Goal: Information Seeking & Learning: Learn about a topic

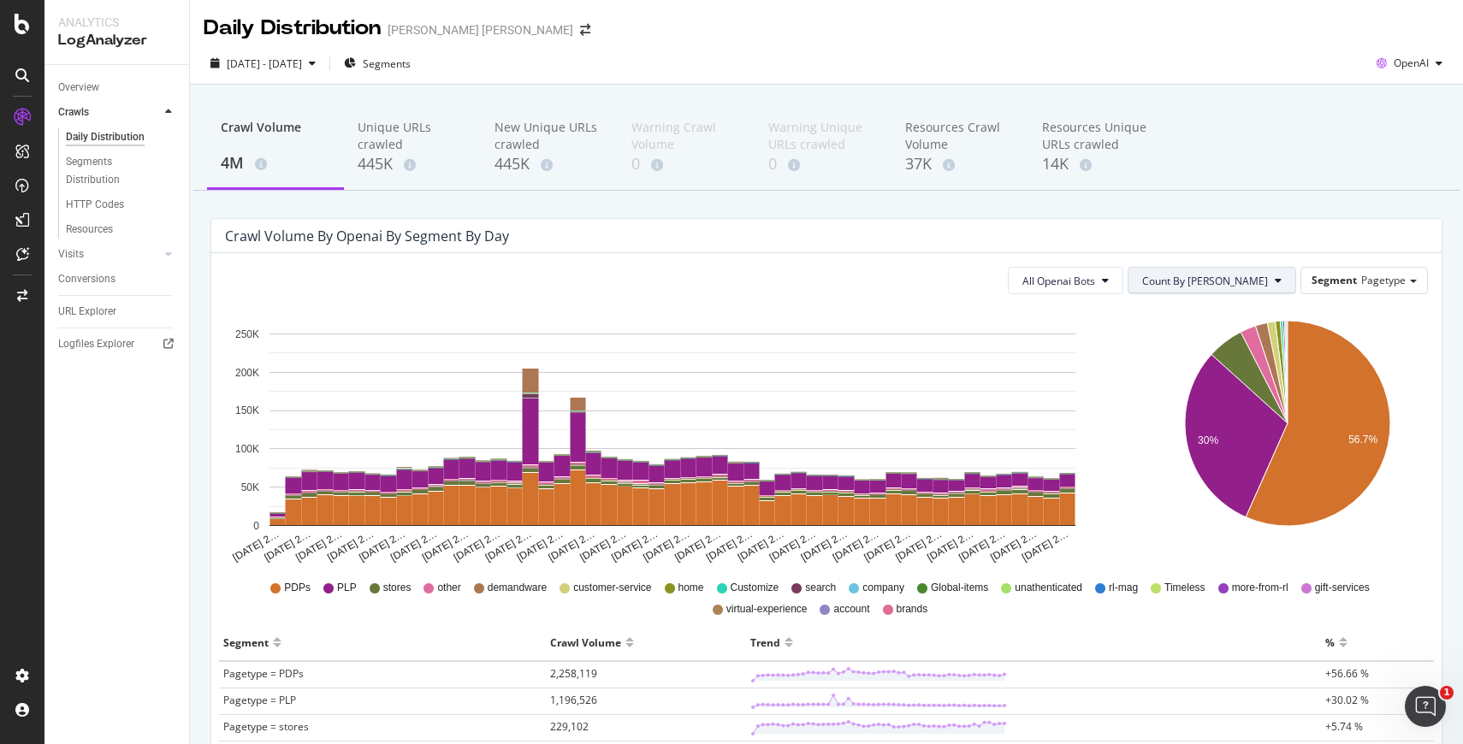
click at [1270, 284] on button "Count By [PERSON_NAME]" at bounding box center [1211, 280] width 169 height 27
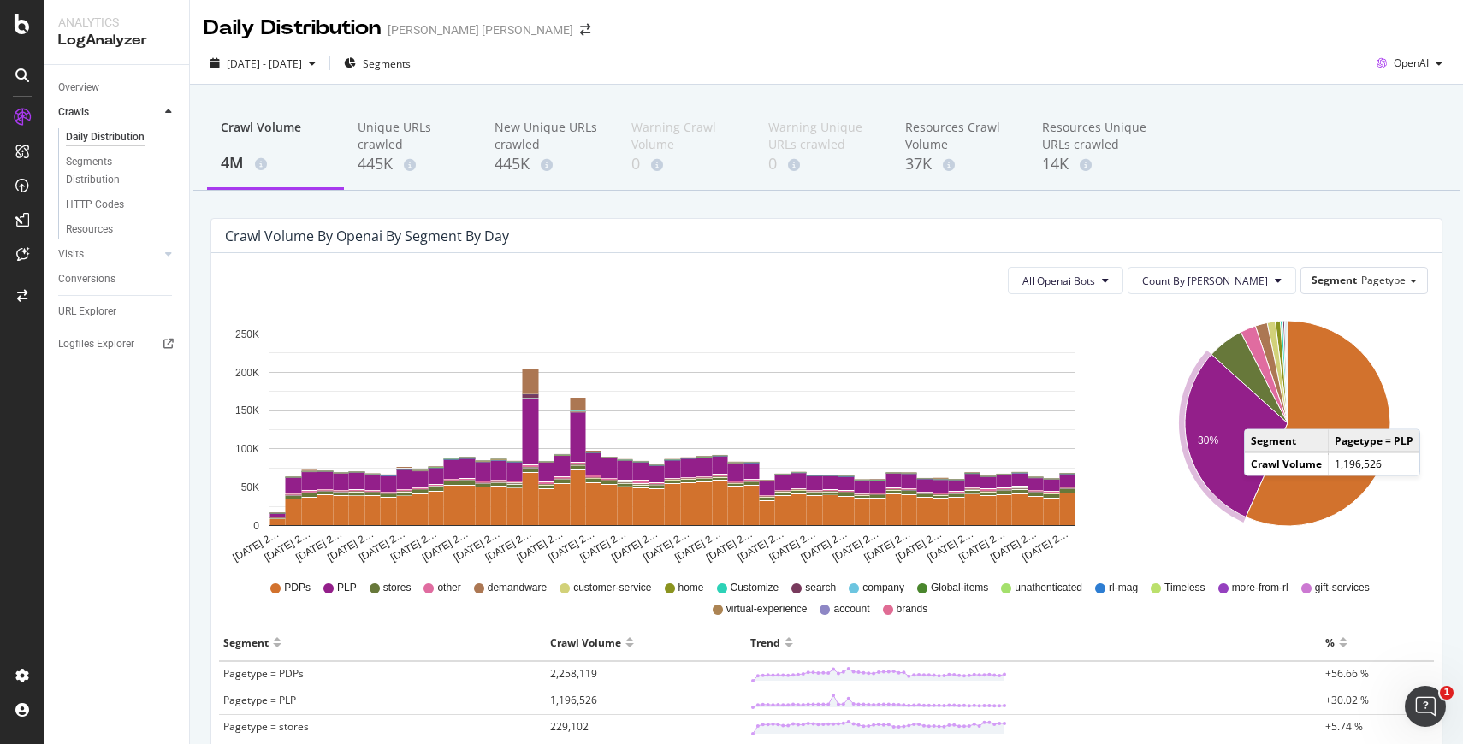
click at [1261, 412] on icon "A chart." at bounding box center [1236, 436] width 103 height 163
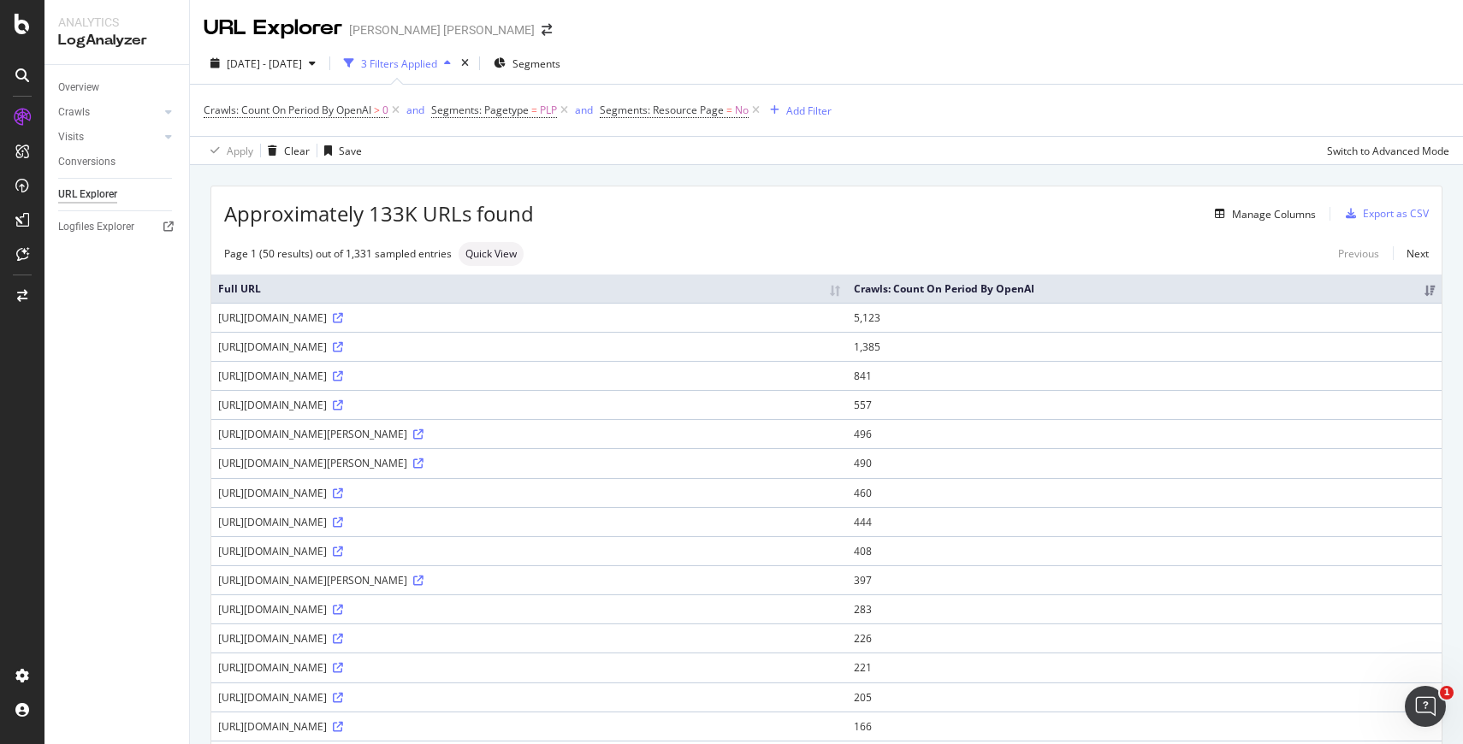
click at [1257, 278] on th "Crawls: Count On Period By OpenAI" at bounding box center [1144, 289] width 594 height 28
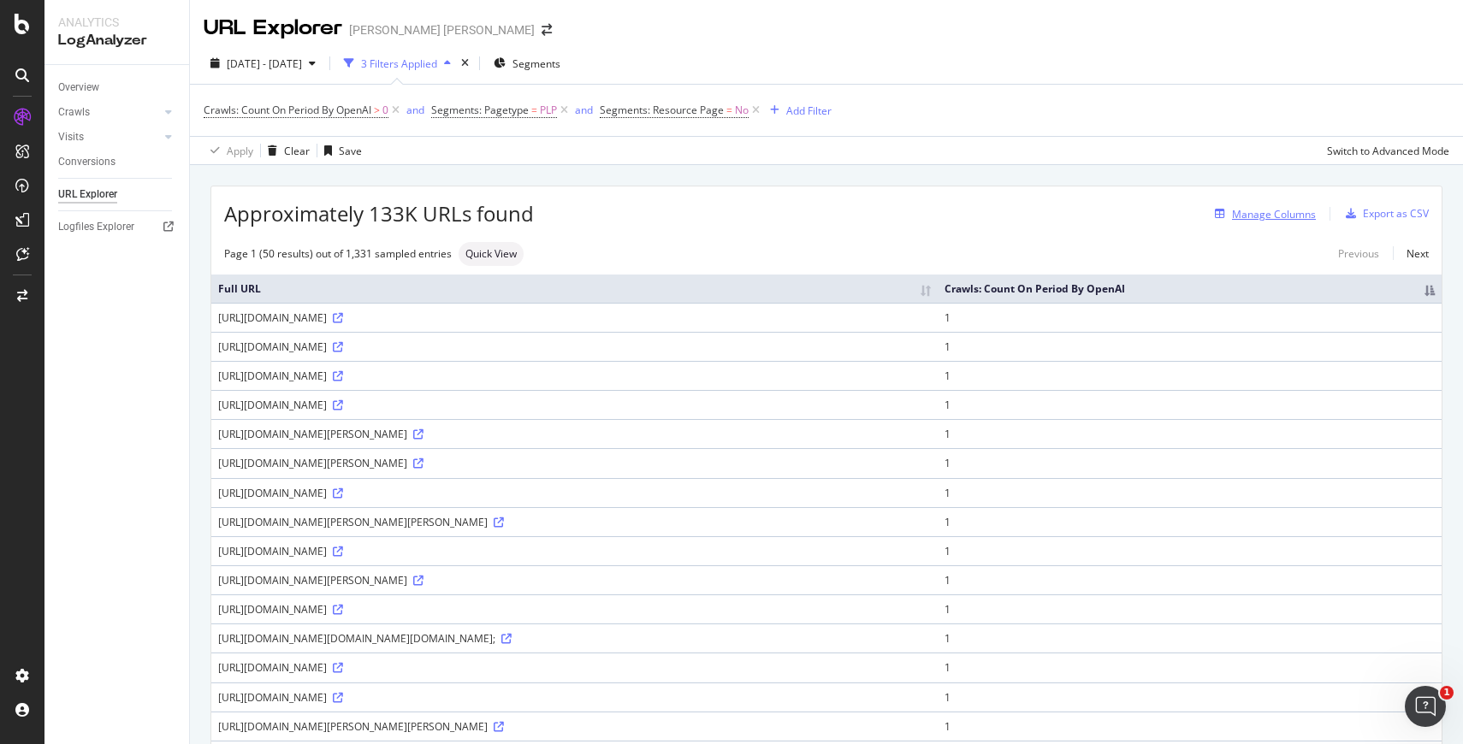
click at [1274, 213] on div "Manage Columns" at bounding box center [1274, 214] width 84 height 15
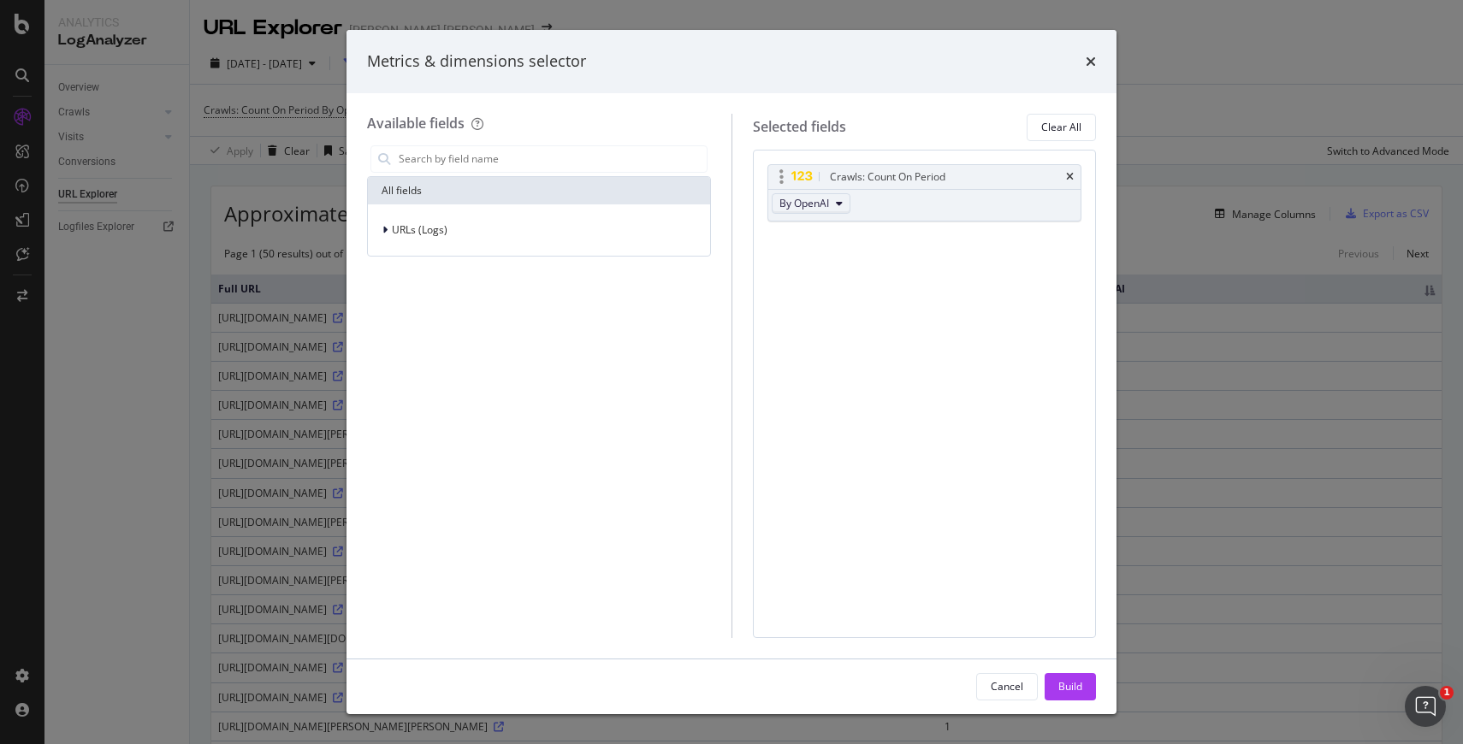
click at [819, 211] on button "By OpenAI" at bounding box center [811, 203] width 79 height 21
click at [837, 296] on span "By Google AdsBot Mobile" at bounding box center [853, 294] width 135 height 15
click at [553, 237] on div "URLs (Logs)" at bounding box center [538, 230] width 335 height 24
click at [414, 305] on span "Crawls" at bounding box center [418, 308] width 33 height 15
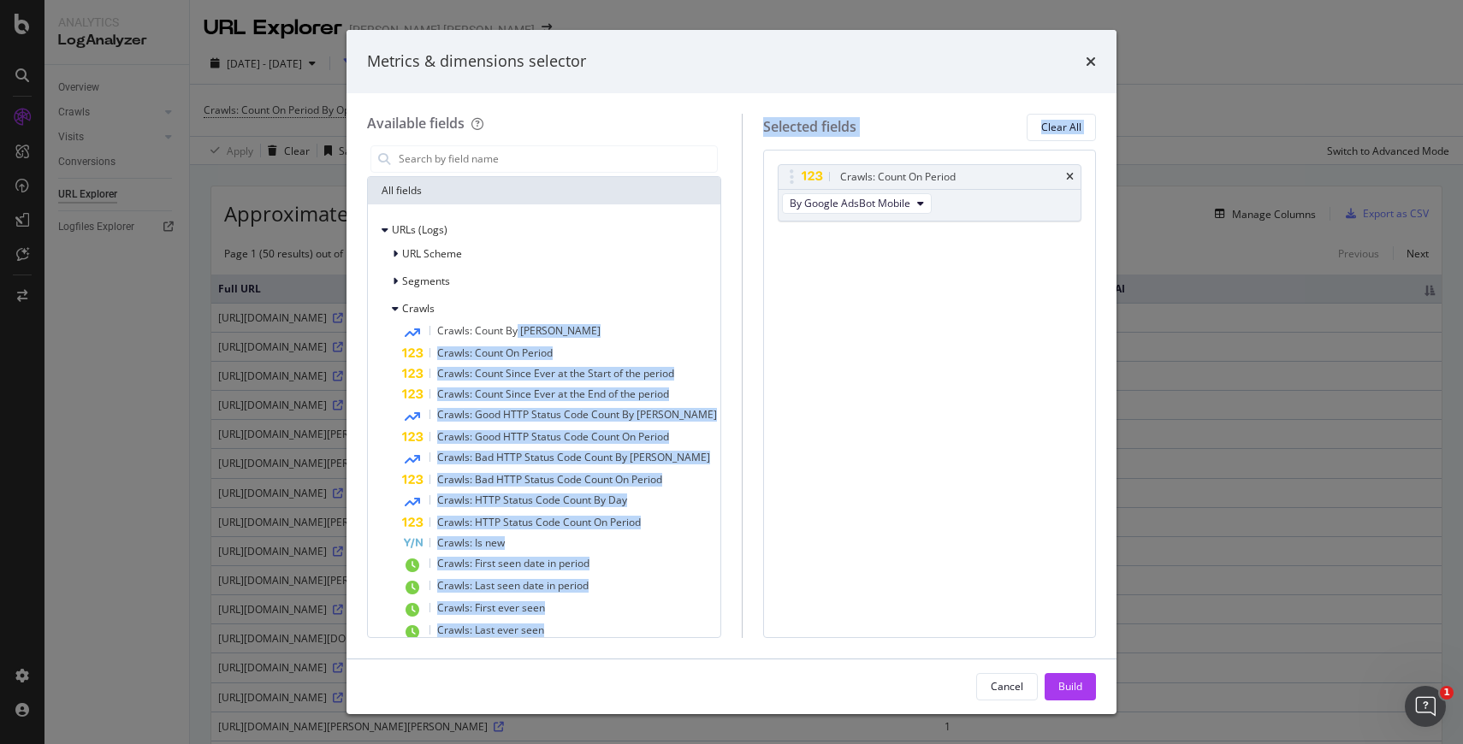
drag, startPoint x: 515, startPoint y: 331, endPoint x: 859, endPoint y: 319, distance: 344.1
click at [860, 319] on div "Available fields All fields URLs (Logs) URL Scheme Segments Crawls Crawls: Coun…" at bounding box center [731, 376] width 729 height 524
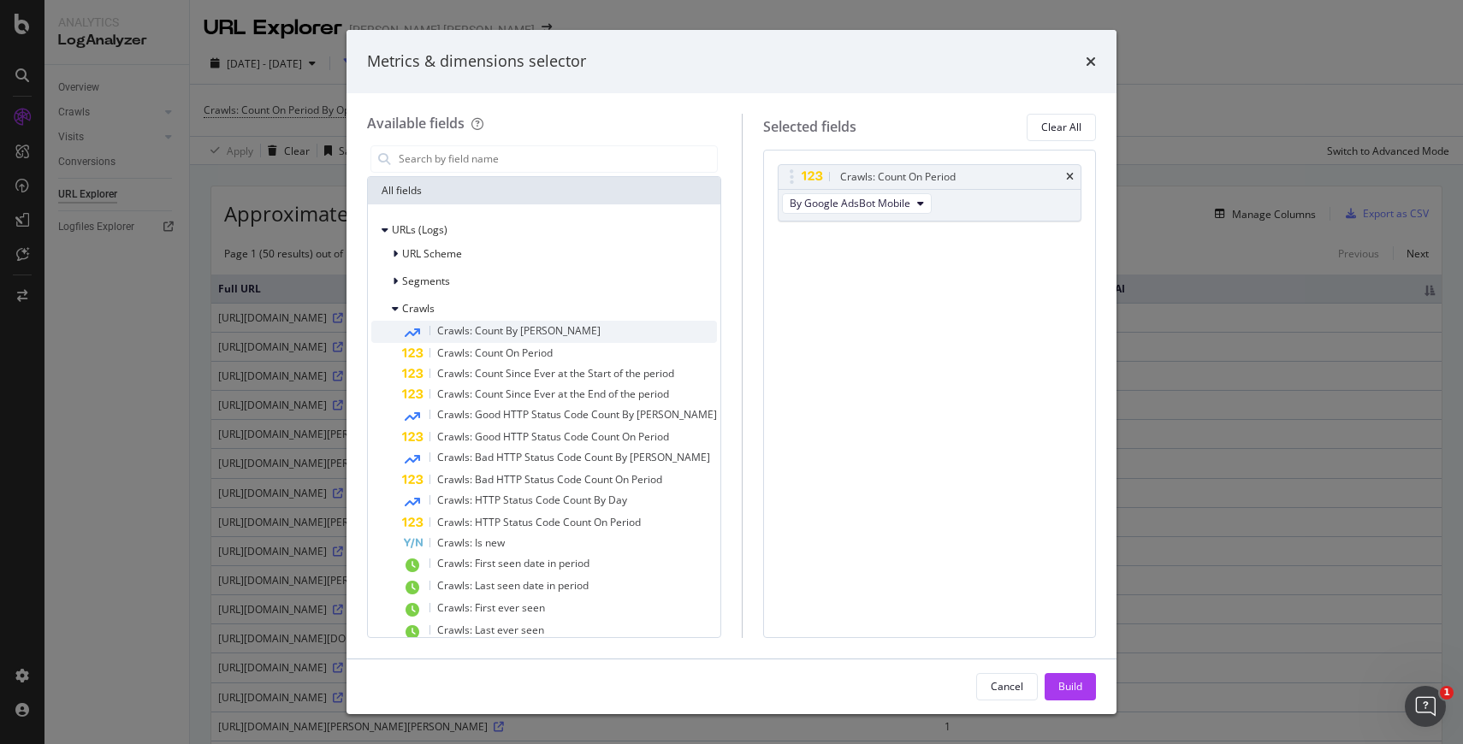
click at [441, 337] on div "Crawls: Count By [PERSON_NAME]" at bounding box center [559, 332] width 315 height 22
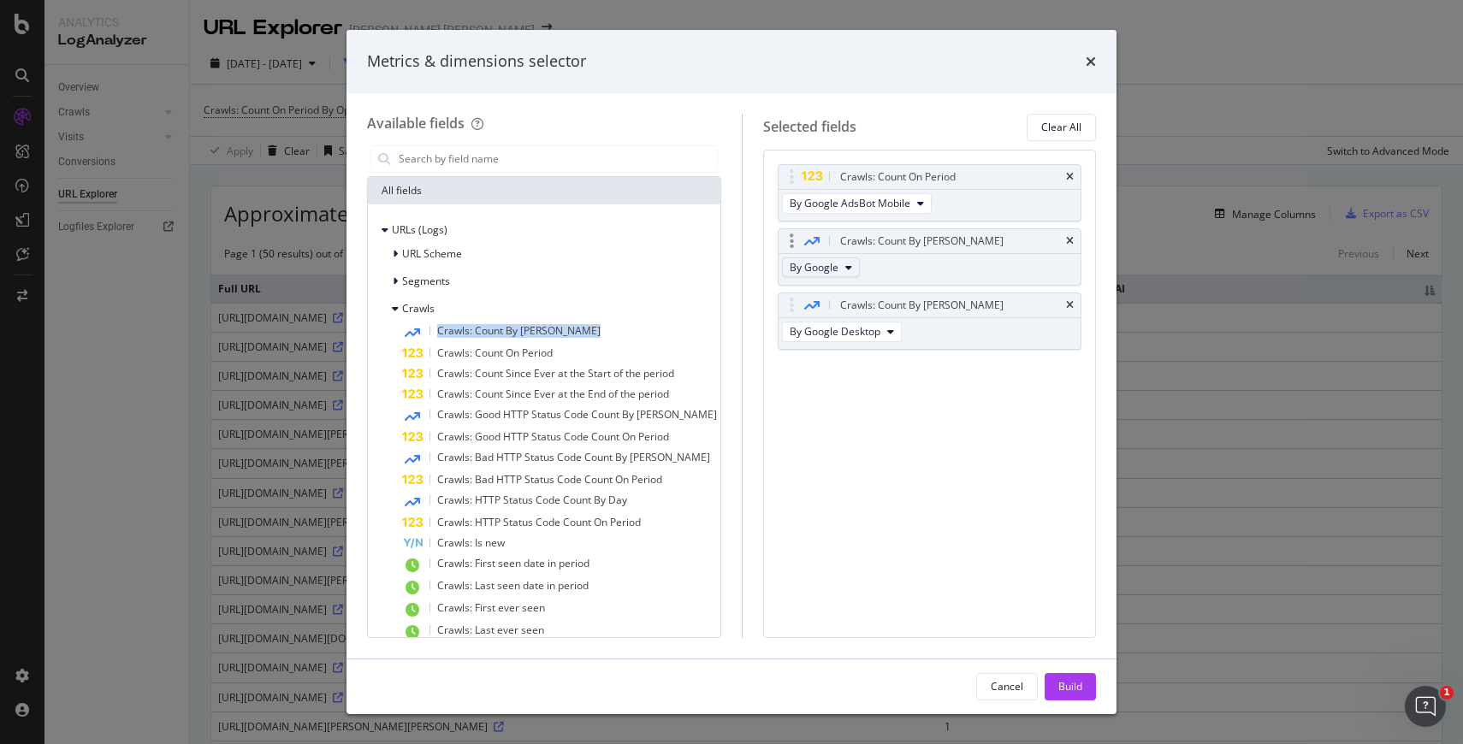
click at [845, 271] on icon "modal" at bounding box center [848, 268] width 7 height 10
click at [881, 375] on span "By PerplexityBot" at bounding box center [853, 379] width 135 height 15
click at [961, 432] on div "Crawls: Count On Period By Google AdsBot Mobile Crawls: Count By Day By Perplex…" at bounding box center [929, 394] width 333 height 488
click at [514, 353] on span "Crawls: Count On Period" at bounding box center [494, 353] width 115 height 15
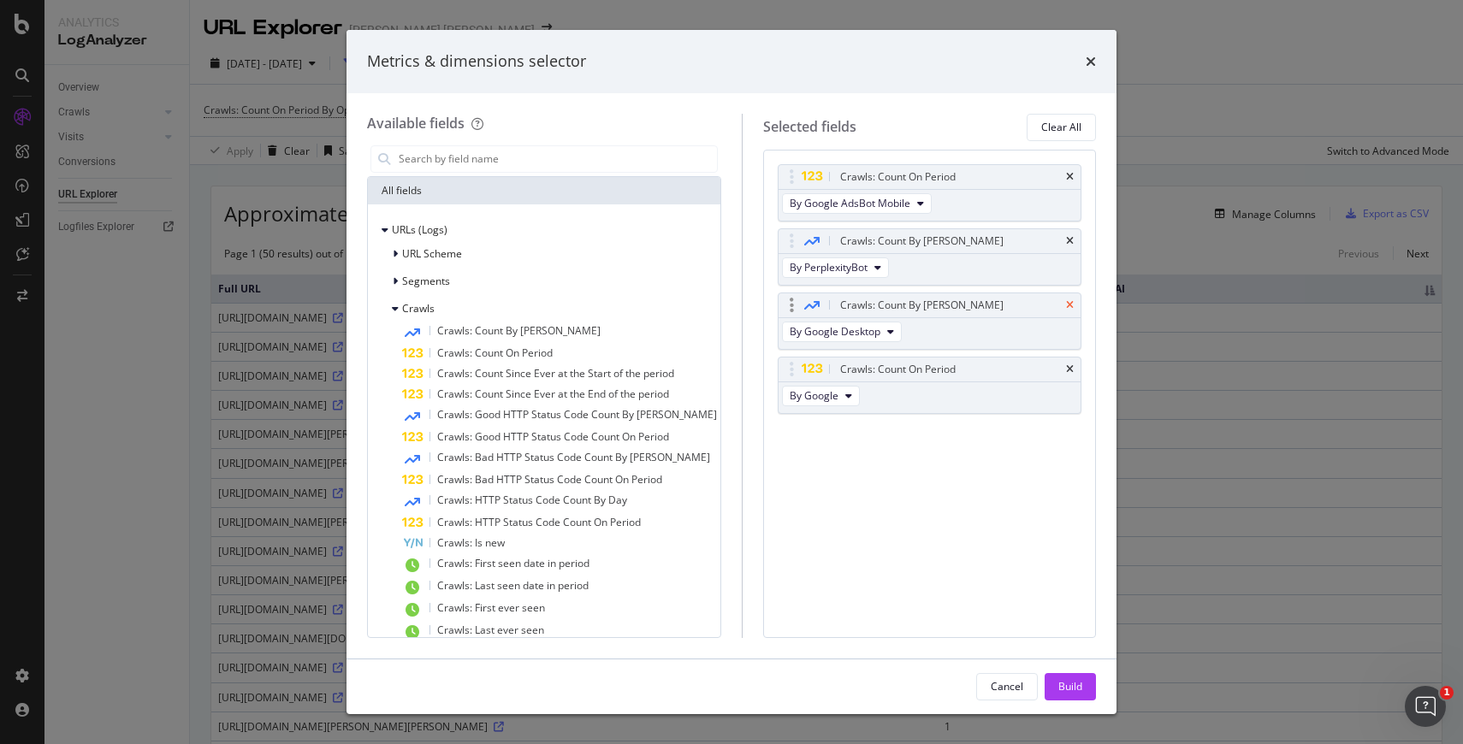
click at [1069, 305] on icon "times" at bounding box center [1070, 305] width 8 height 10
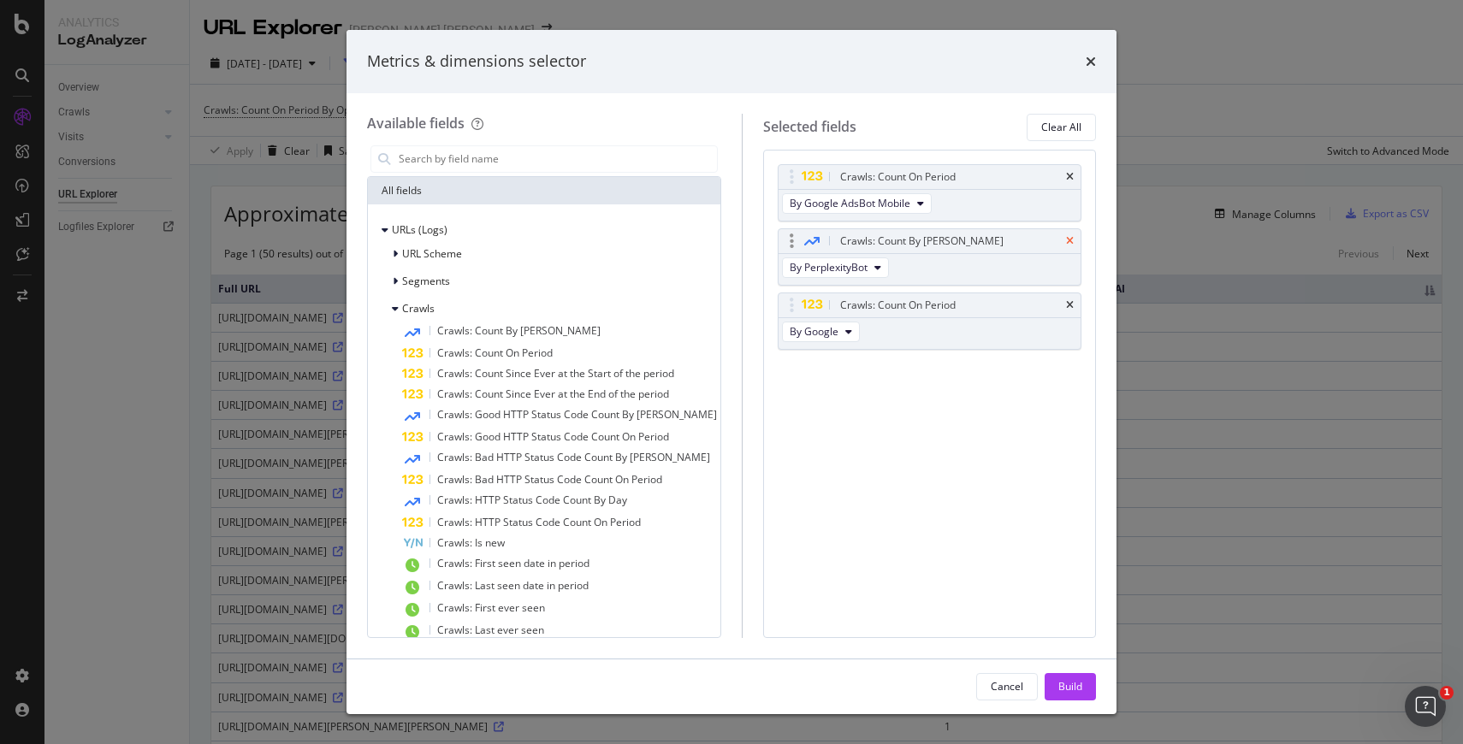
click at [1073, 245] on icon "times" at bounding box center [1070, 241] width 8 height 10
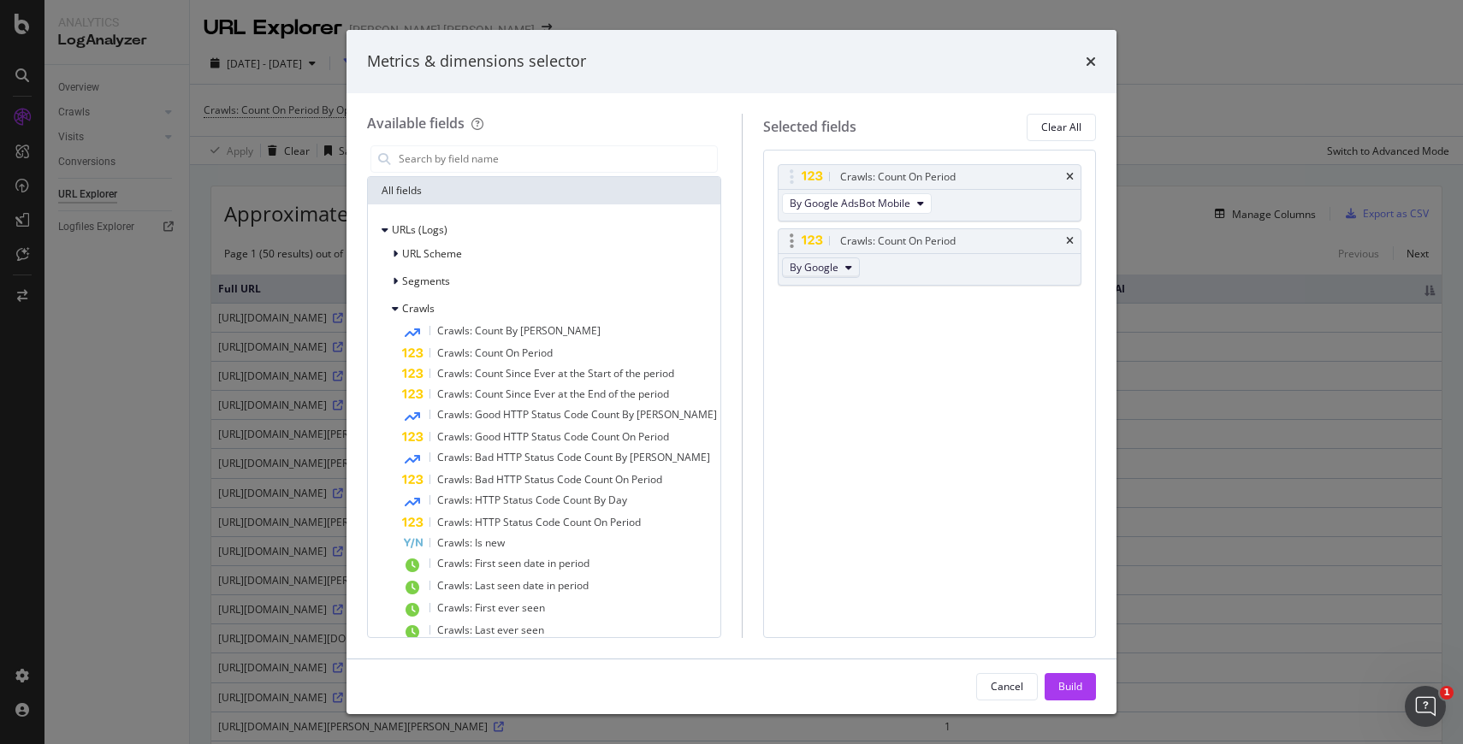
click at [843, 269] on button "By Google" at bounding box center [821, 267] width 78 height 21
click at [865, 319] on span "By Google AdsBot Desktop" at bounding box center [853, 318] width 135 height 15
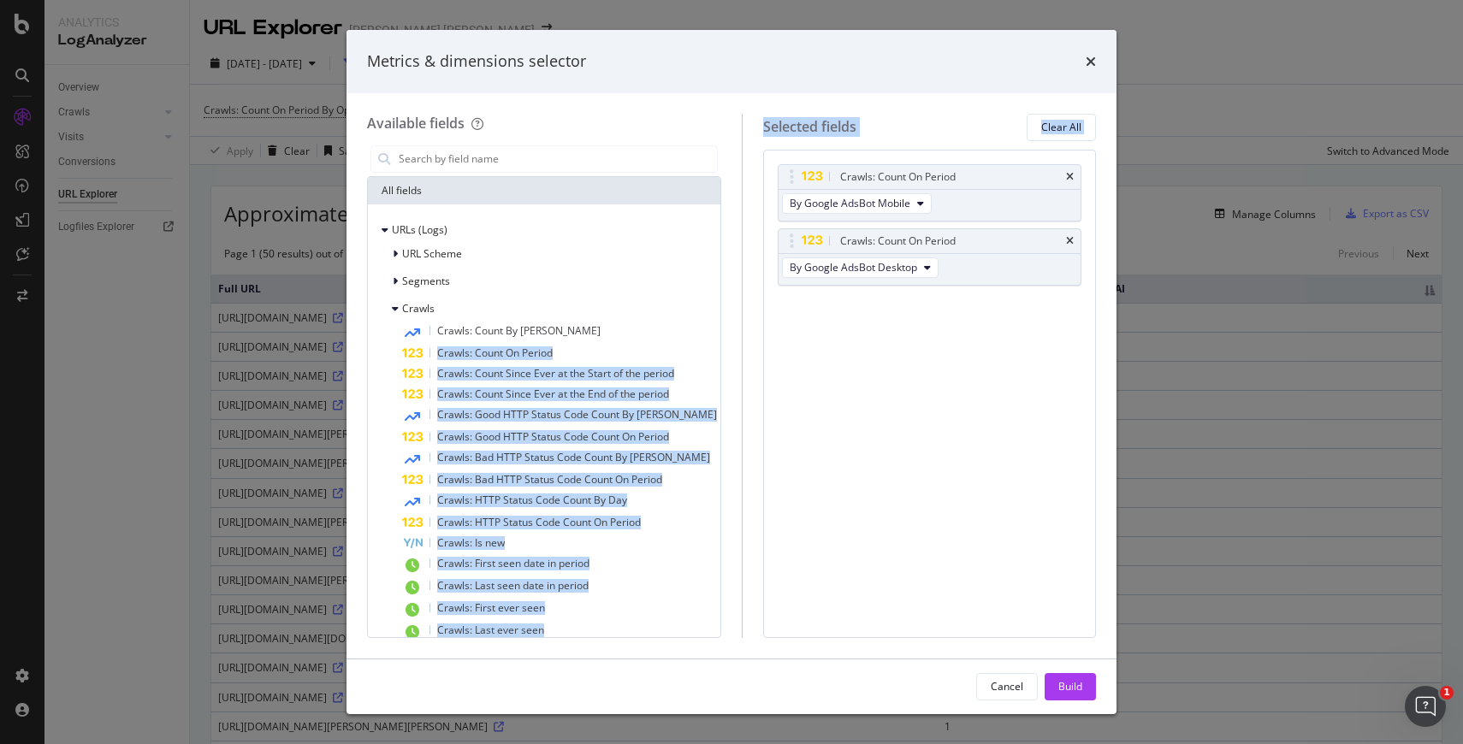
drag, startPoint x: 439, startPoint y: 352, endPoint x: 851, endPoint y: 346, distance: 412.3
click at [851, 346] on div "Available fields All fields URLs (Logs) URL Scheme Segments Crawls Crawls: Coun…" at bounding box center [731, 376] width 729 height 524
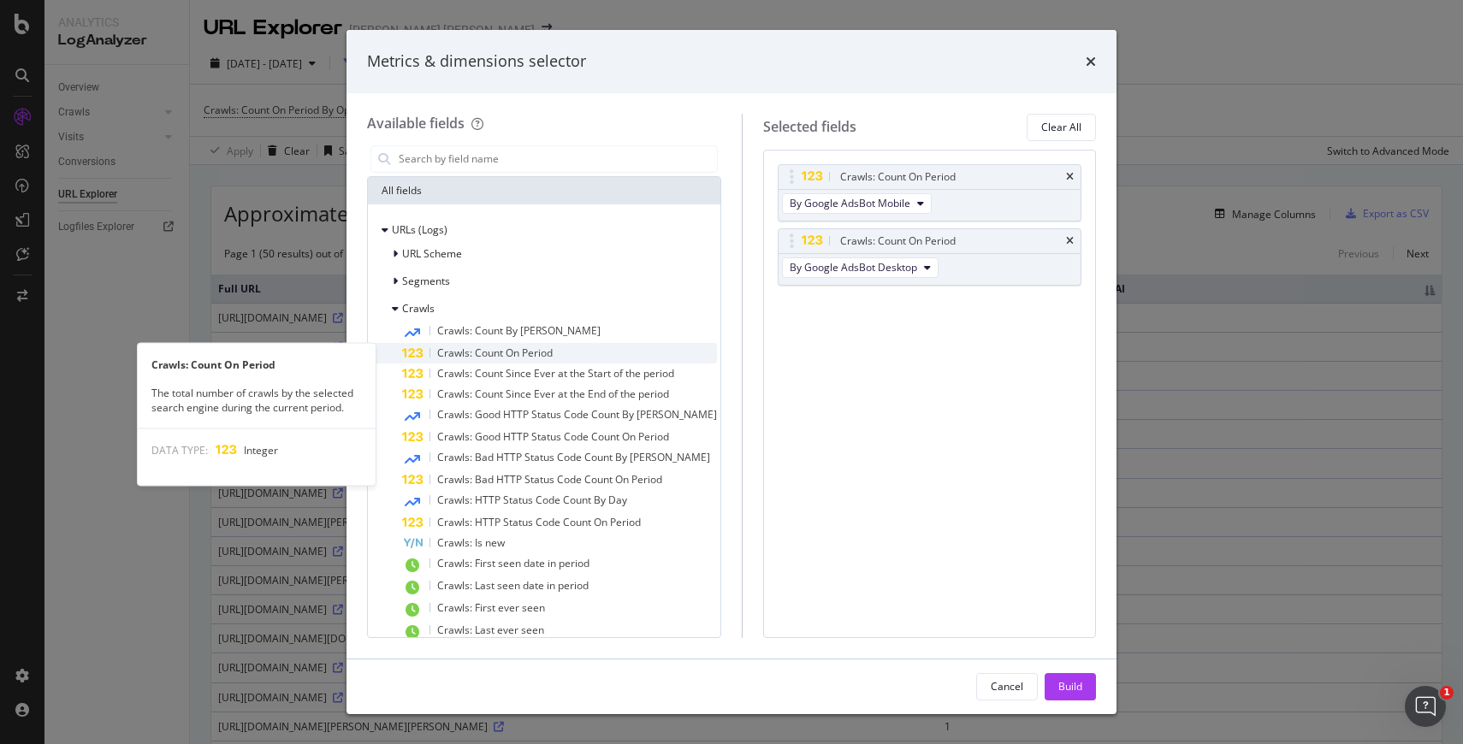
click at [575, 349] on div "Crawls: Count On Period" at bounding box center [559, 353] width 315 height 21
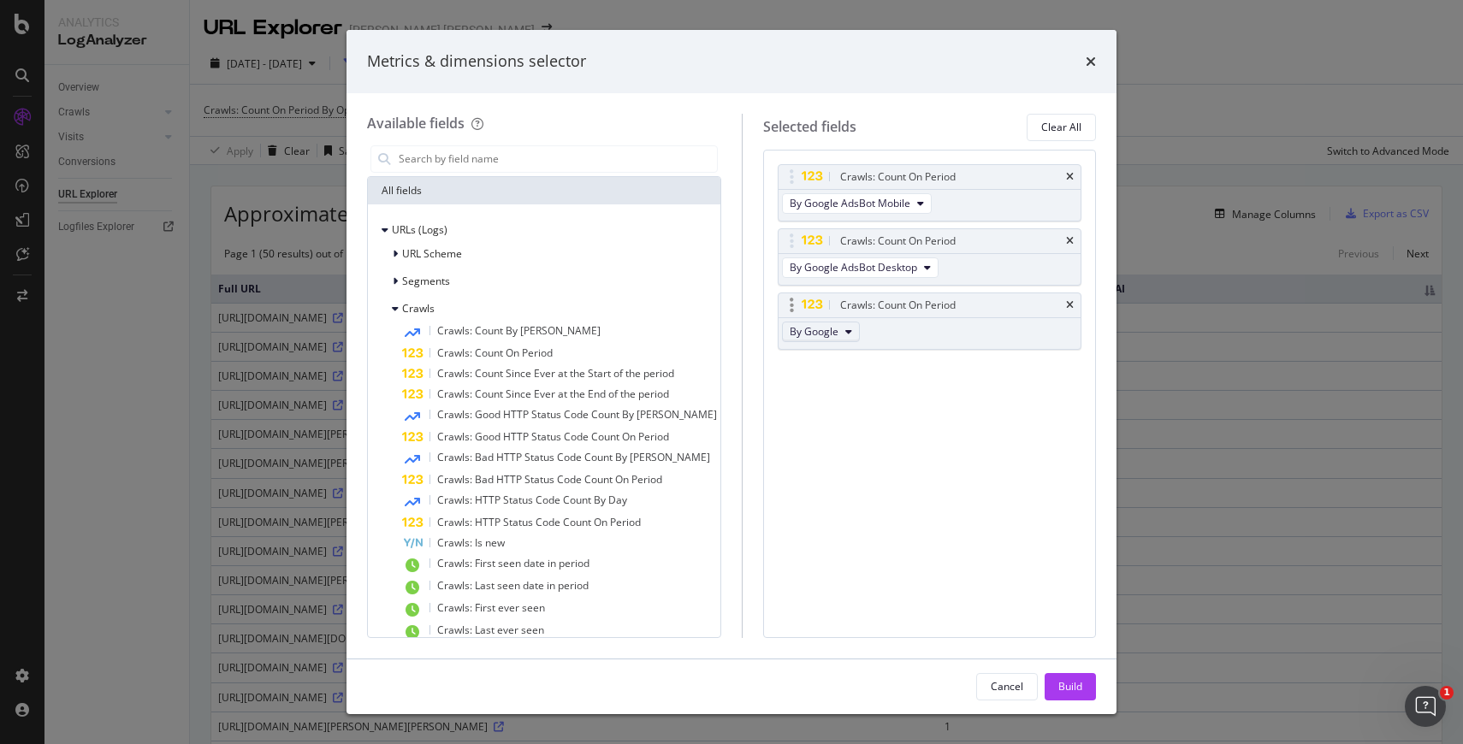
click at [845, 339] on button "By Google" at bounding box center [821, 332] width 78 height 21
click at [828, 415] on span "By OpenAI" at bounding box center [853, 409] width 135 height 15
click at [831, 370] on div "Crawls: Count On Period By Google AdsBot Mobile Crawls: Count On Period By Goog…" at bounding box center [930, 275] width 304 height 222
click at [537, 353] on span "Crawls: Count On Period" at bounding box center [494, 353] width 115 height 15
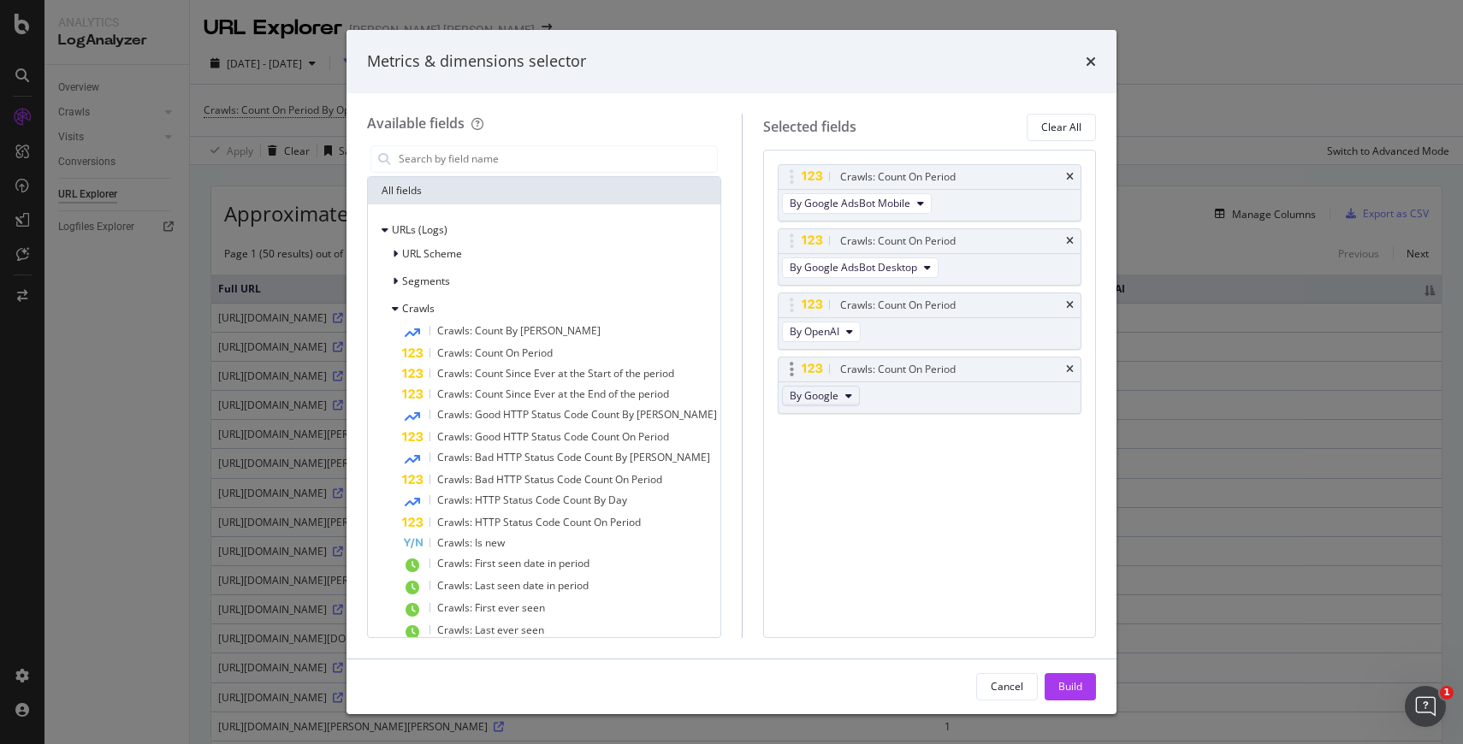
click at [828, 394] on button "By Google" at bounding box center [821, 396] width 78 height 21
click at [843, 459] on span "By OAI-SearchBot" at bounding box center [853, 455] width 135 height 15
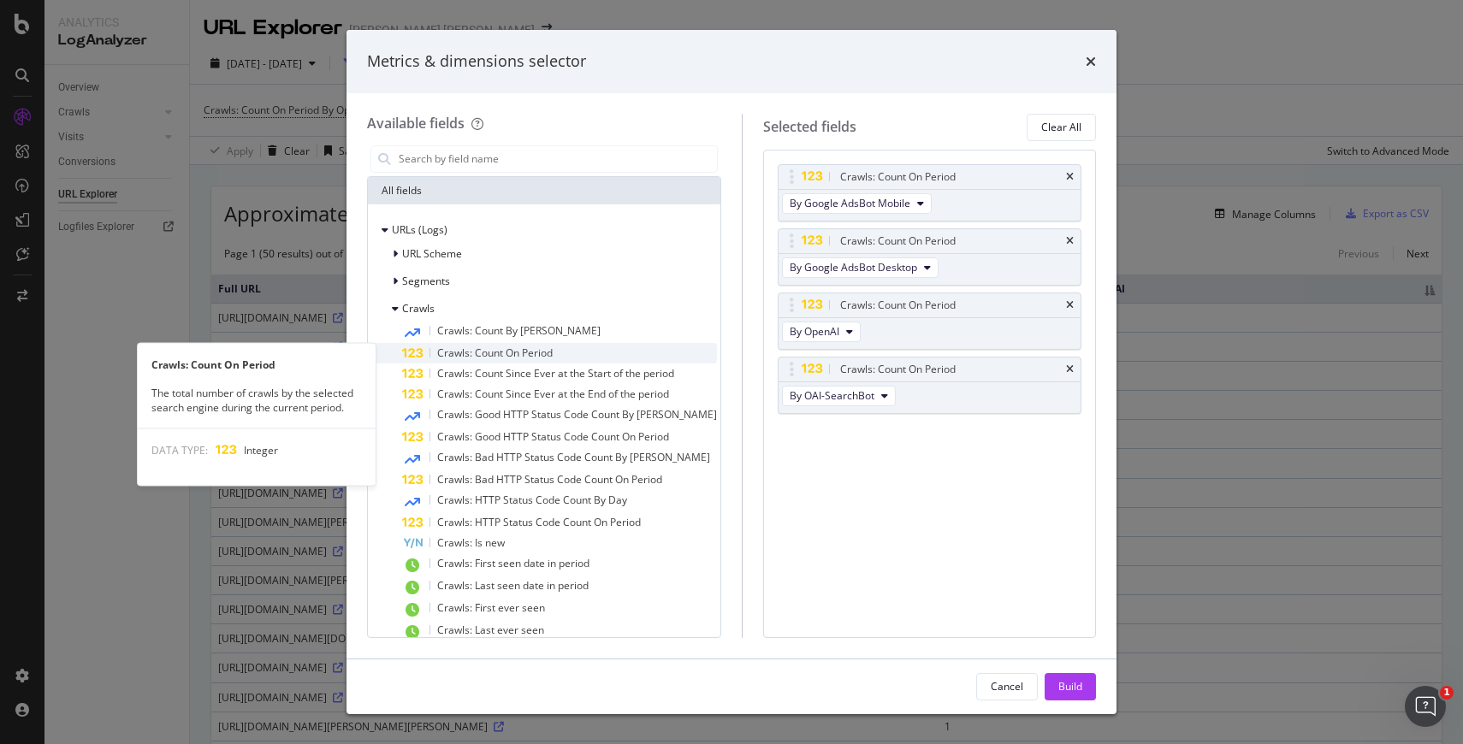
click at [519, 345] on div "Crawls: Count On Period" at bounding box center [559, 353] width 315 height 21
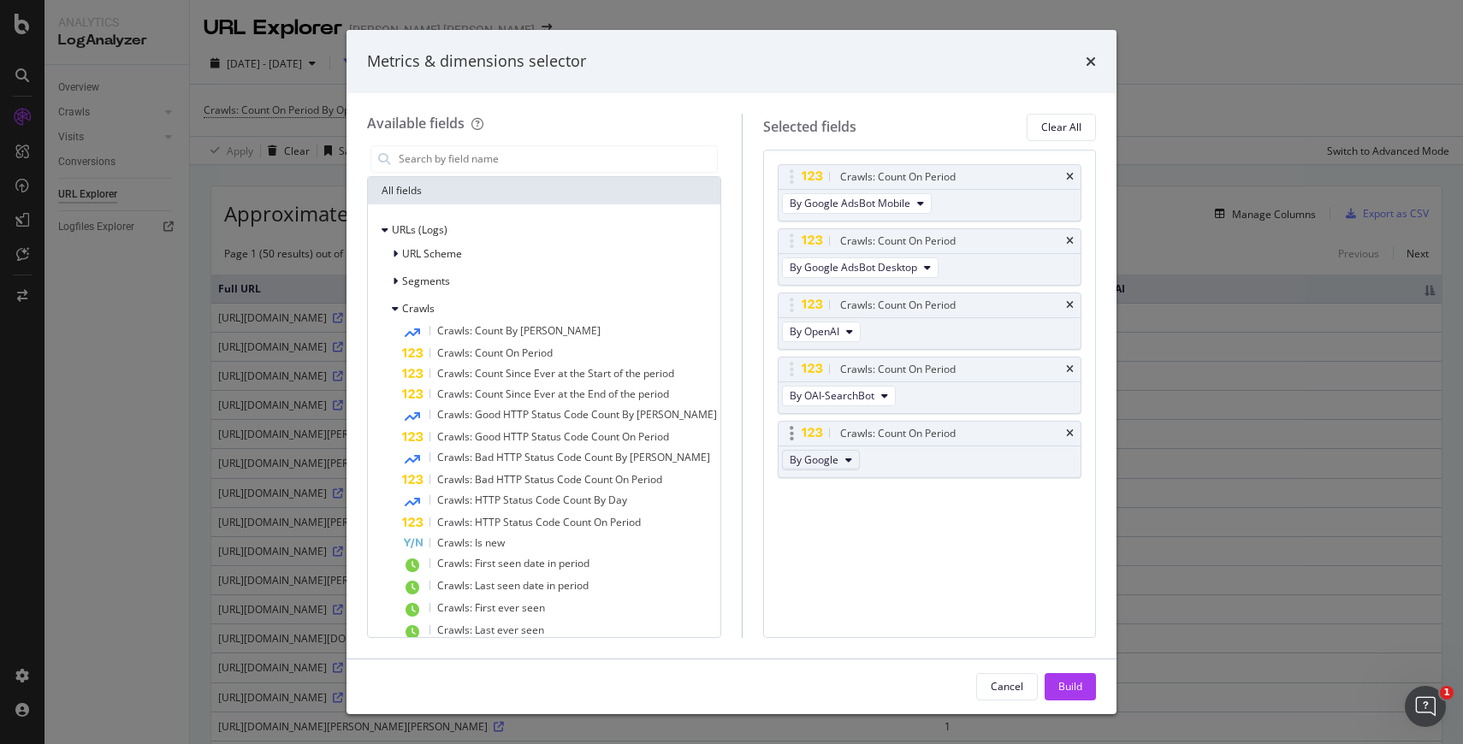
click at [825, 456] on span "By Google" at bounding box center [814, 459] width 49 height 15
click at [817, 553] on span "By GPTBot" at bounding box center [853, 548] width 135 height 15
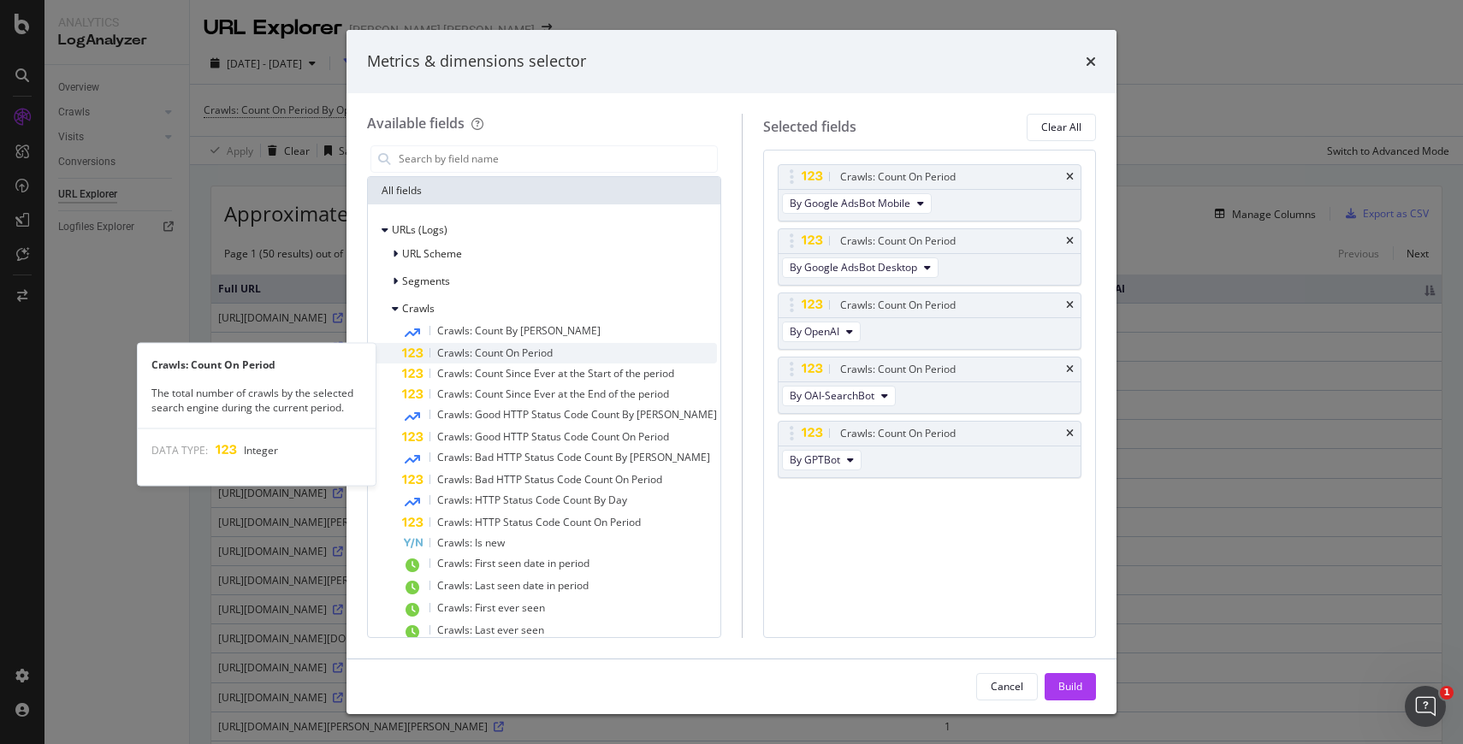
click at [620, 349] on div "Crawls: Count On Period" at bounding box center [559, 353] width 315 height 21
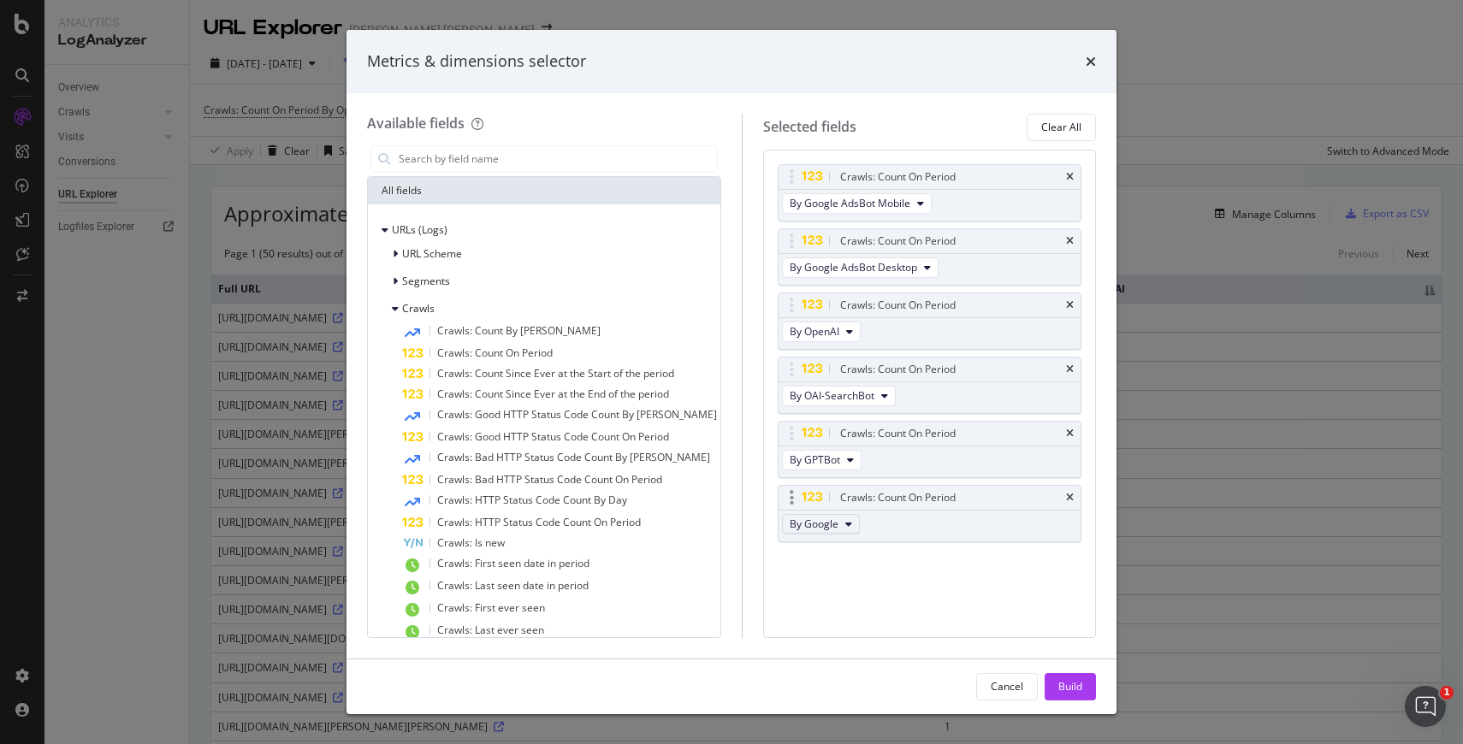
click at [845, 521] on icon "modal" at bounding box center [848, 524] width 7 height 10
click at [855, 547] on span "By ChatGPT-User" at bounding box center [853, 541] width 135 height 15
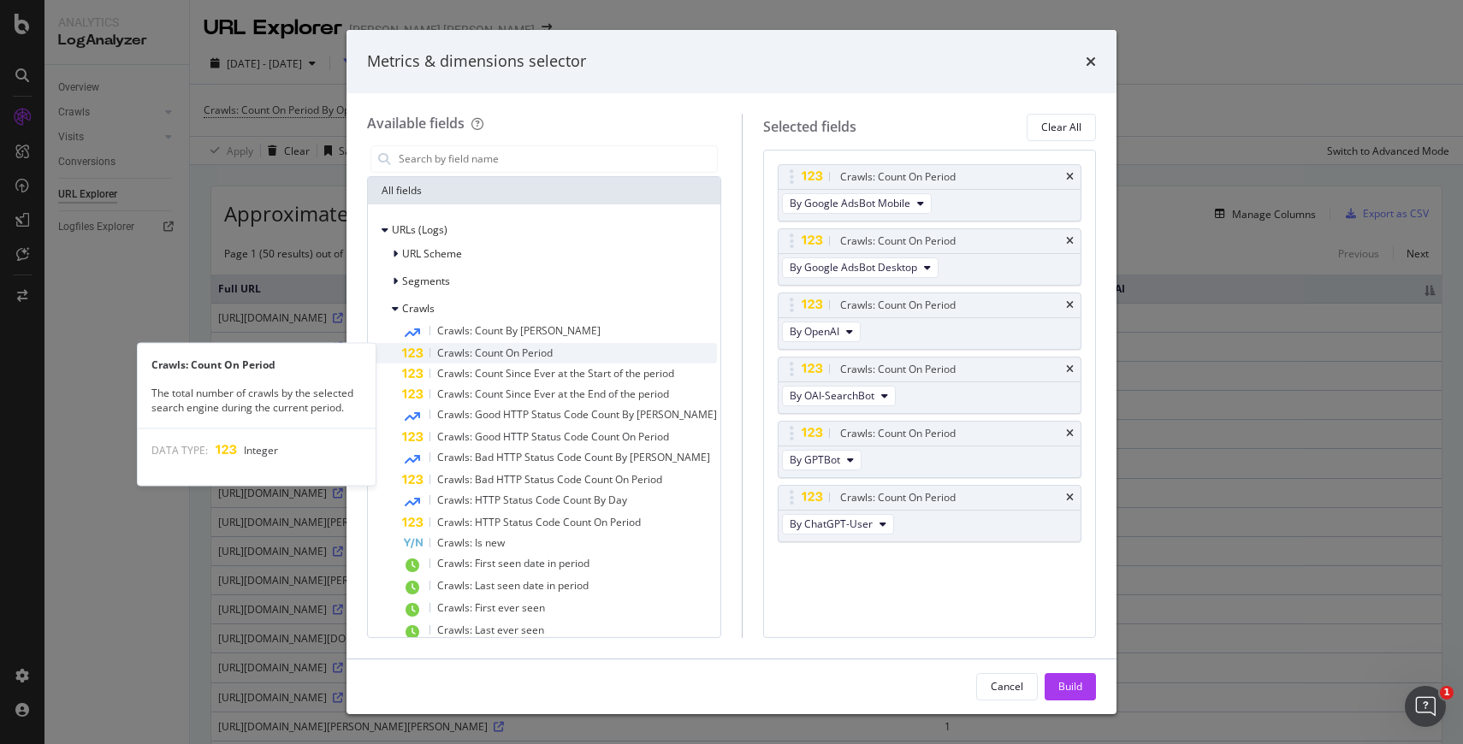
click at [526, 355] on span "Crawls: Count On Period" at bounding box center [494, 353] width 115 height 15
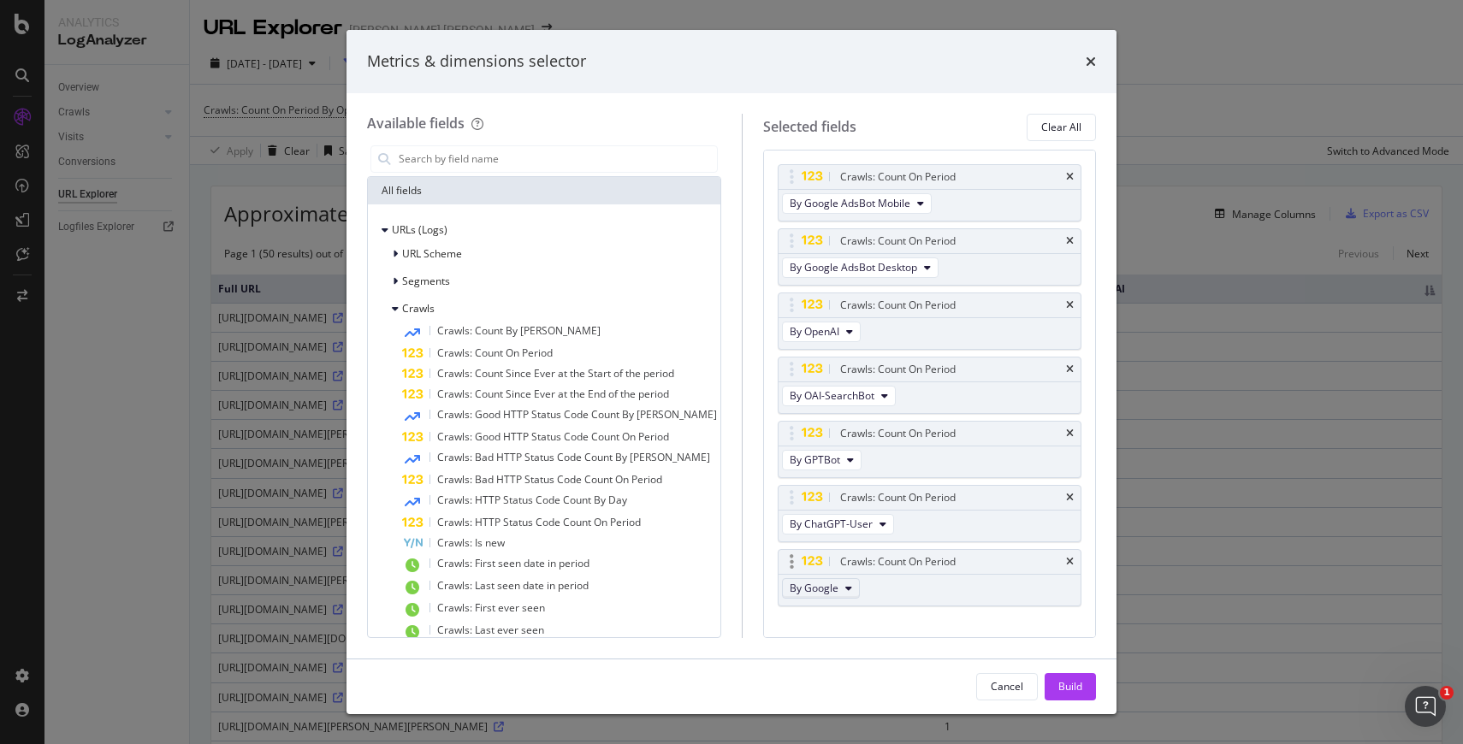
click at [842, 589] on button "By Google" at bounding box center [821, 588] width 78 height 21
click at [863, 679] on span "By Perplexity-User" at bounding box center [853, 683] width 135 height 15
click at [1067, 683] on div "Build" at bounding box center [1070, 686] width 24 height 15
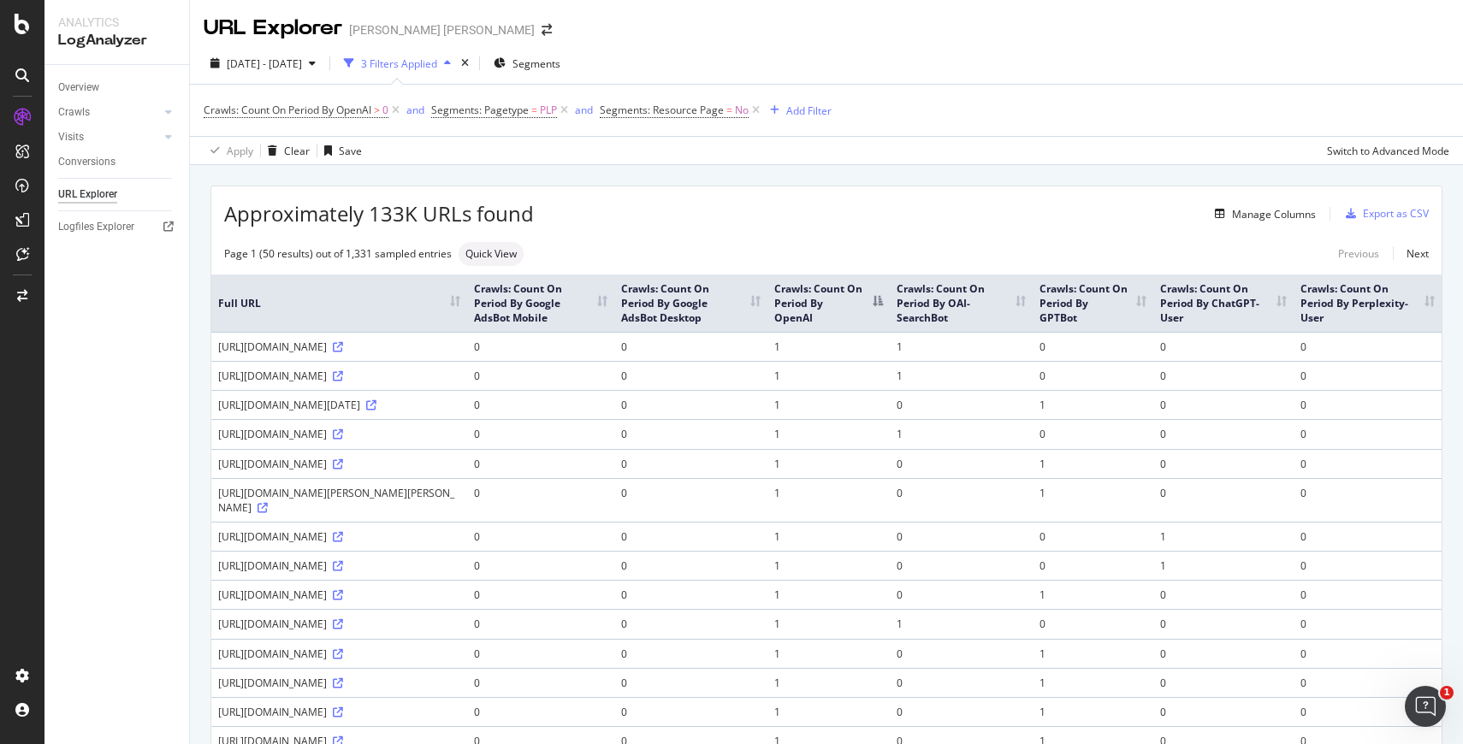
click at [1281, 226] on div "Approximately 133K URLs found Manage Columns Export as CSV" at bounding box center [826, 207] width 1230 height 42
click at [1282, 212] on div "Manage Columns" at bounding box center [1274, 214] width 84 height 15
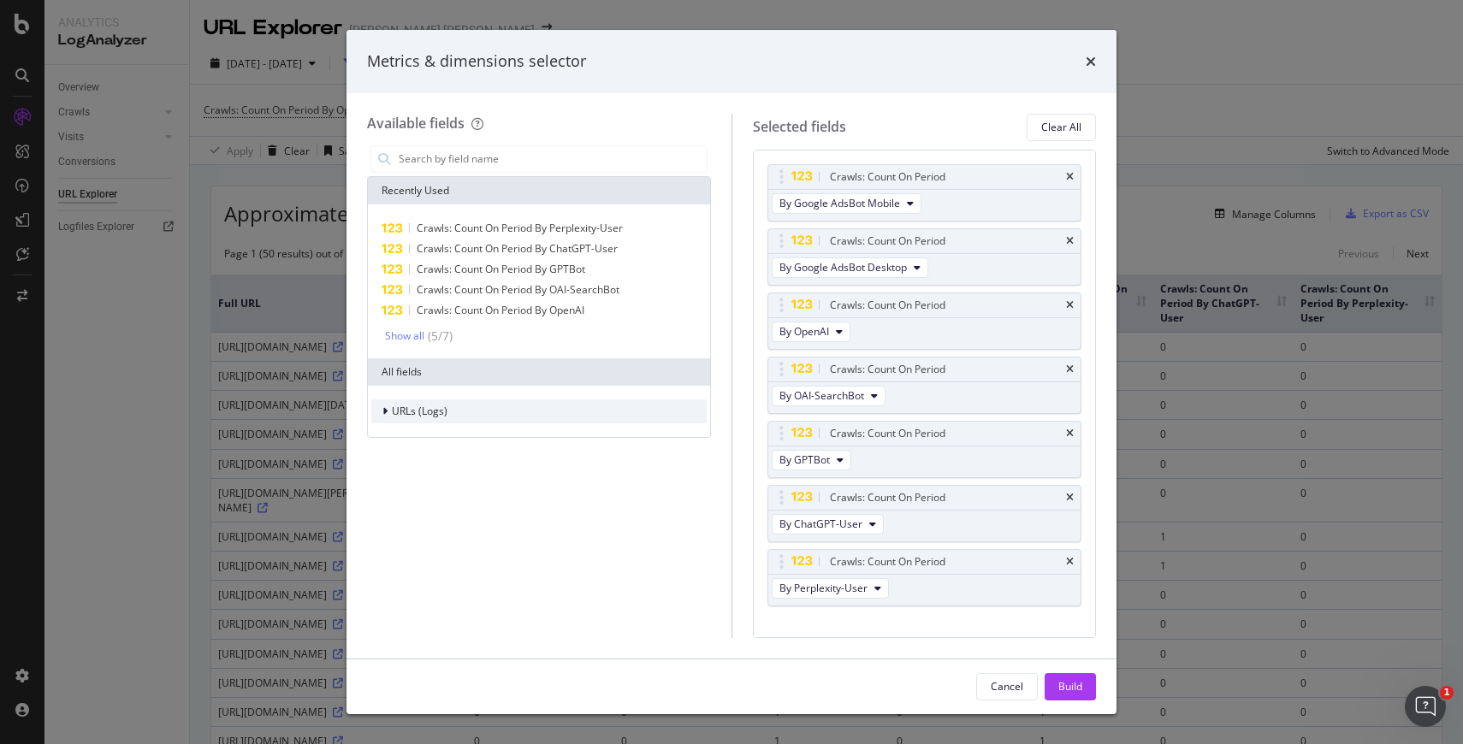
click at [393, 411] on span "URLs (Logs)" at bounding box center [420, 411] width 56 height 15
click at [1099, 61] on div "Metrics & dimensions selector" at bounding box center [731, 61] width 770 height 63
click at [1091, 62] on icon "times" at bounding box center [1090, 62] width 10 height 14
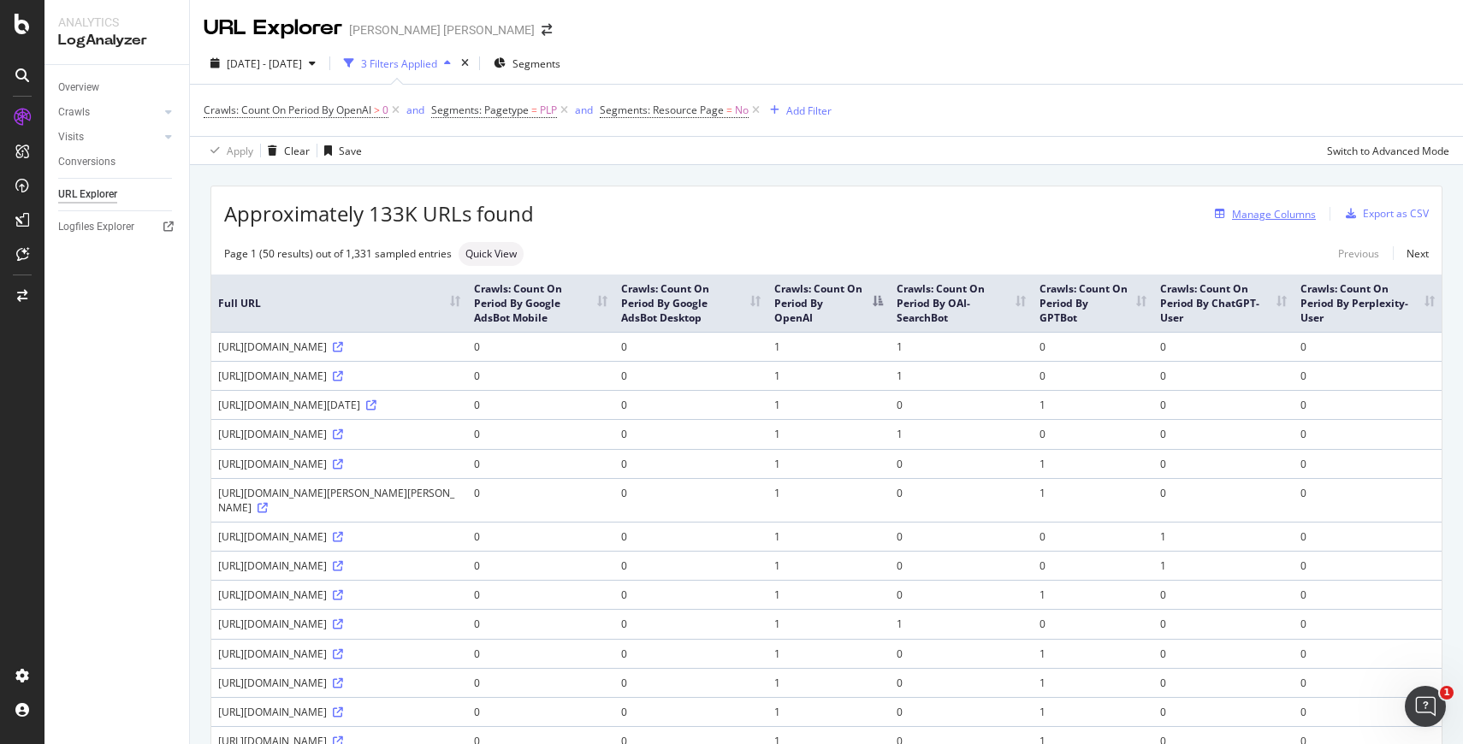
click at [1266, 213] on div "Manage Columns" at bounding box center [1274, 214] width 84 height 15
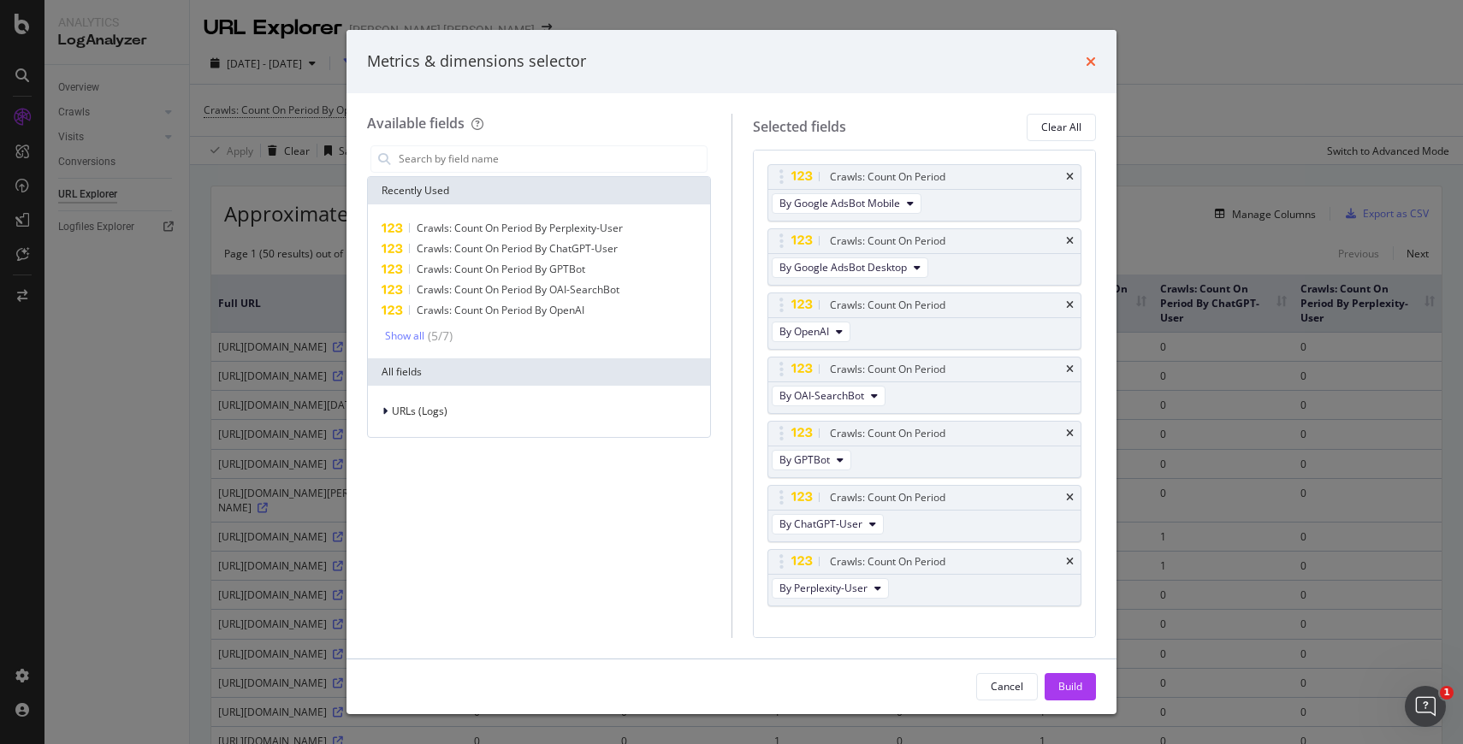
click at [1086, 62] on icon "times" at bounding box center [1090, 62] width 10 height 14
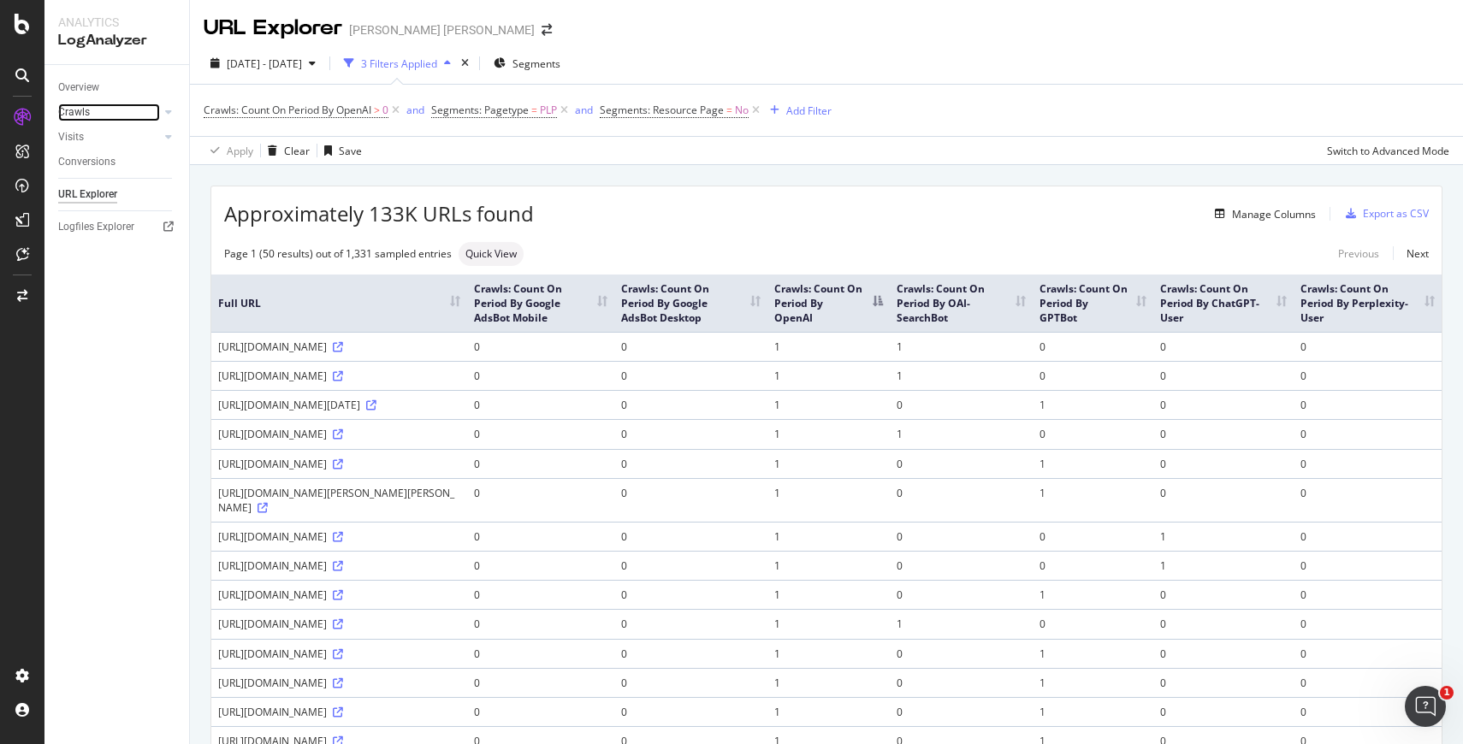
click at [108, 111] on link "Crawls" at bounding box center [109, 112] width 102 height 18
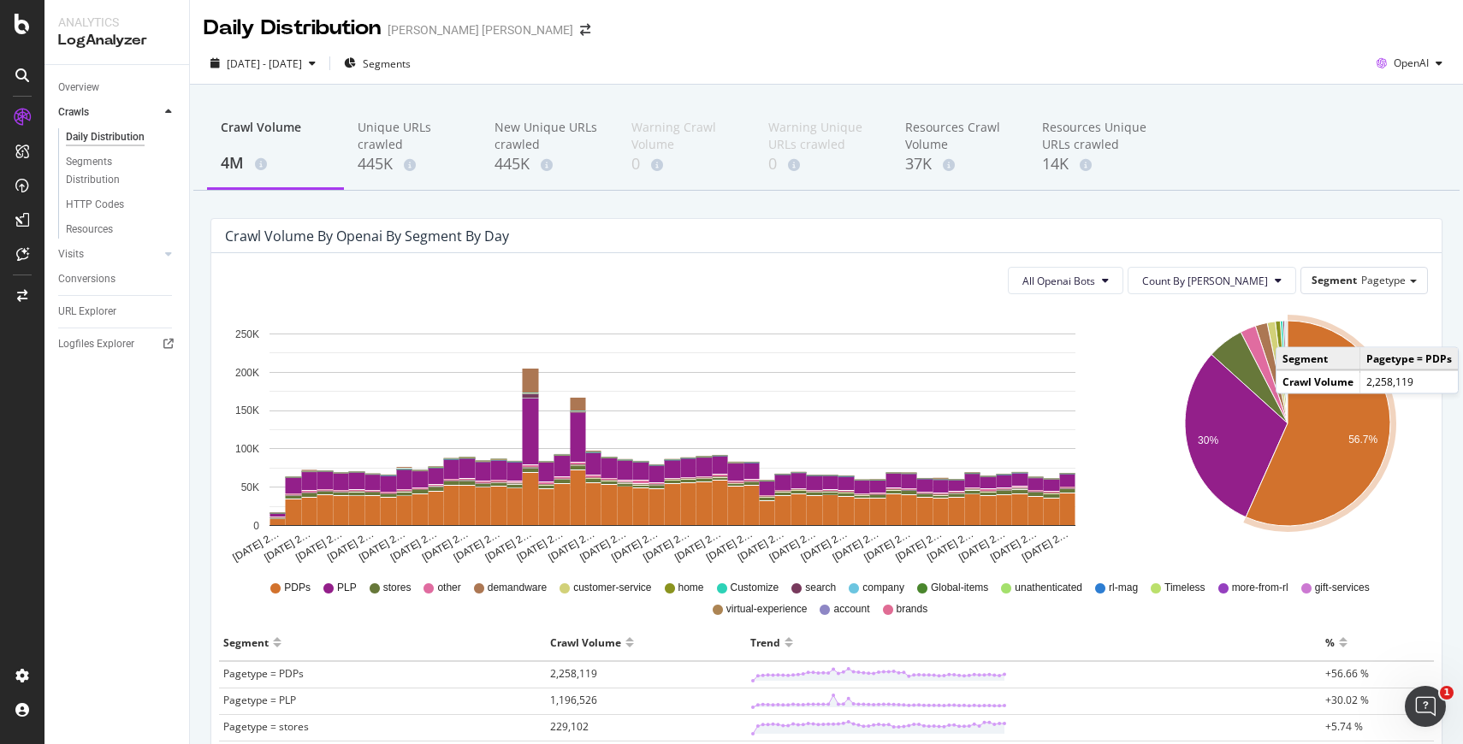
click at [1295, 379] on td "Crawl Volume" at bounding box center [1318, 381] width 84 height 22
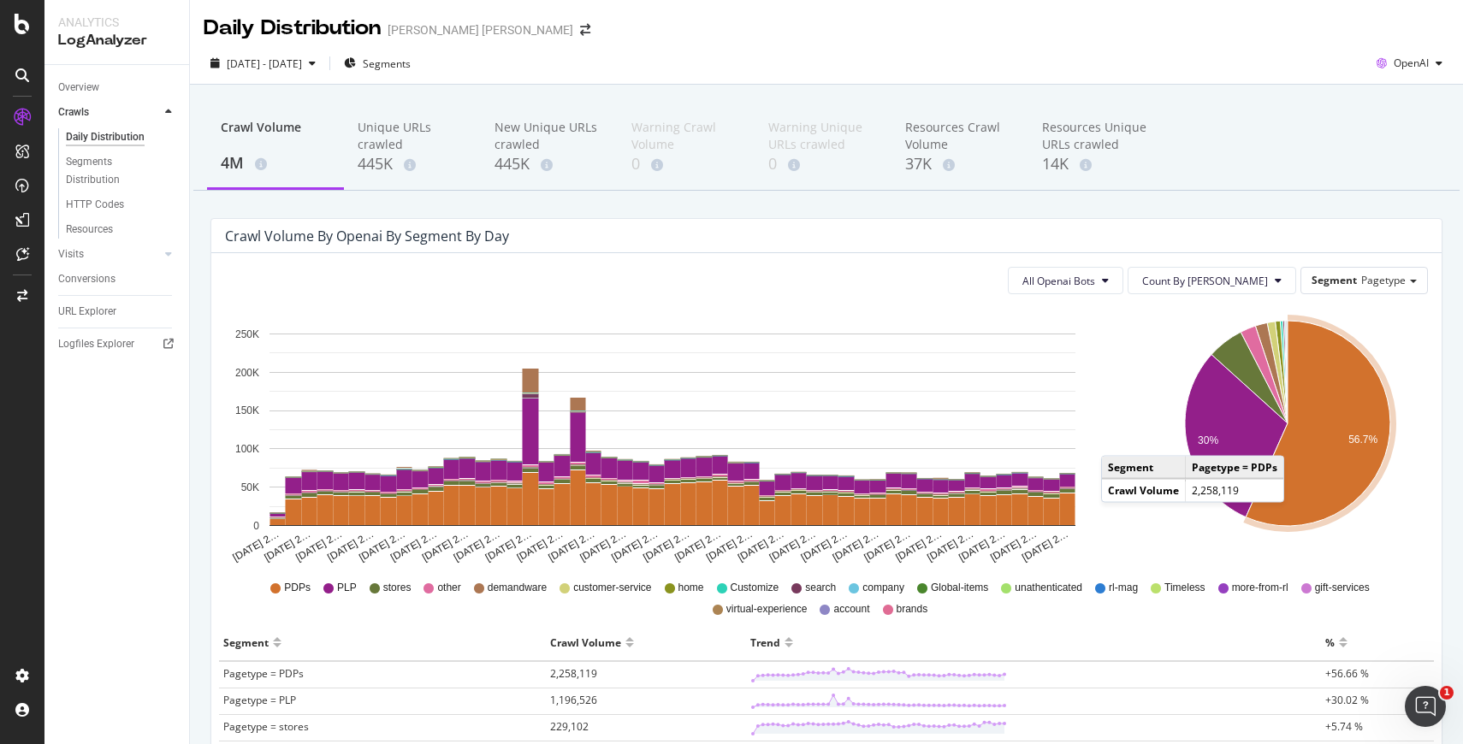
click at [1301, 439] on icon "A chart." at bounding box center [1317, 423] width 145 height 205
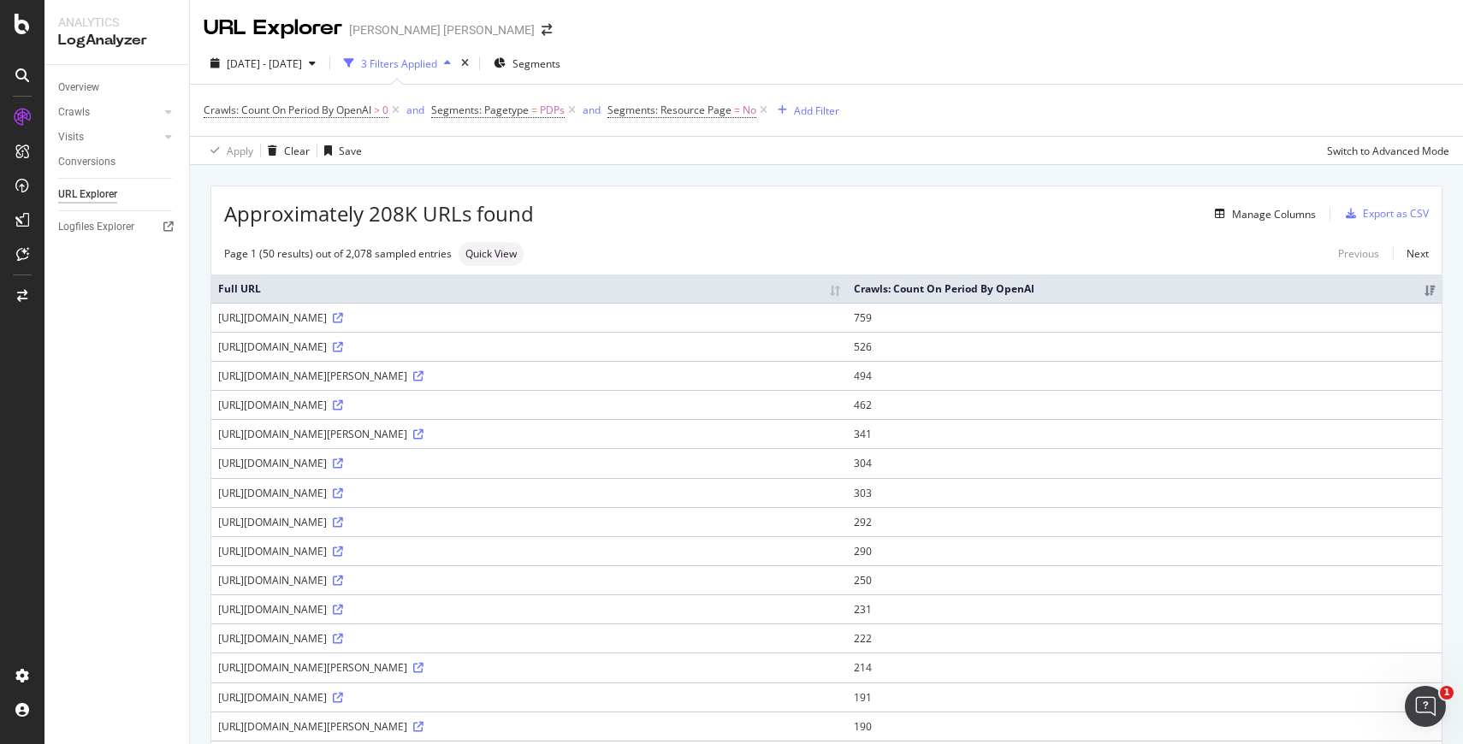
click at [1280, 295] on th "Crawls: Count On Period By OpenAI" at bounding box center [1144, 289] width 594 height 28
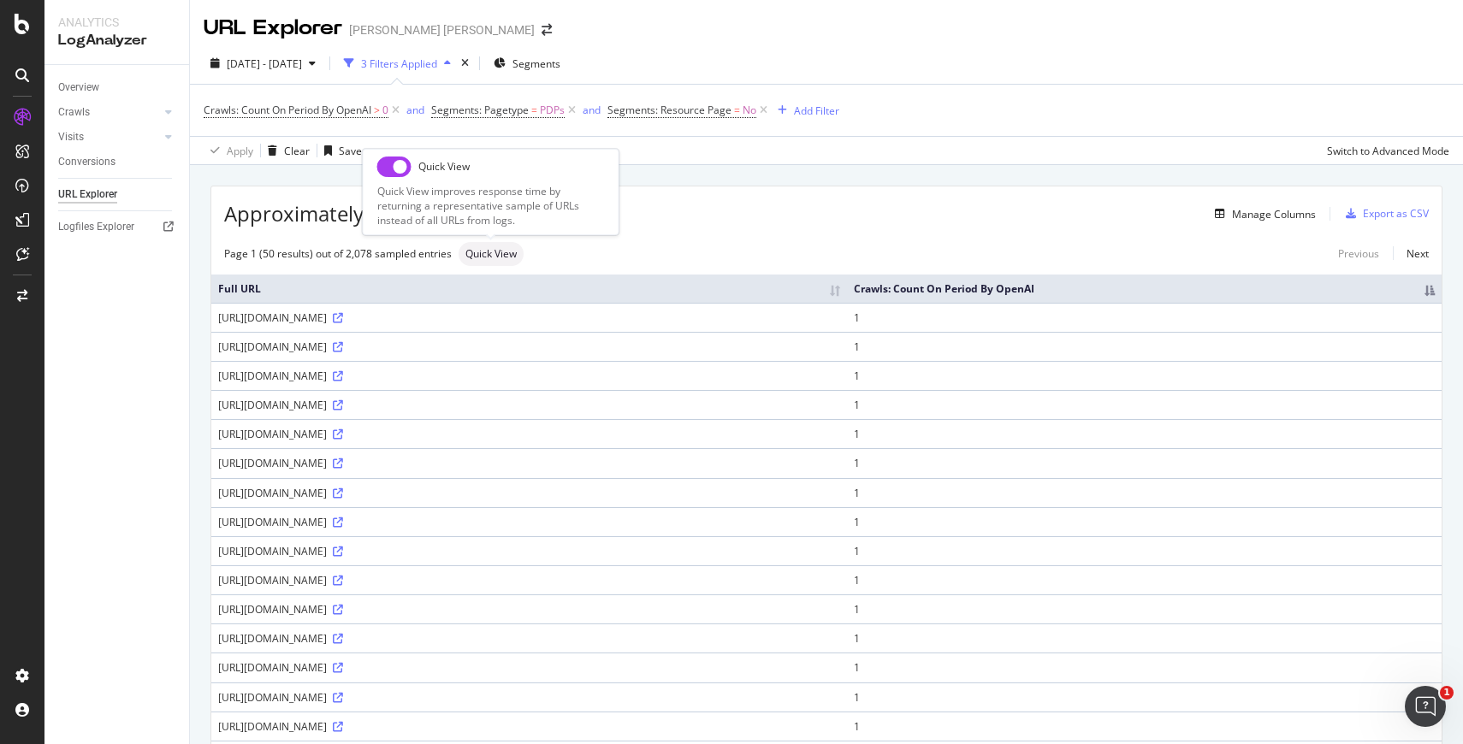
click at [503, 257] on span "Quick View" at bounding box center [490, 254] width 51 height 10
click at [407, 172] on input "checkbox" at bounding box center [394, 167] width 34 height 21
checkbox input "true"
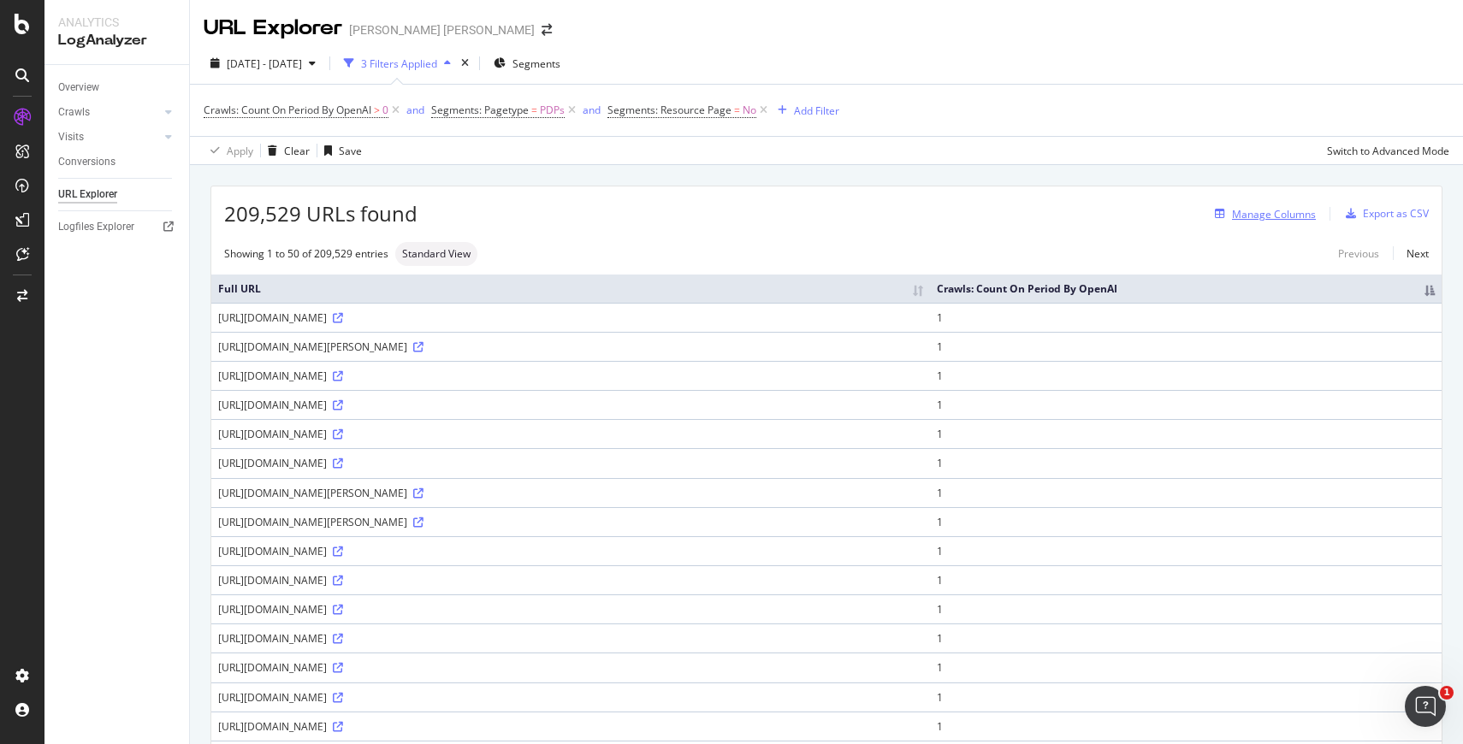
click at [1283, 220] on div "Manage Columns" at bounding box center [1274, 214] width 84 height 15
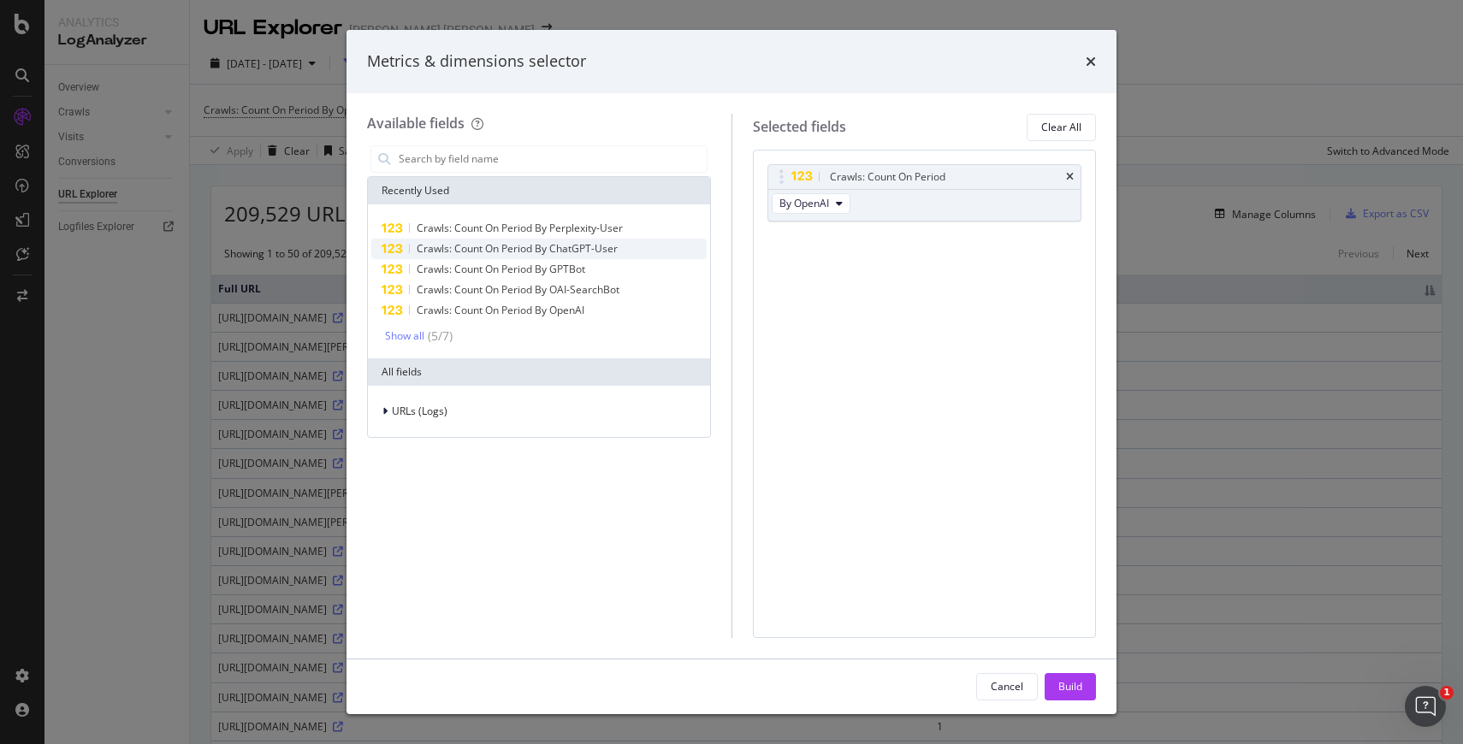
click at [554, 239] on div "Crawls: Count On Period By ChatGPT-User" at bounding box center [538, 249] width 335 height 21
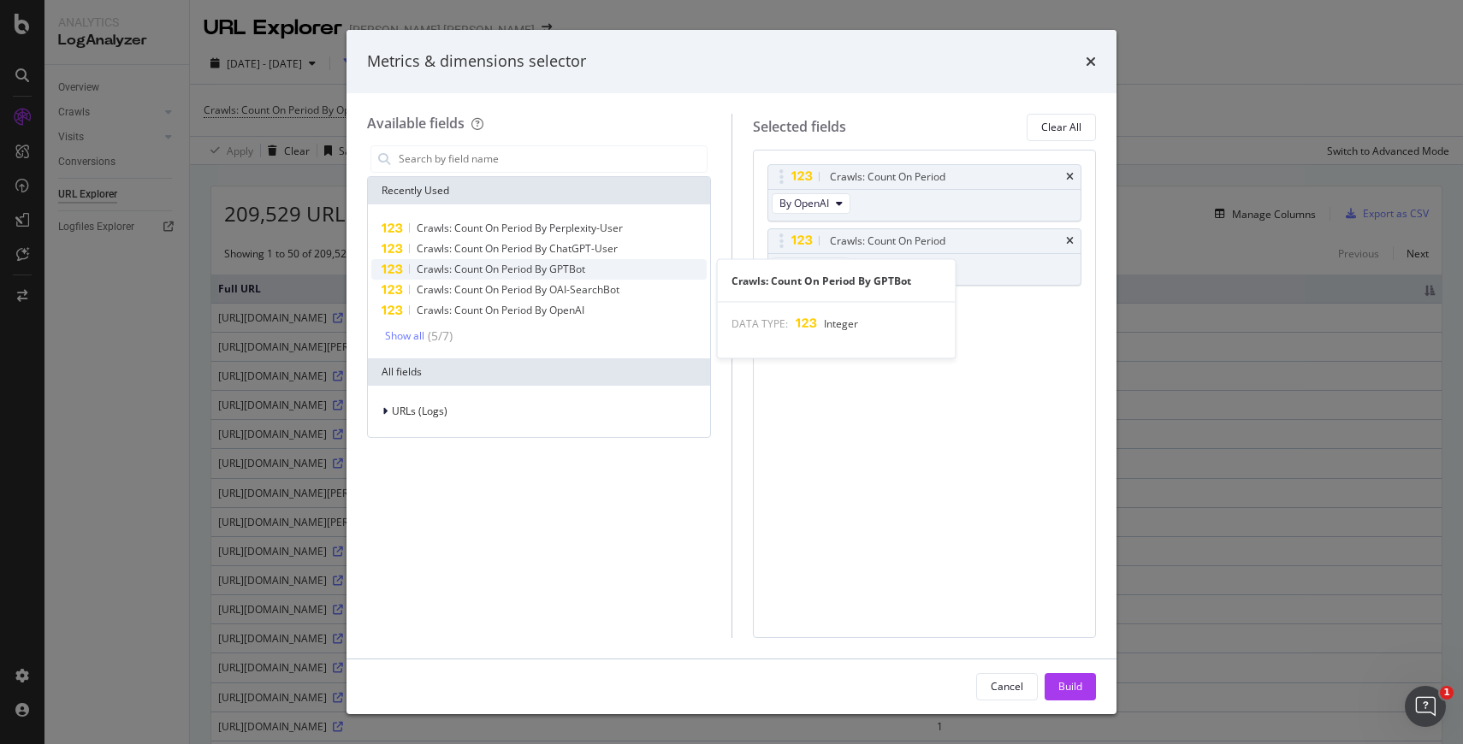
click at [559, 261] on div "Crawls: Count On Period By GPTBot" at bounding box center [538, 269] width 335 height 21
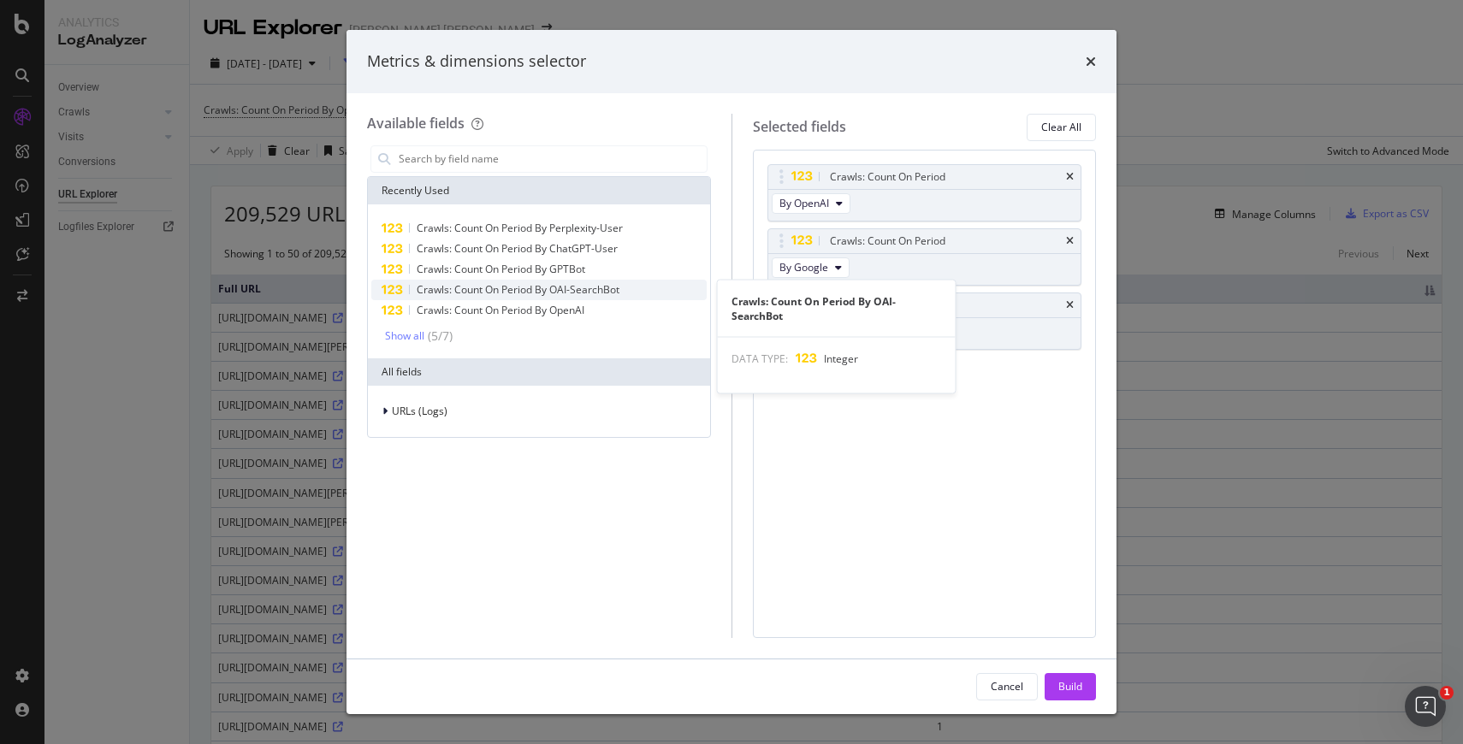
click at [559, 293] on span "Crawls: Count On Period By OAI-SearchBot" at bounding box center [518, 289] width 203 height 15
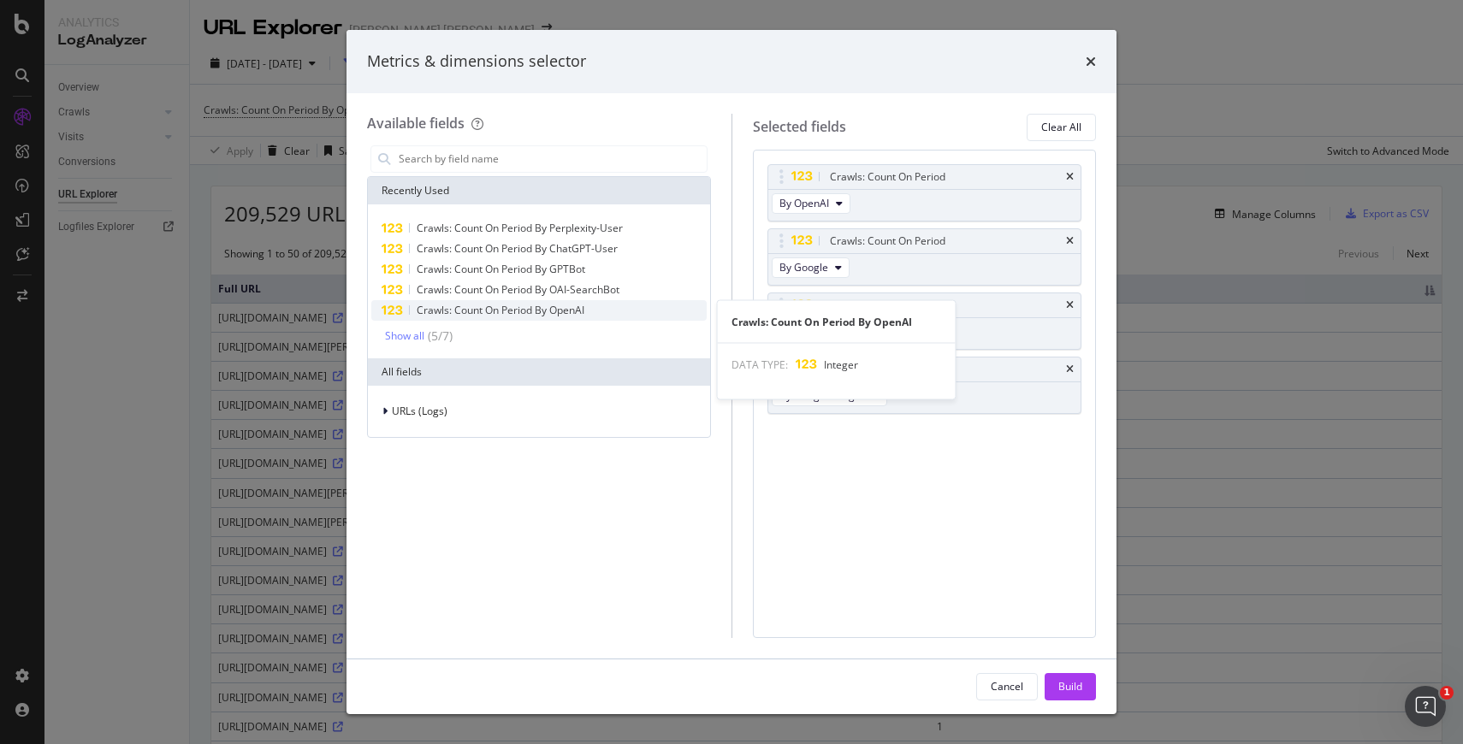
click at [558, 304] on span "Crawls: Count On Period By OpenAI" at bounding box center [501, 310] width 168 height 15
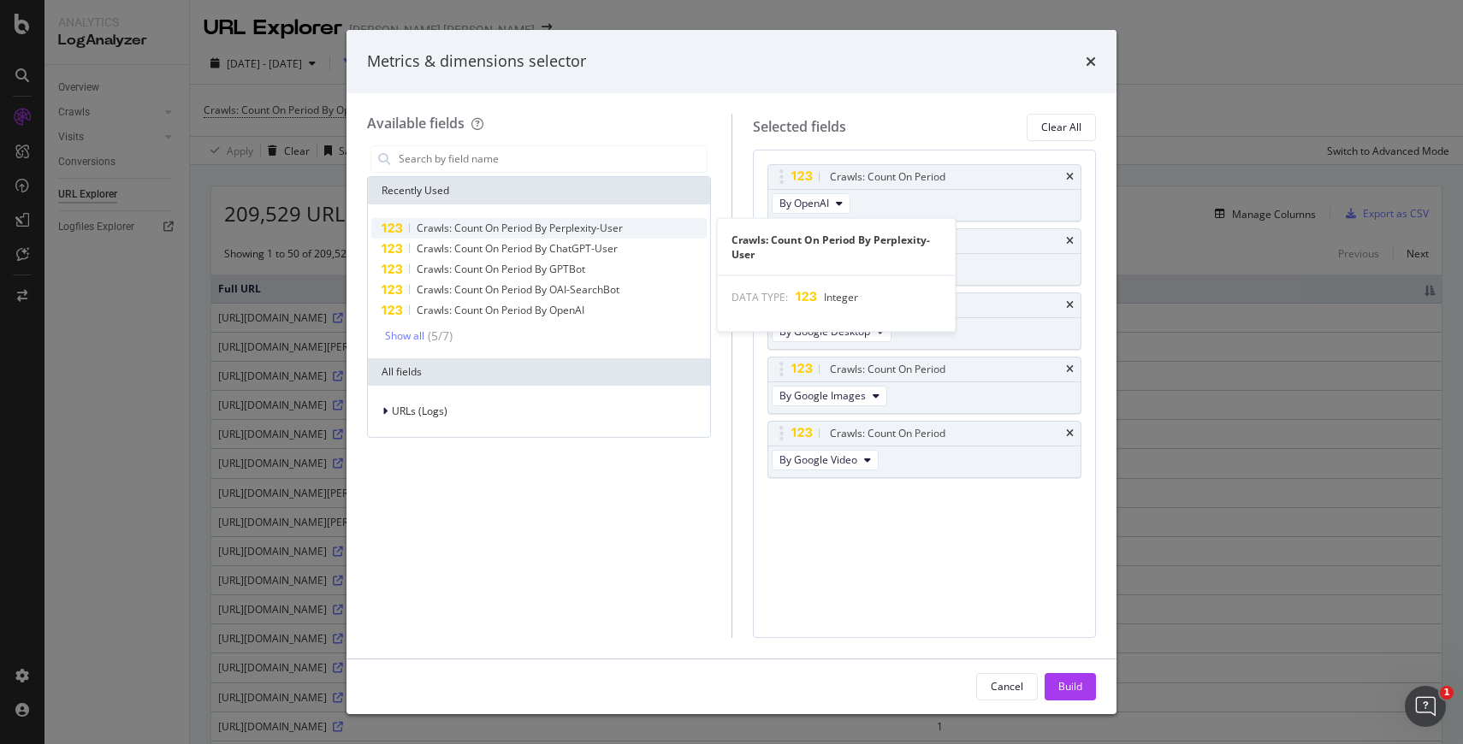
click at [564, 224] on span "Crawls: Count On Period By Perplexity-User" at bounding box center [520, 228] width 206 height 15
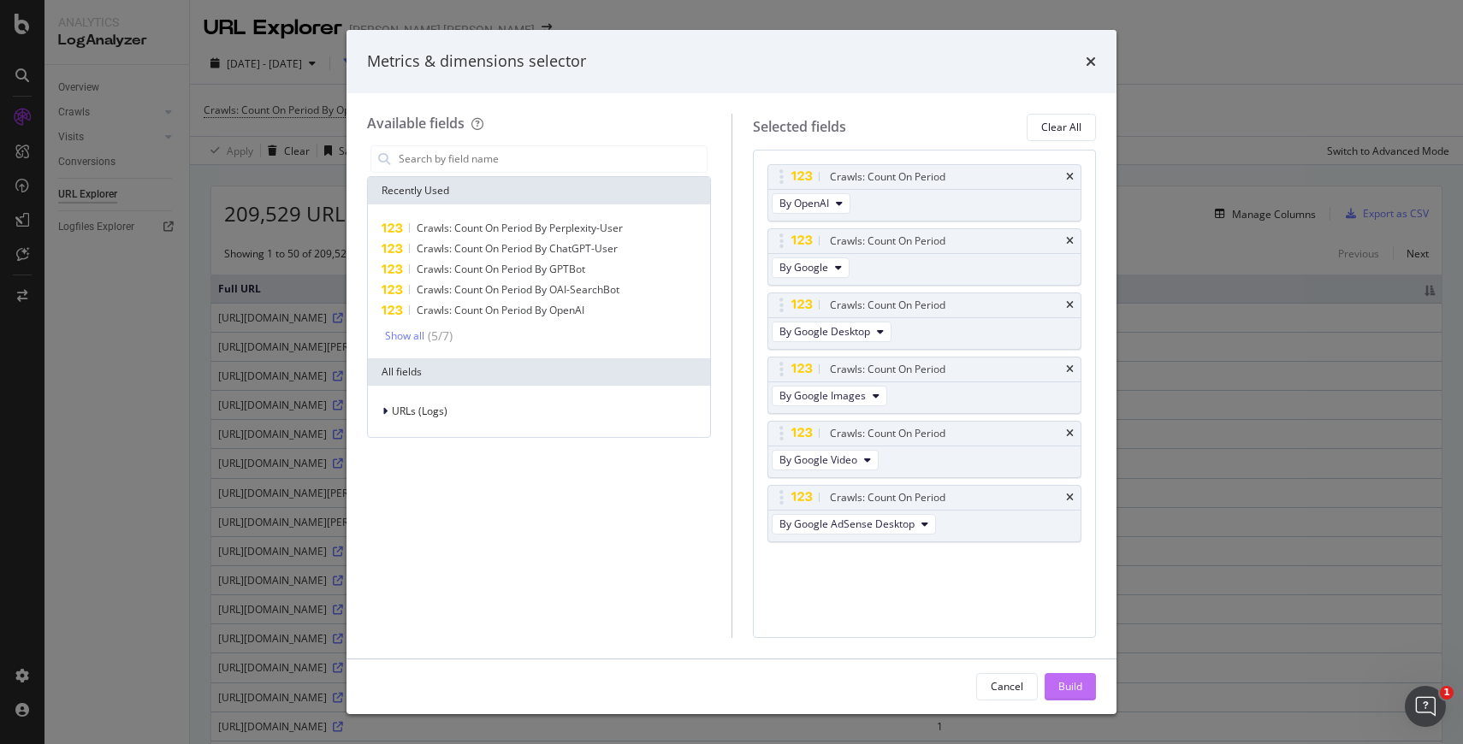
click at [1064, 695] on div "Build" at bounding box center [1070, 687] width 24 height 26
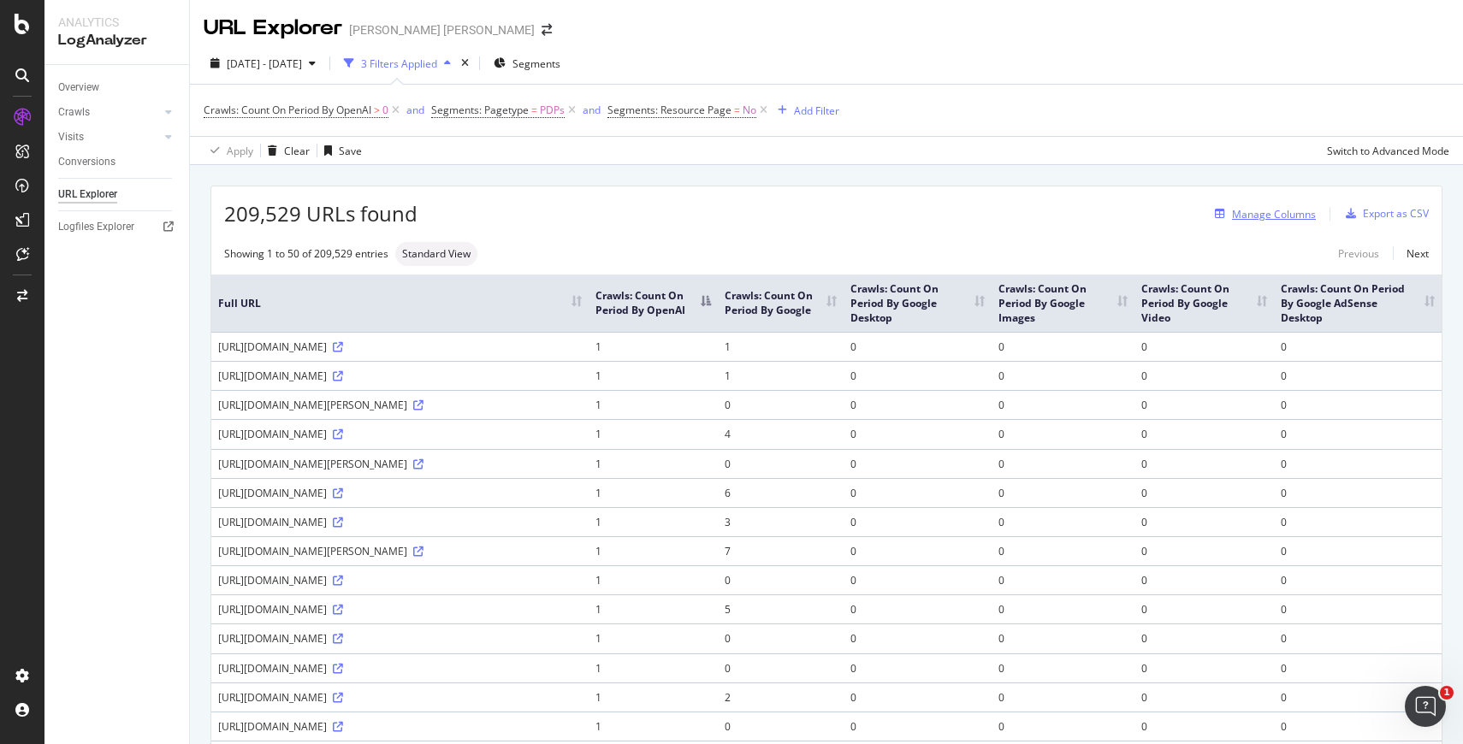
click at [1286, 219] on div "Manage Columns" at bounding box center [1274, 214] width 84 height 15
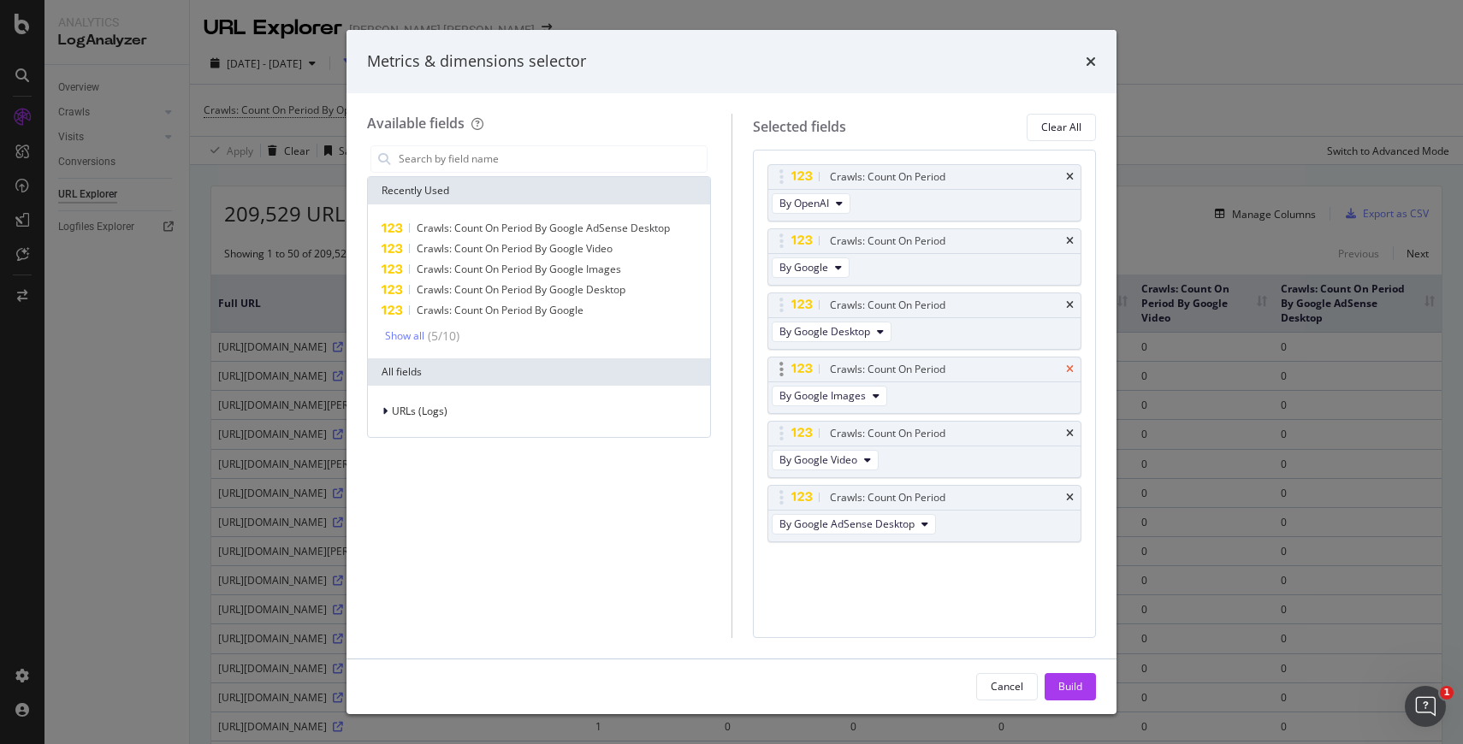
click at [1069, 370] on icon "times" at bounding box center [1070, 369] width 8 height 10
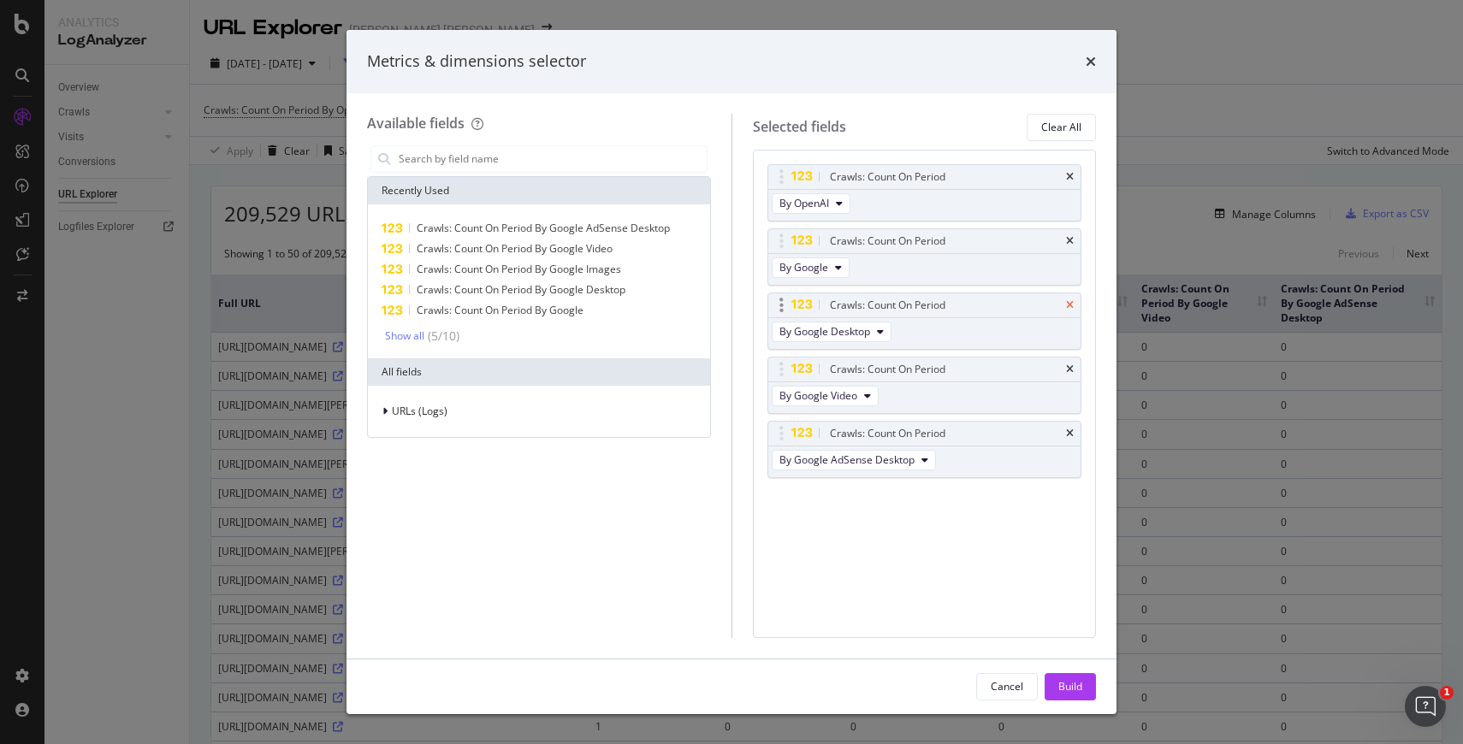
click at [1069, 305] on icon "times" at bounding box center [1070, 305] width 8 height 10
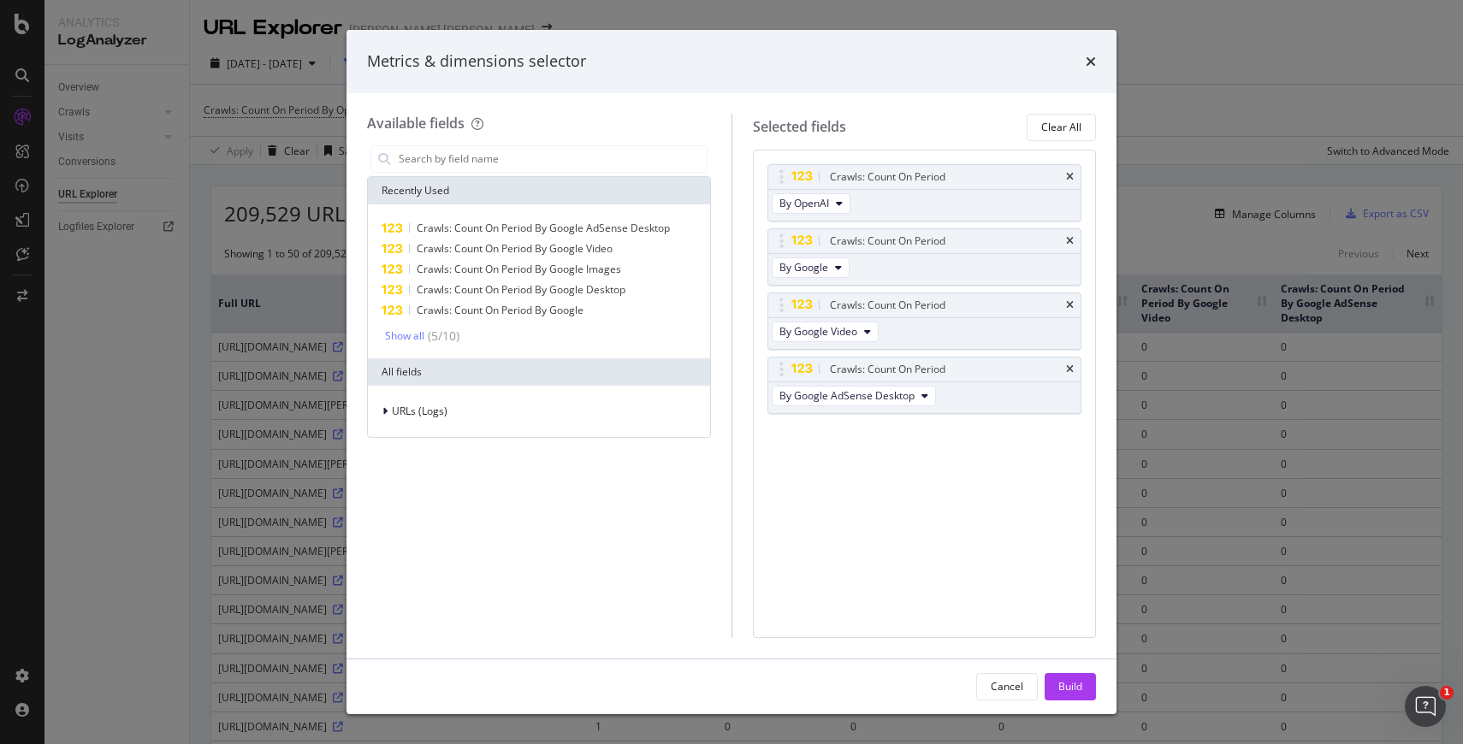
click at [1069, 305] on icon "times" at bounding box center [1070, 305] width 8 height 10
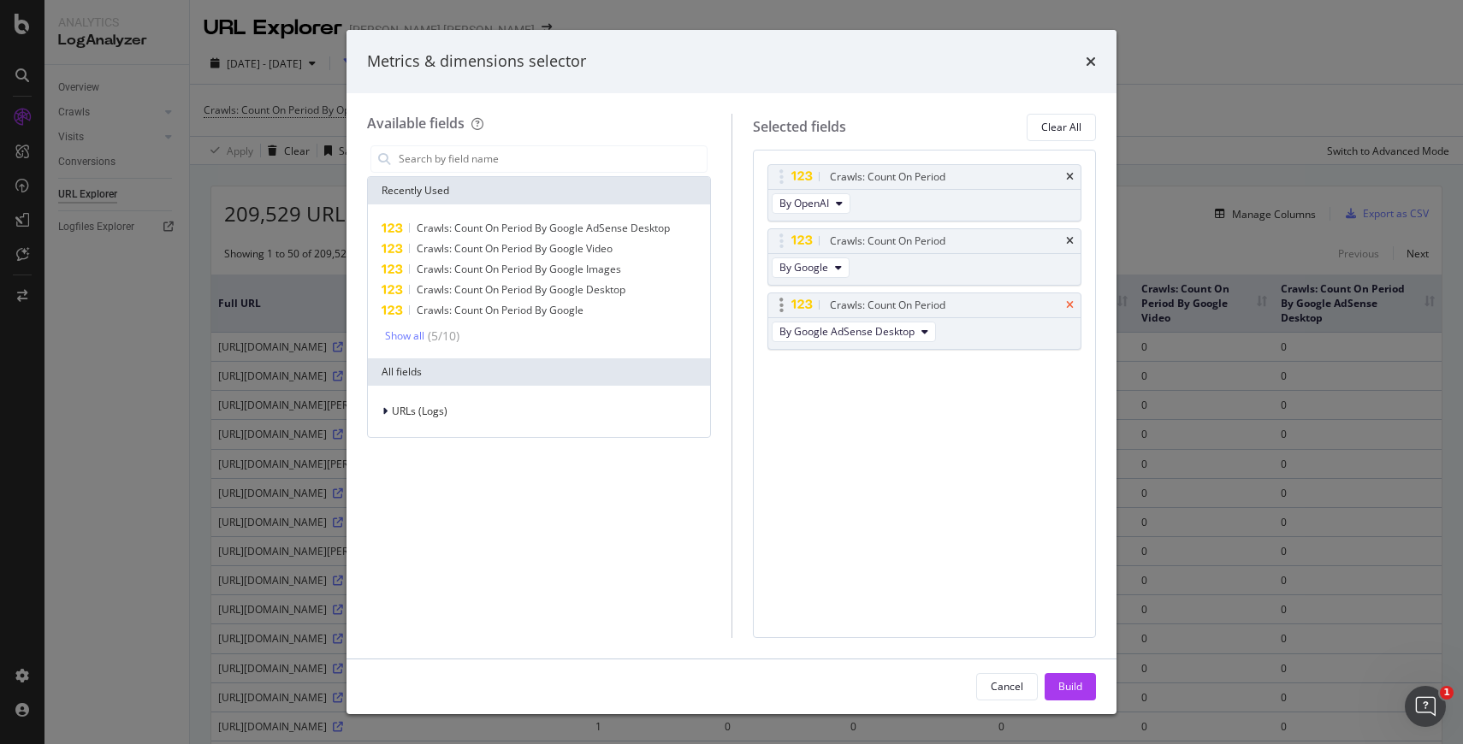
click at [1072, 306] on icon "times" at bounding box center [1070, 305] width 8 height 10
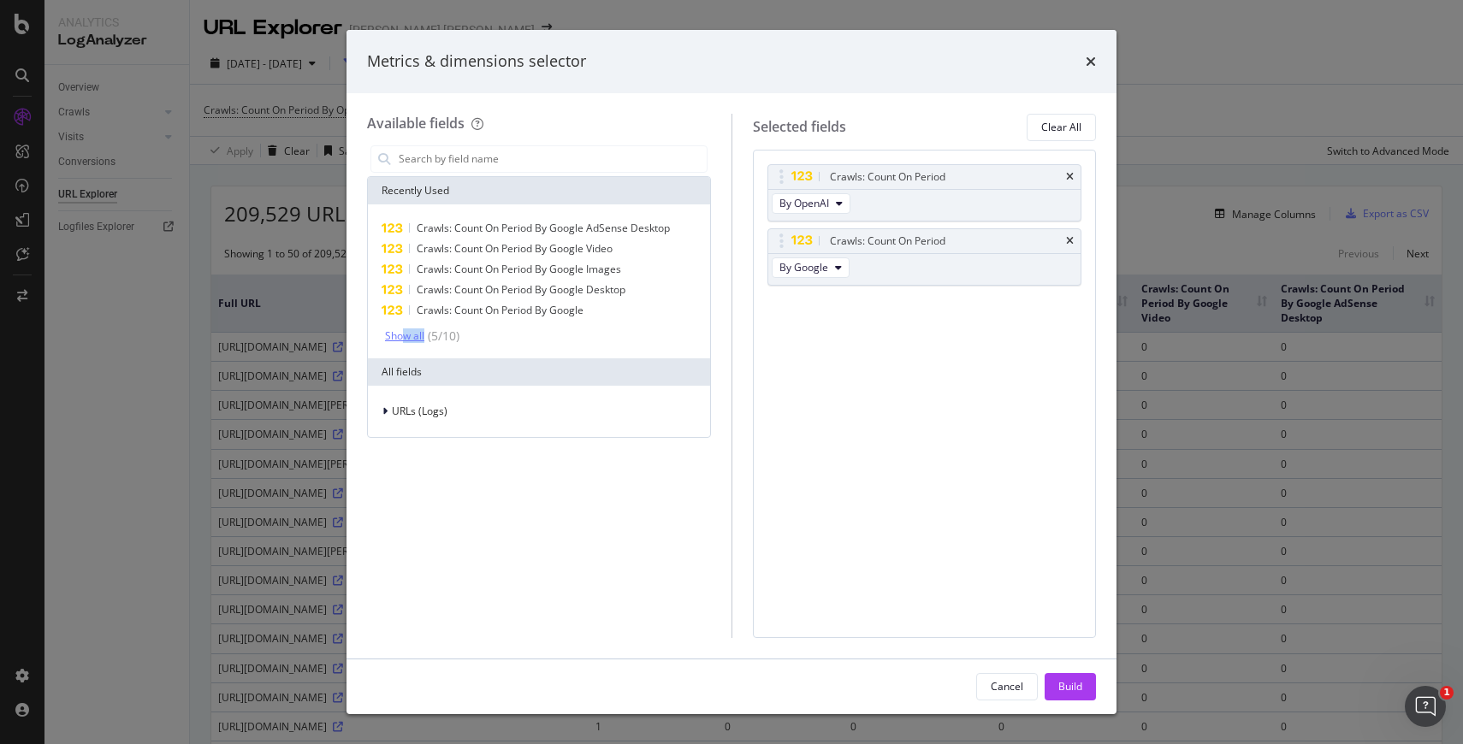
click at [405, 342] on div "Show all ( 5 / 10 )" at bounding box center [422, 336] width 74 height 17
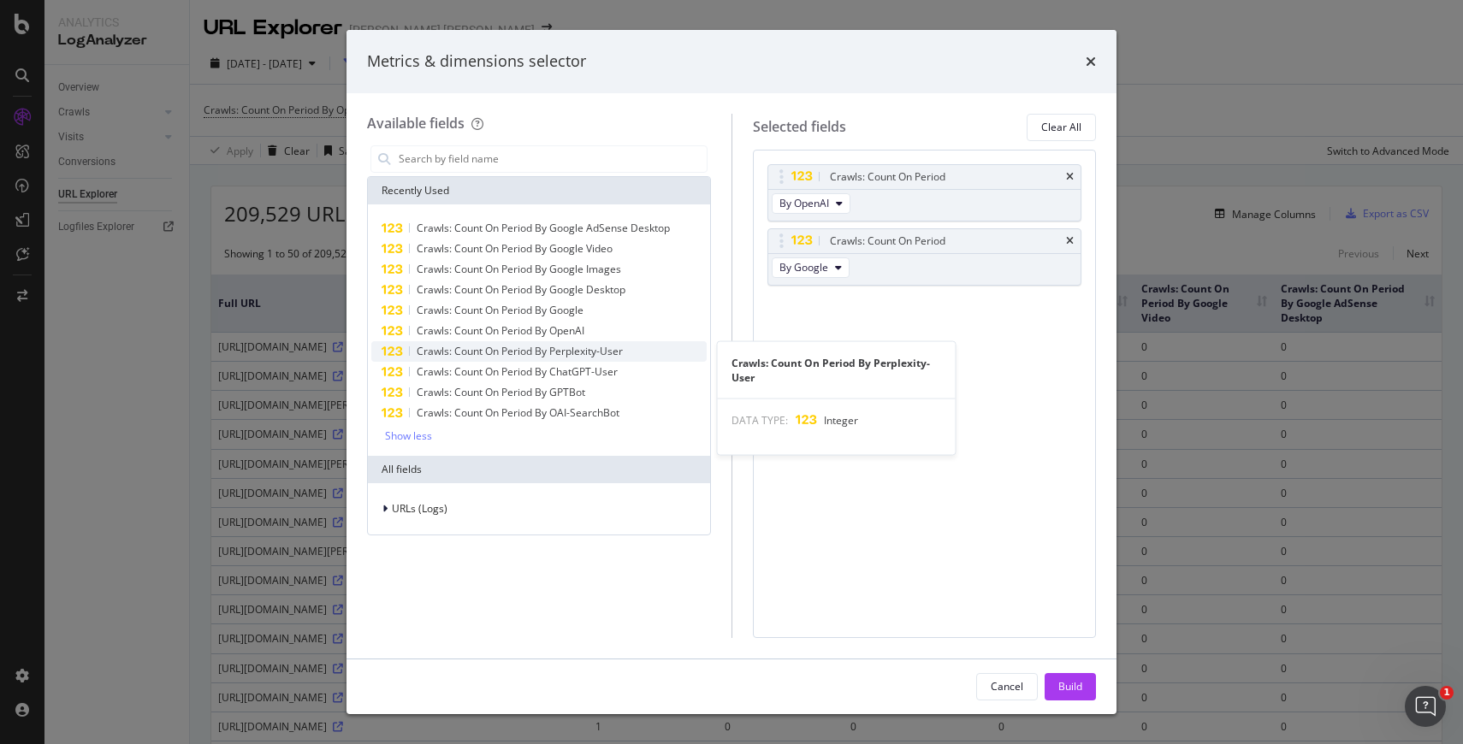
click at [545, 351] on span "Crawls: Count On Period By Perplexity-User" at bounding box center [520, 351] width 206 height 15
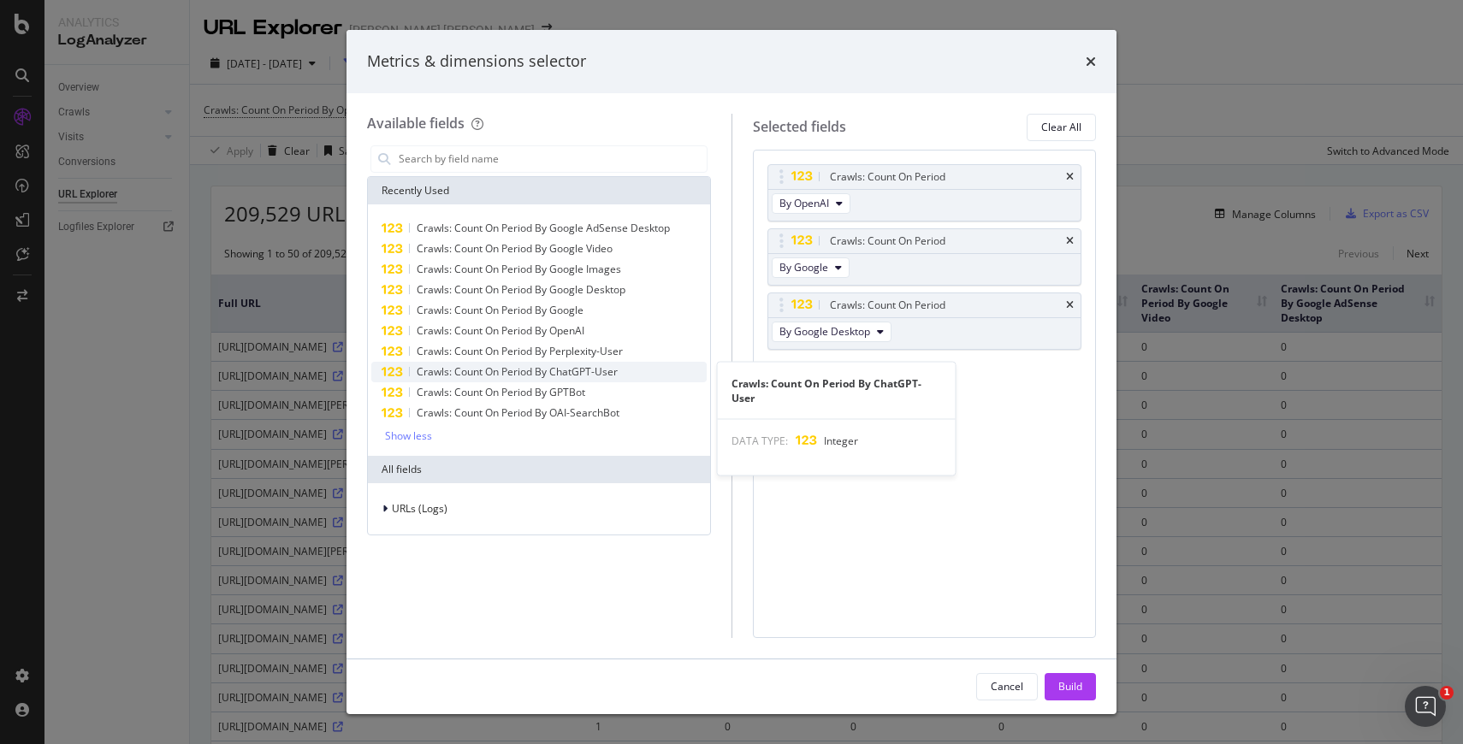
click at [541, 367] on span "Crawls: Count On Period By ChatGPT-User" at bounding box center [517, 371] width 201 height 15
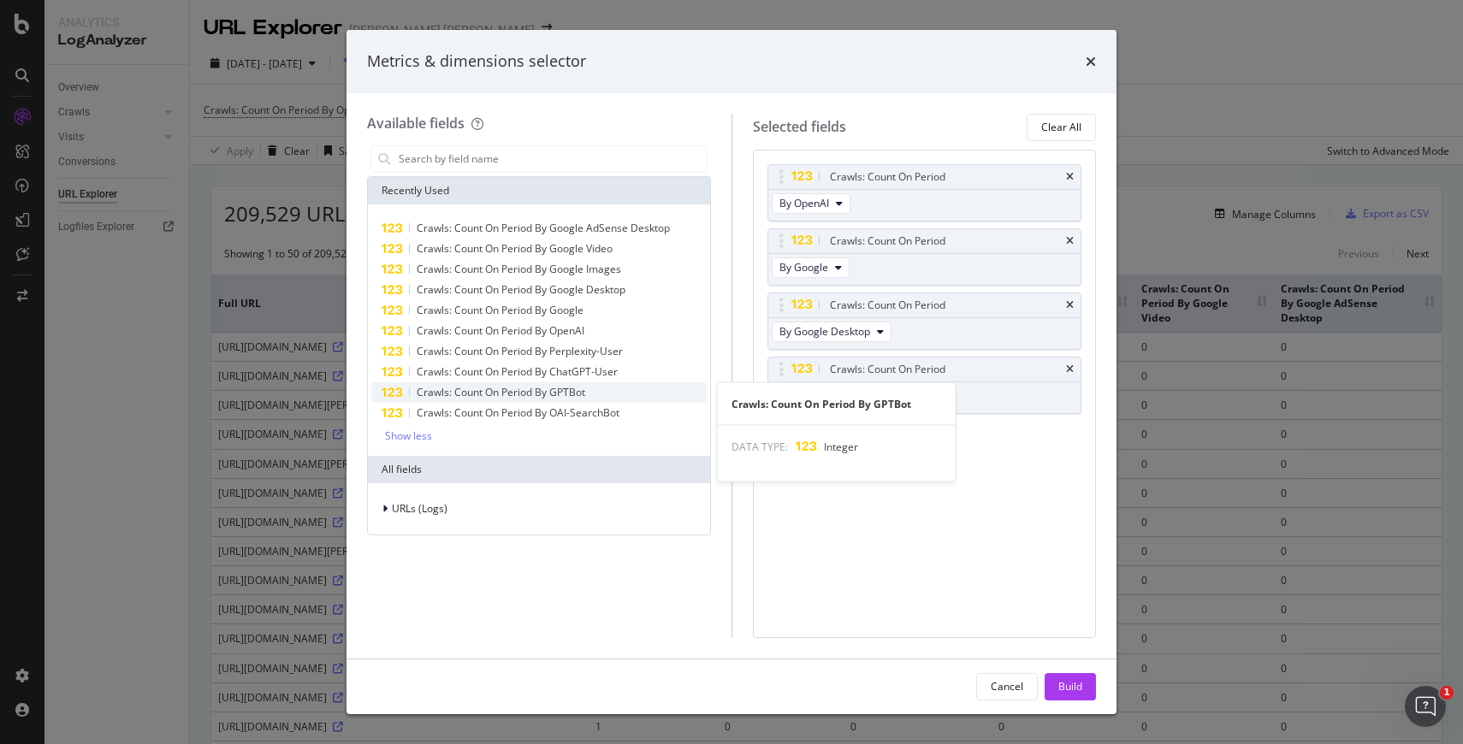
click at [541, 385] on span "Crawls: Count On Period By GPTBot" at bounding box center [501, 392] width 169 height 15
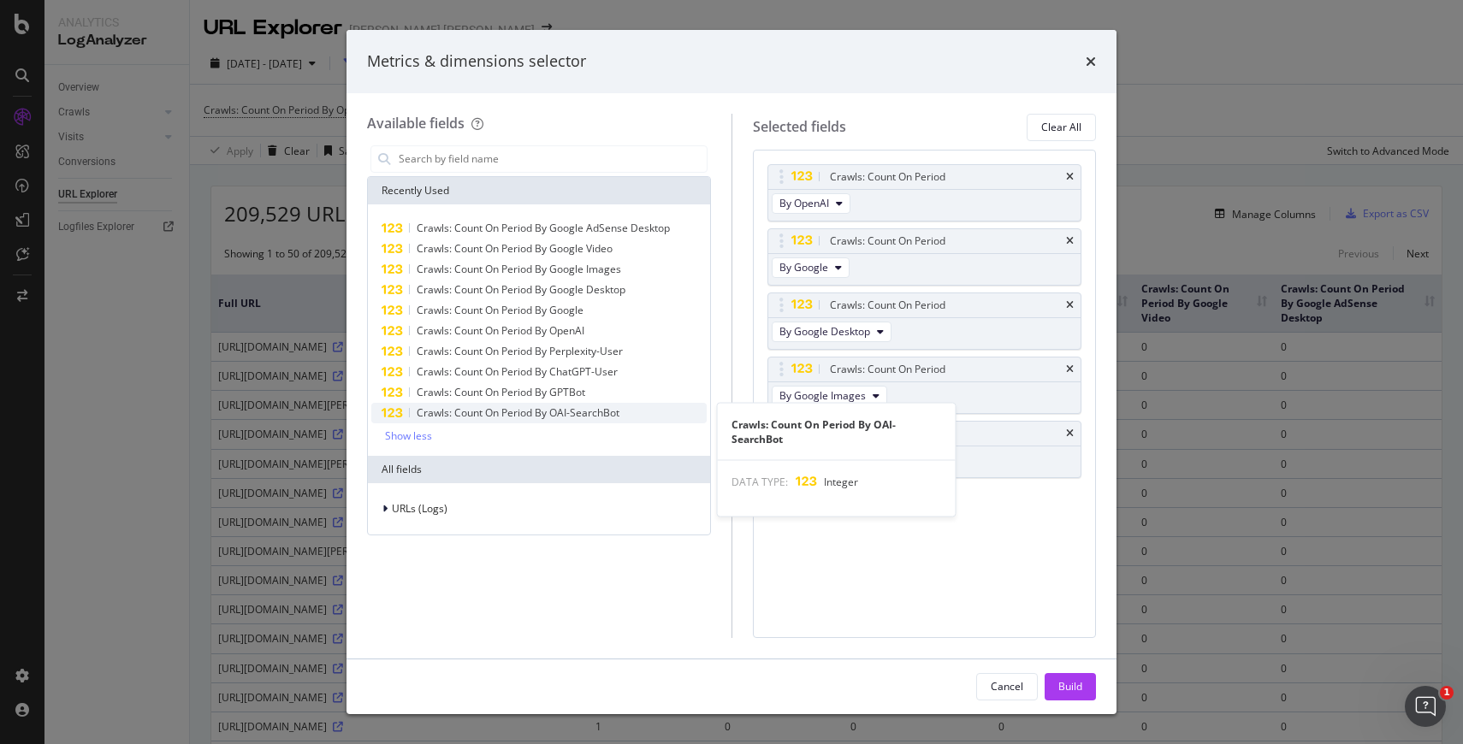
click at [533, 413] on span "Crawls: Count On Period By OAI-SearchBot" at bounding box center [518, 412] width 203 height 15
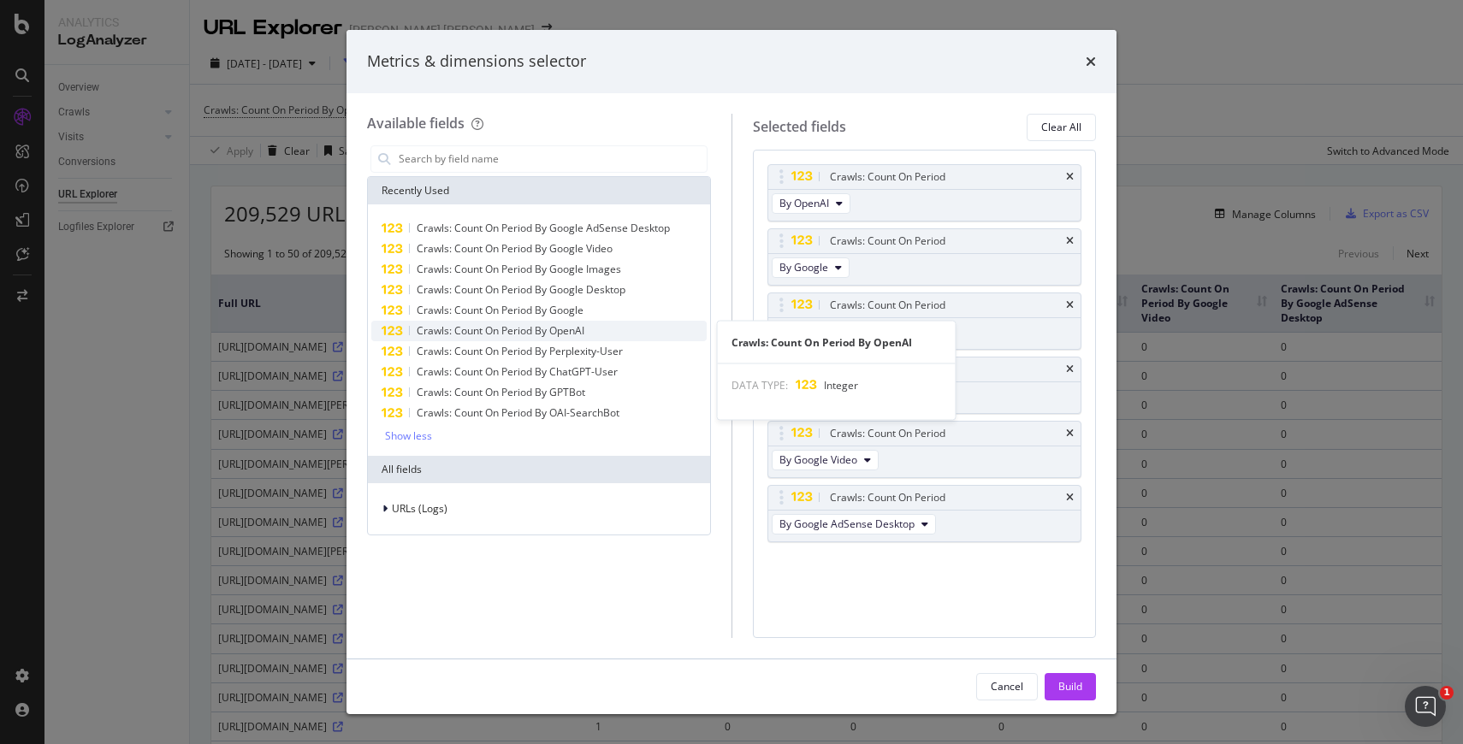
click at [539, 331] on span "Crawls: Count On Period By OpenAI" at bounding box center [501, 330] width 168 height 15
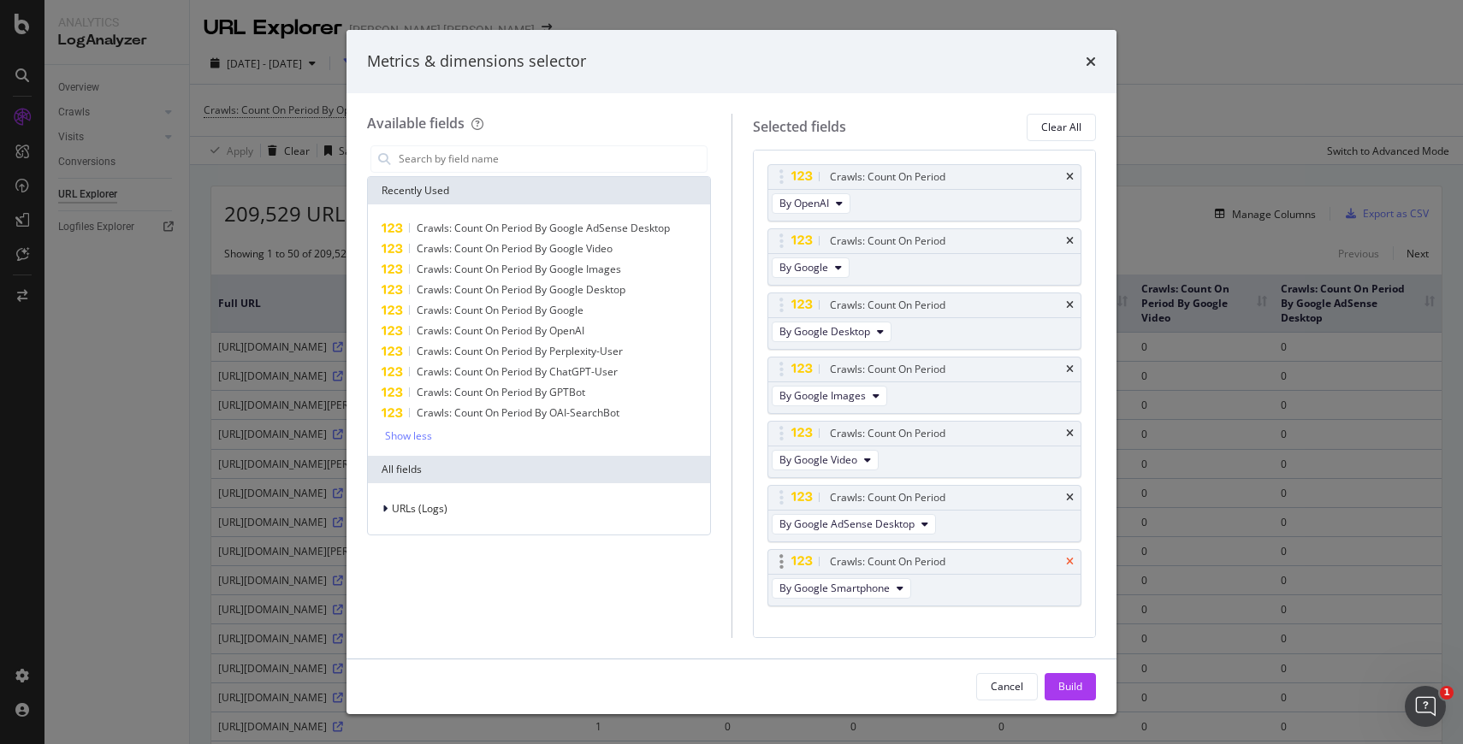
click at [1072, 564] on icon "times" at bounding box center [1070, 562] width 8 height 10
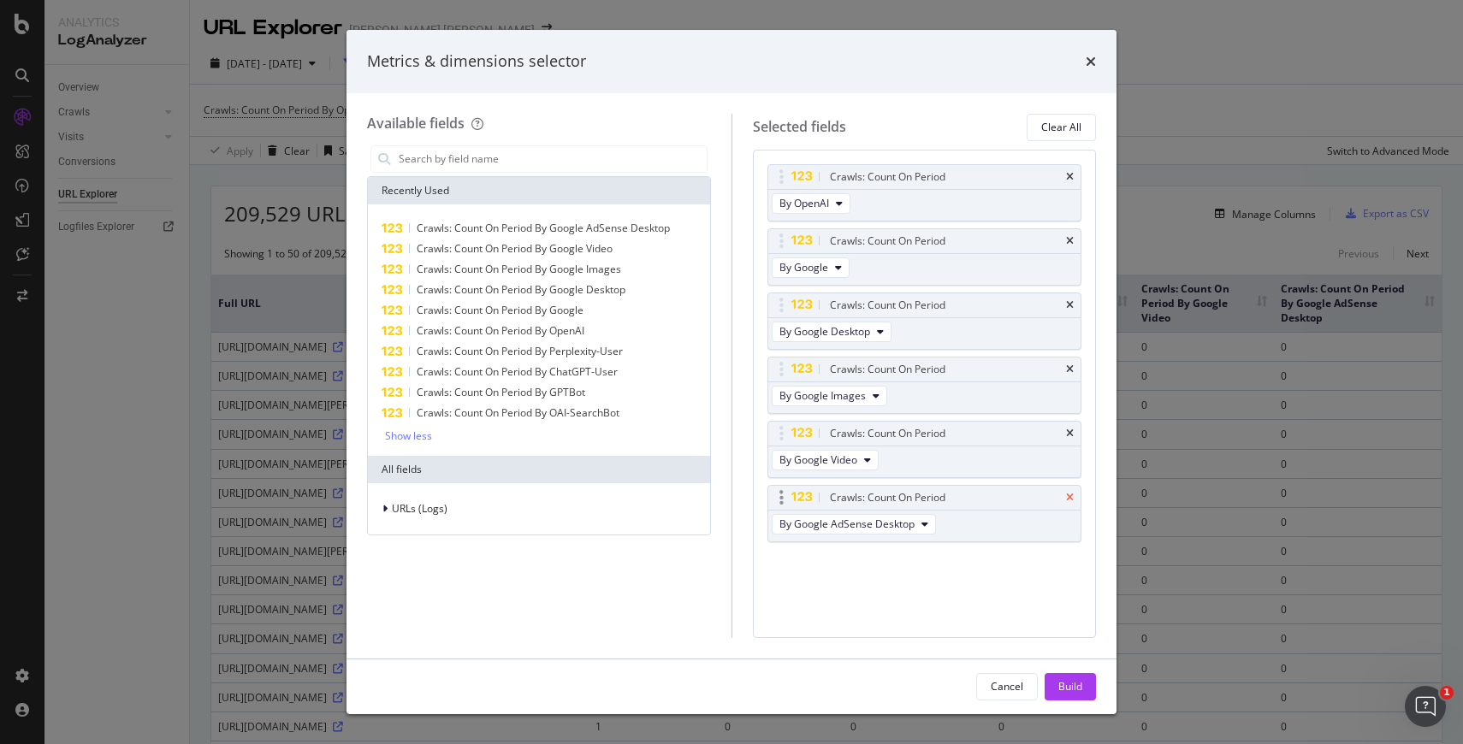
click at [1072, 500] on icon "times" at bounding box center [1070, 498] width 8 height 10
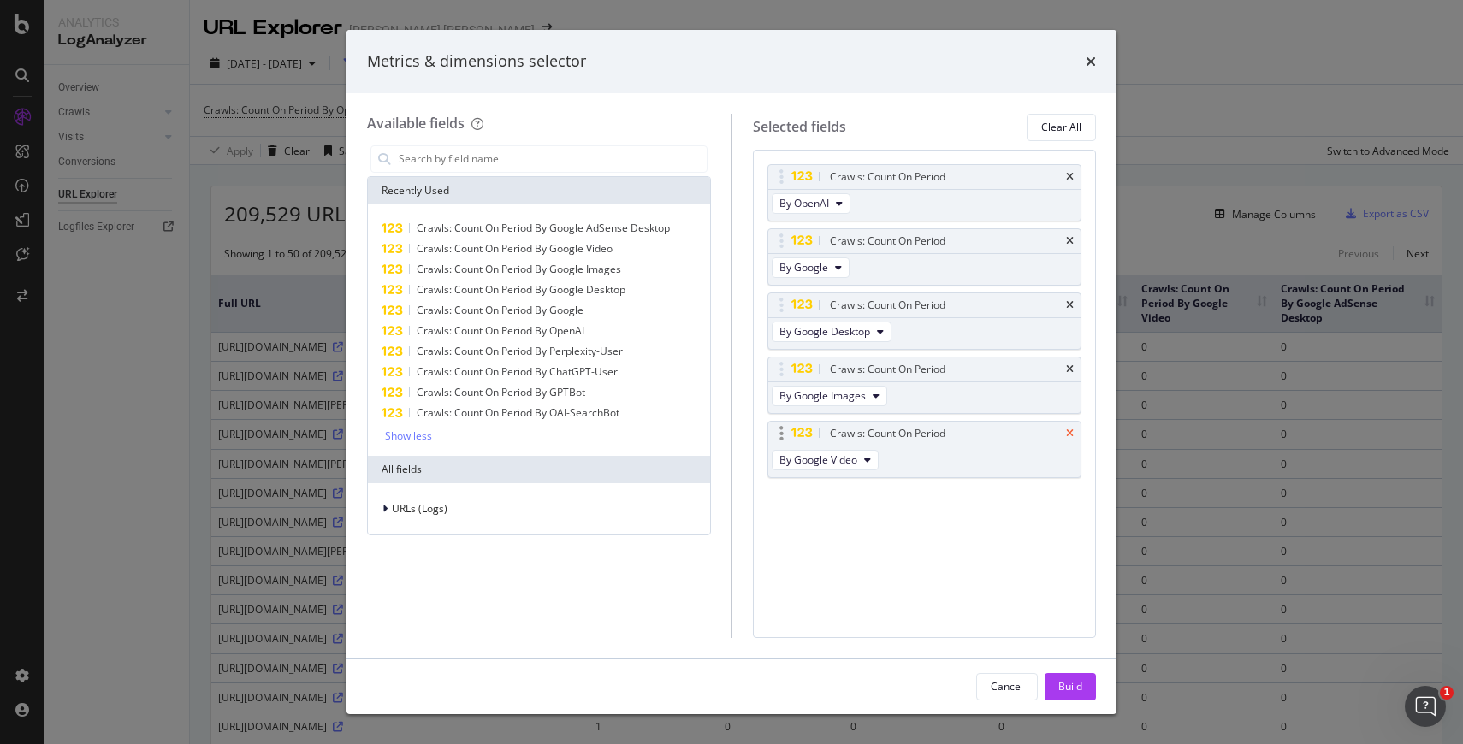
click at [1068, 431] on icon "times" at bounding box center [1070, 434] width 8 height 10
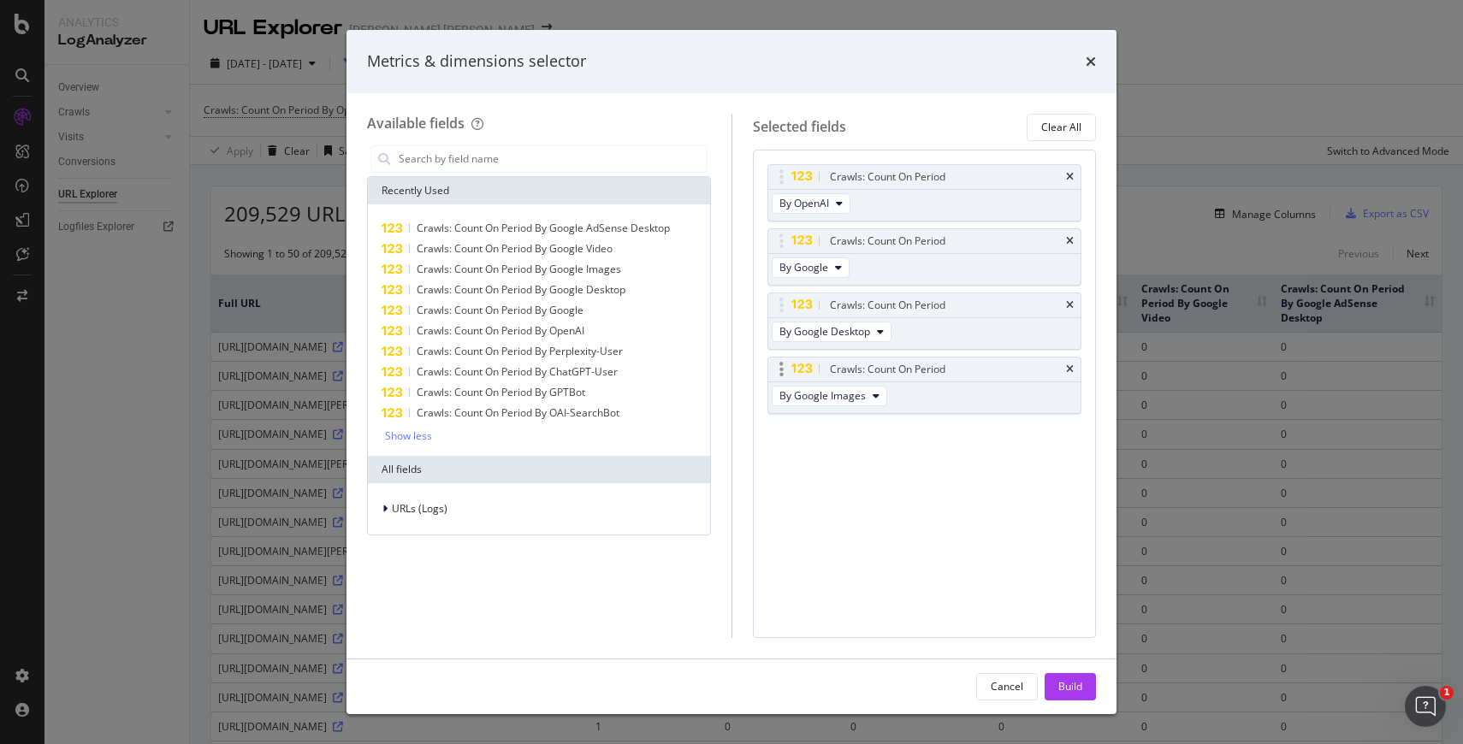
click at [1068, 376] on div "Crawls: Count On Period" at bounding box center [924, 370] width 313 height 24
click at [596, 387] on div "Crawls: Count On Period By GPTBot" at bounding box center [538, 392] width 335 height 21
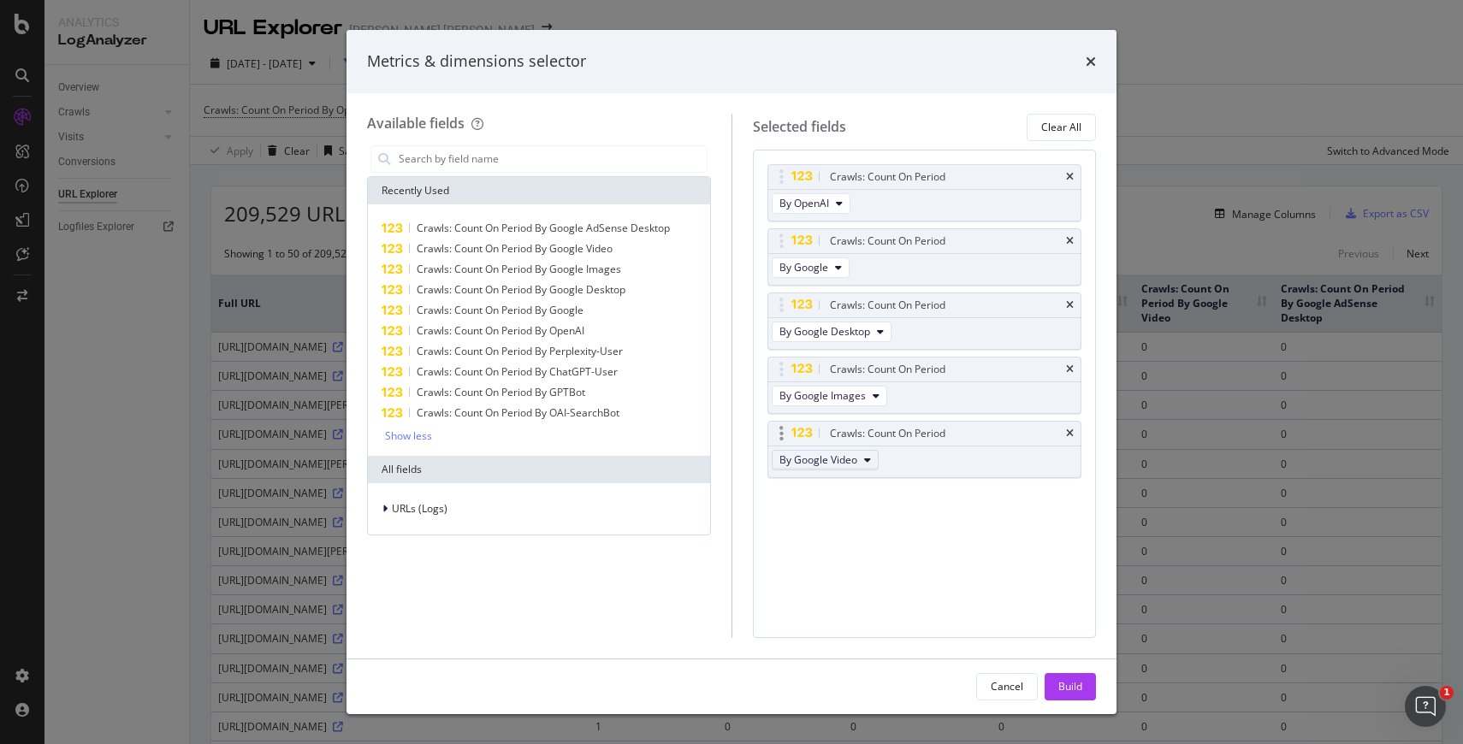
click at [867, 457] on icon "modal" at bounding box center [867, 460] width 7 height 10
click at [1038, 528] on div "Crawls: Count On Period By OpenAI Crawls: Count On Period By Google Crawls: Cou…" at bounding box center [925, 394] width 344 height 488
click at [1067, 435] on icon "times" at bounding box center [1070, 434] width 8 height 10
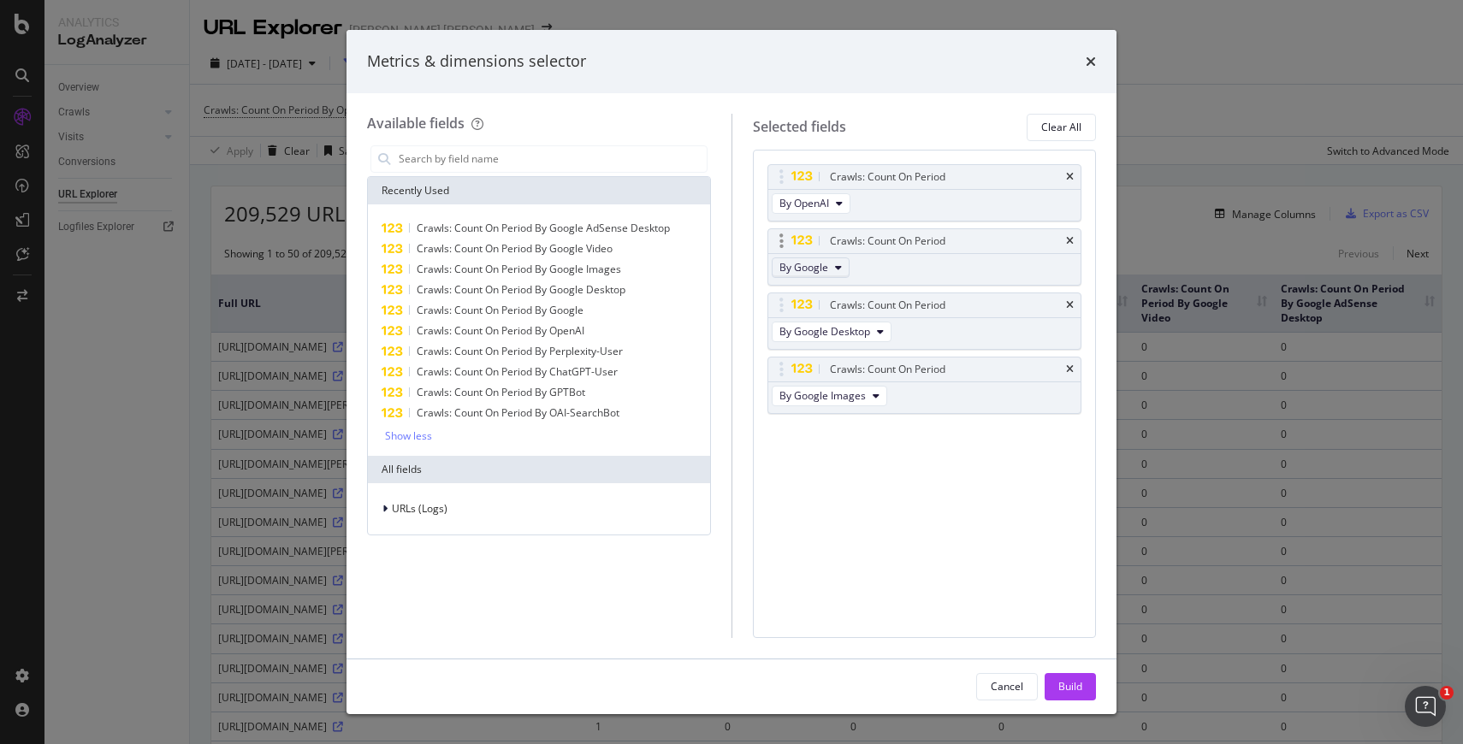
click at [830, 269] on button "By Google" at bounding box center [811, 267] width 78 height 21
click at [831, 334] on span "By Google AdsBot Mobile" at bounding box center [853, 335] width 135 height 15
click at [857, 329] on span "By Google Desktop" at bounding box center [824, 331] width 91 height 15
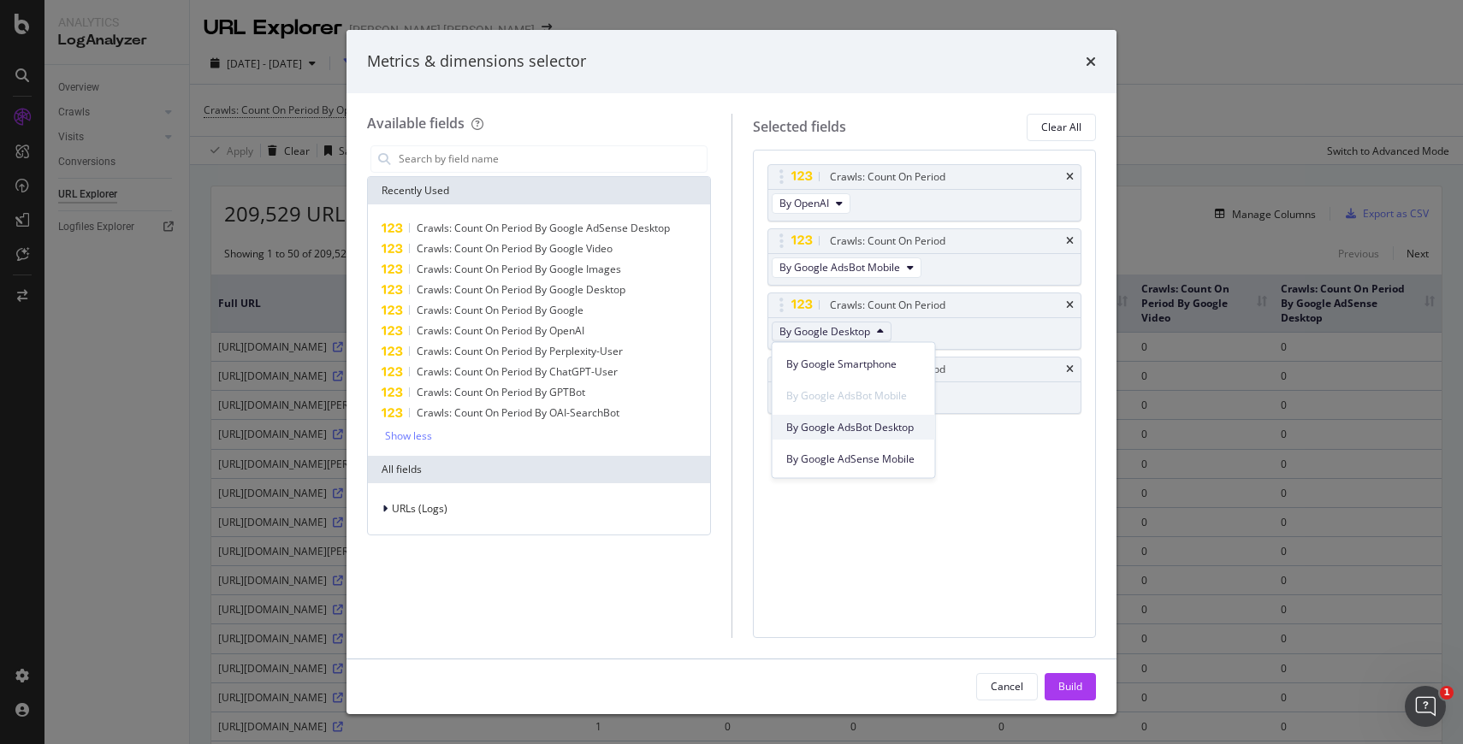
click at [861, 426] on span "By Google AdsBot Desktop" at bounding box center [853, 426] width 135 height 15
click at [838, 389] on span "By Google Images" at bounding box center [822, 395] width 86 height 15
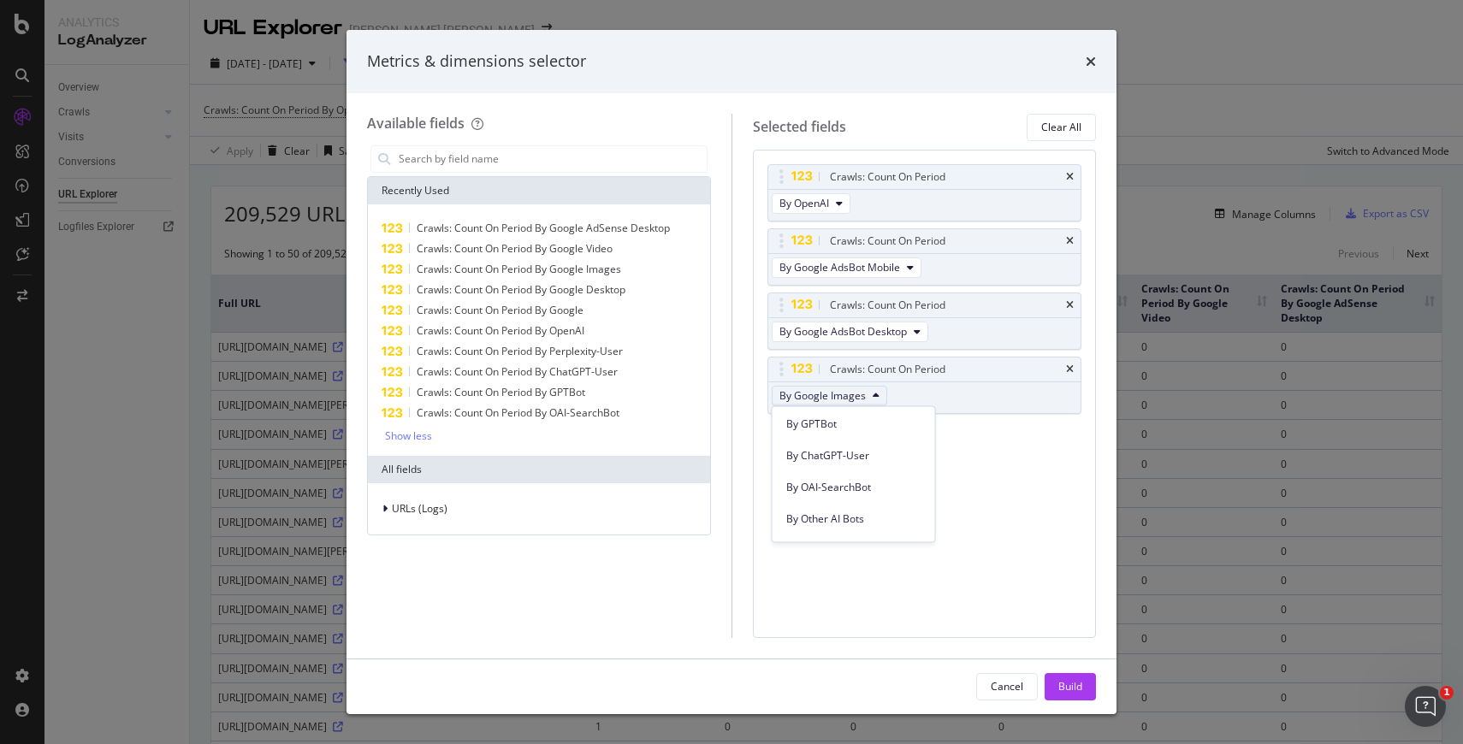
scroll to position [477, 0]
click at [860, 454] on span "By ChatGPT-User" at bounding box center [853, 454] width 135 height 15
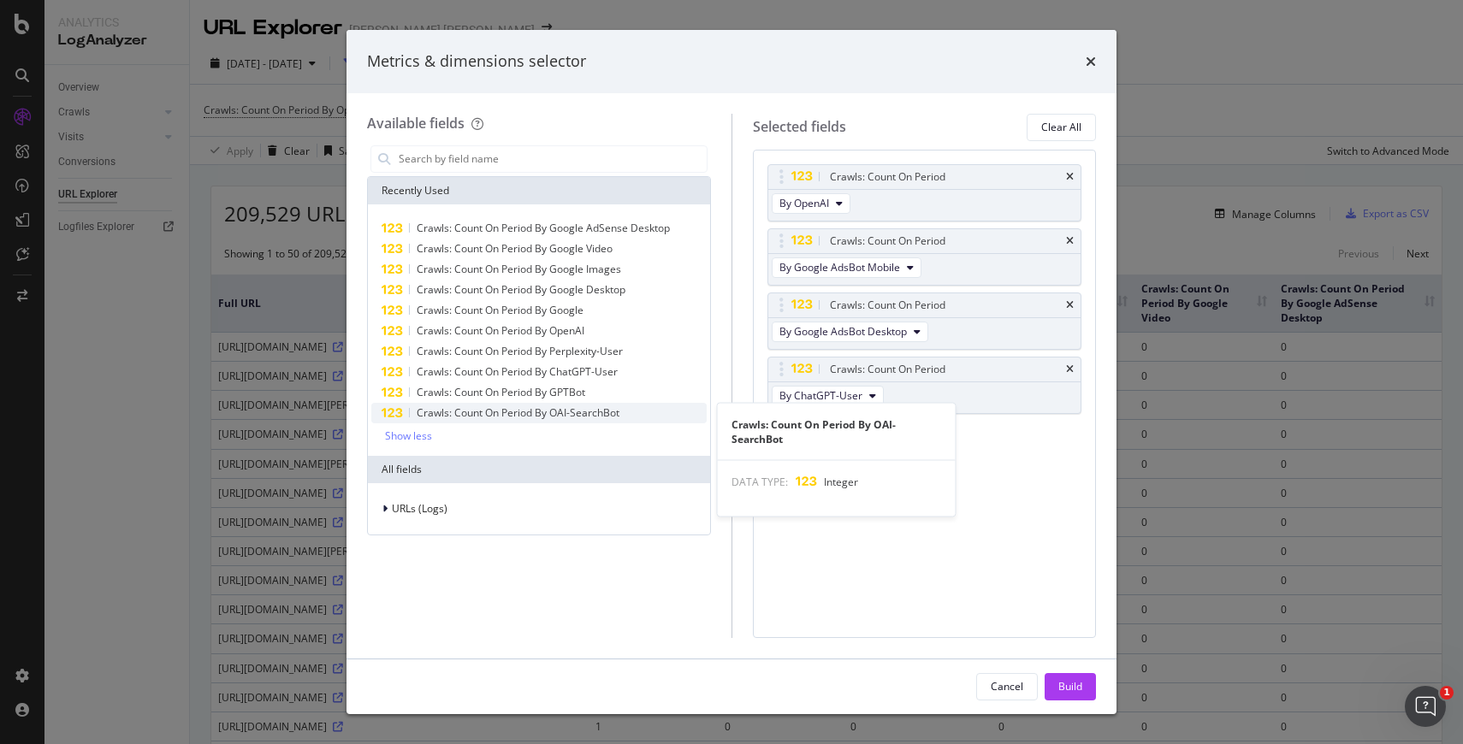
click at [529, 417] on span "Crawls: Count On Period By OAI-SearchBot" at bounding box center [518, 412] width 203 height 15
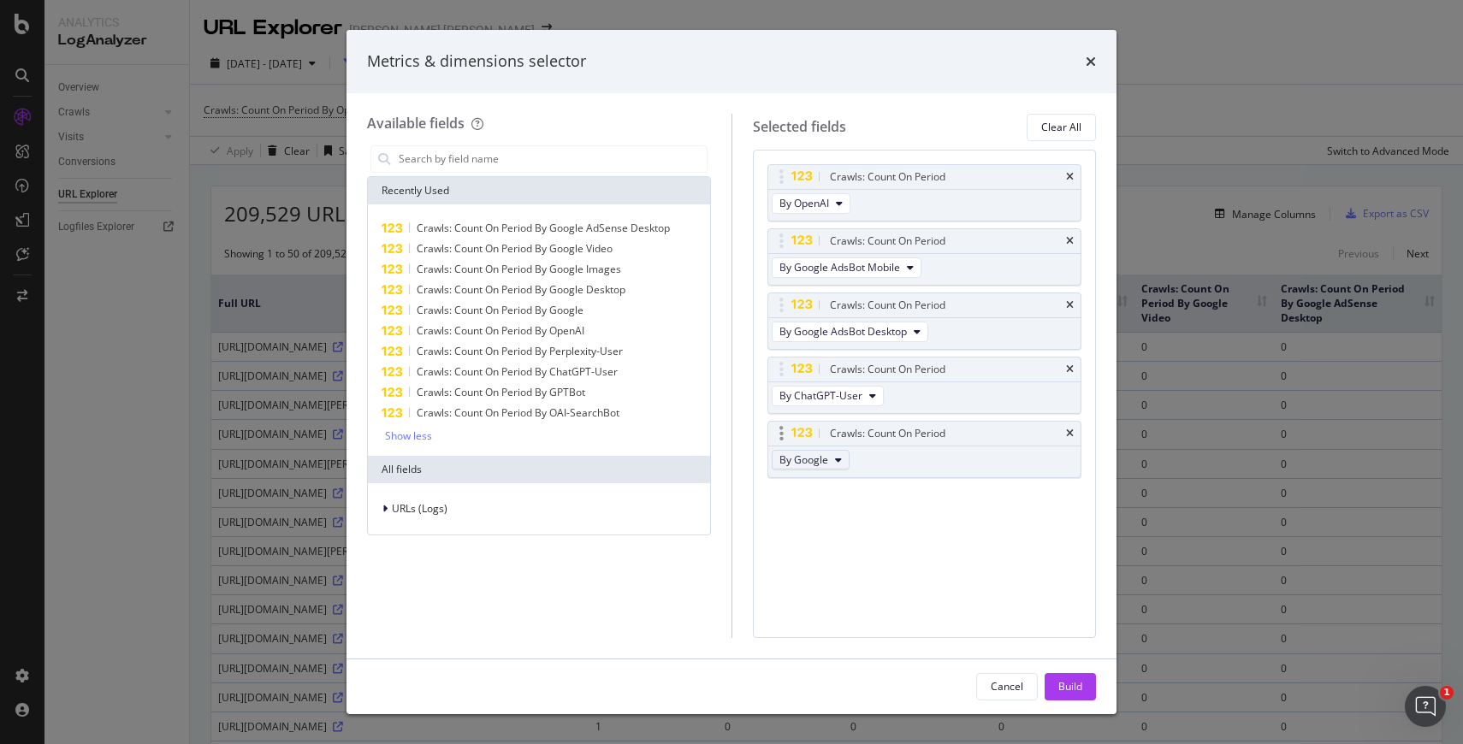
click at [829, 467] on button "By Google" at bounding box center [811, 460] width 78 height 21
click at [822, 578] on span "By GPTBot" at bounding box center [853, 583] width 135 height 15
click at [535, 405] on span "Crawls: Count On Period By OAI-SearchBot" at bounding box center [518, 412] width 203 height 15
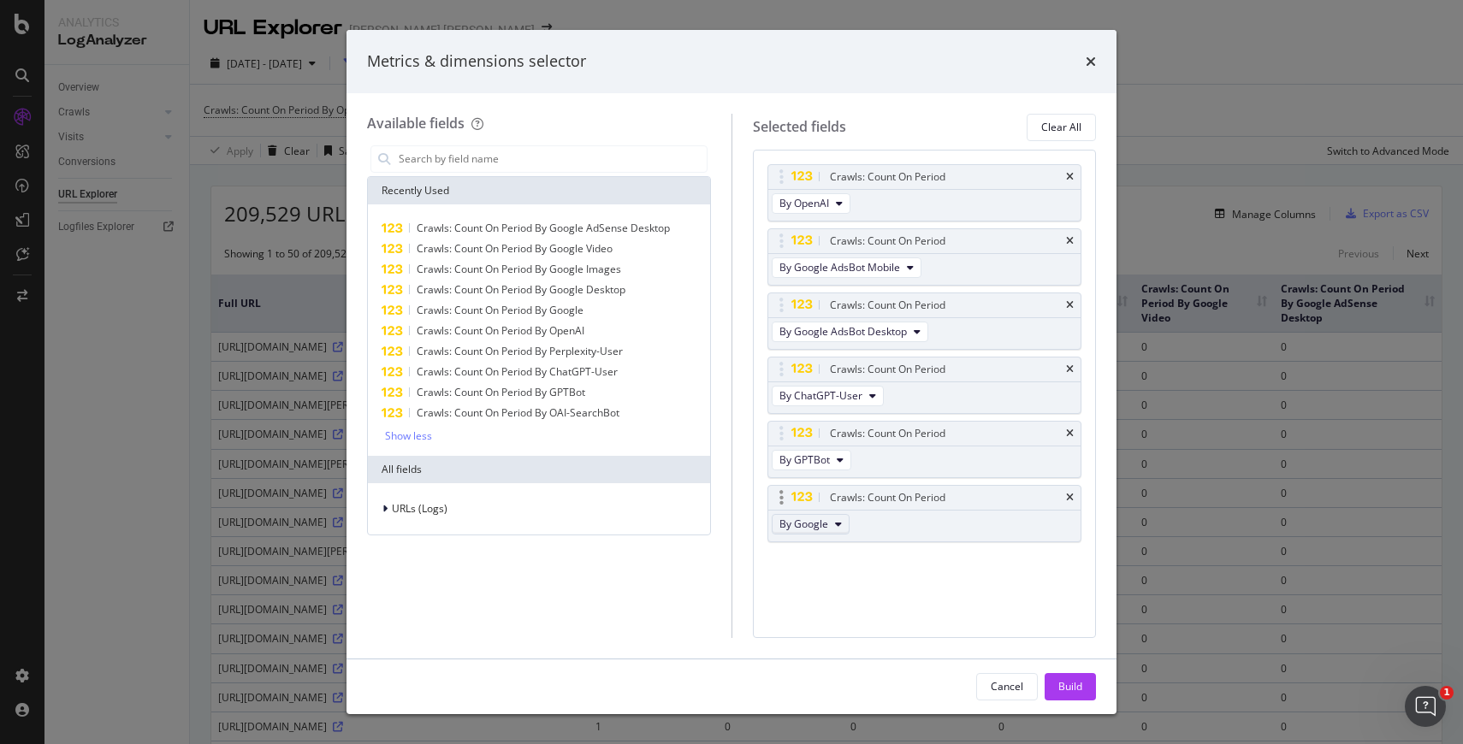
click at [837, 521] on icon "modal" at bounding box center [838, 524] width 7 height 10
click at [842, 556] on span "By OAI-SearchBot" at bounding box center [853, 551] width 135 height 15
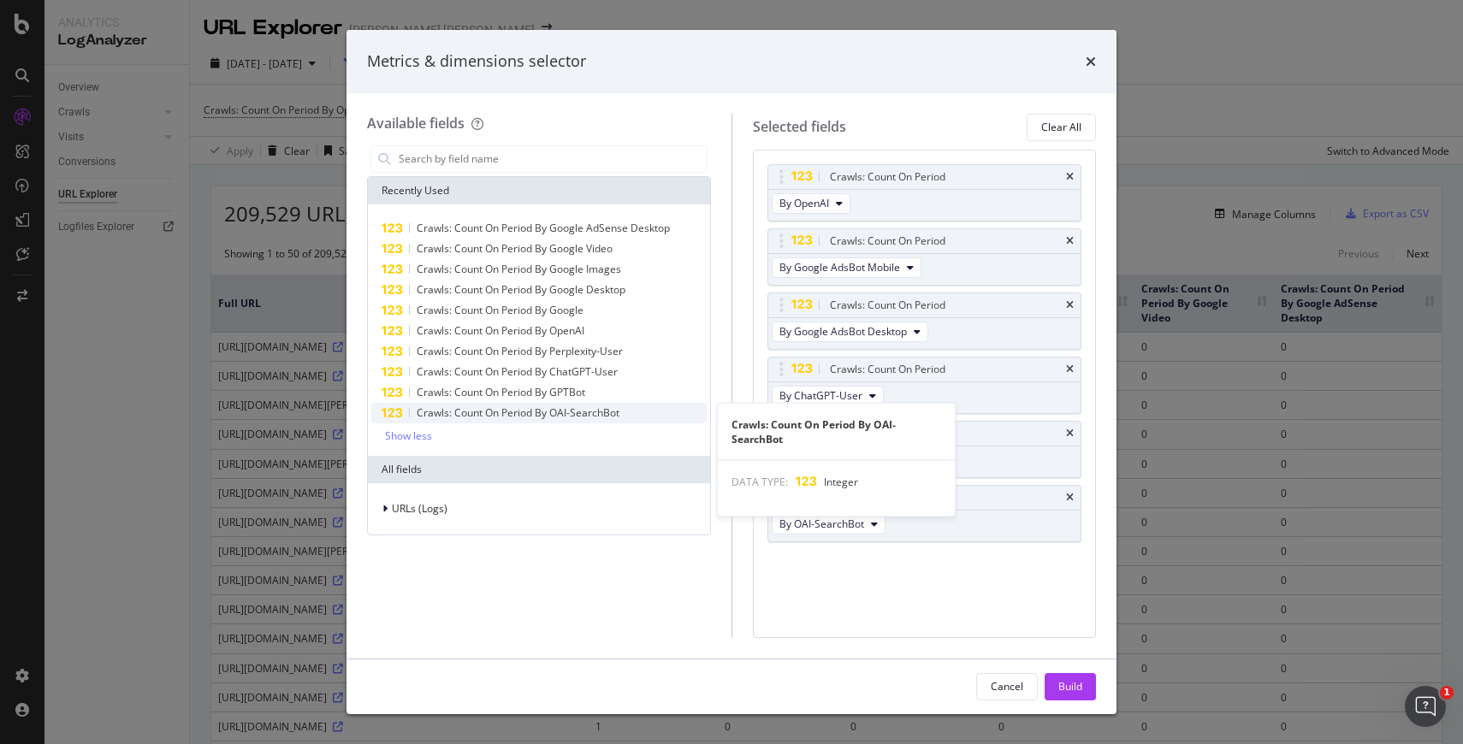
click at [521, 413] on span "Crawls: Count On Period By OAI-SearchBot" at bounding box center [518, 412] width 203 height 15
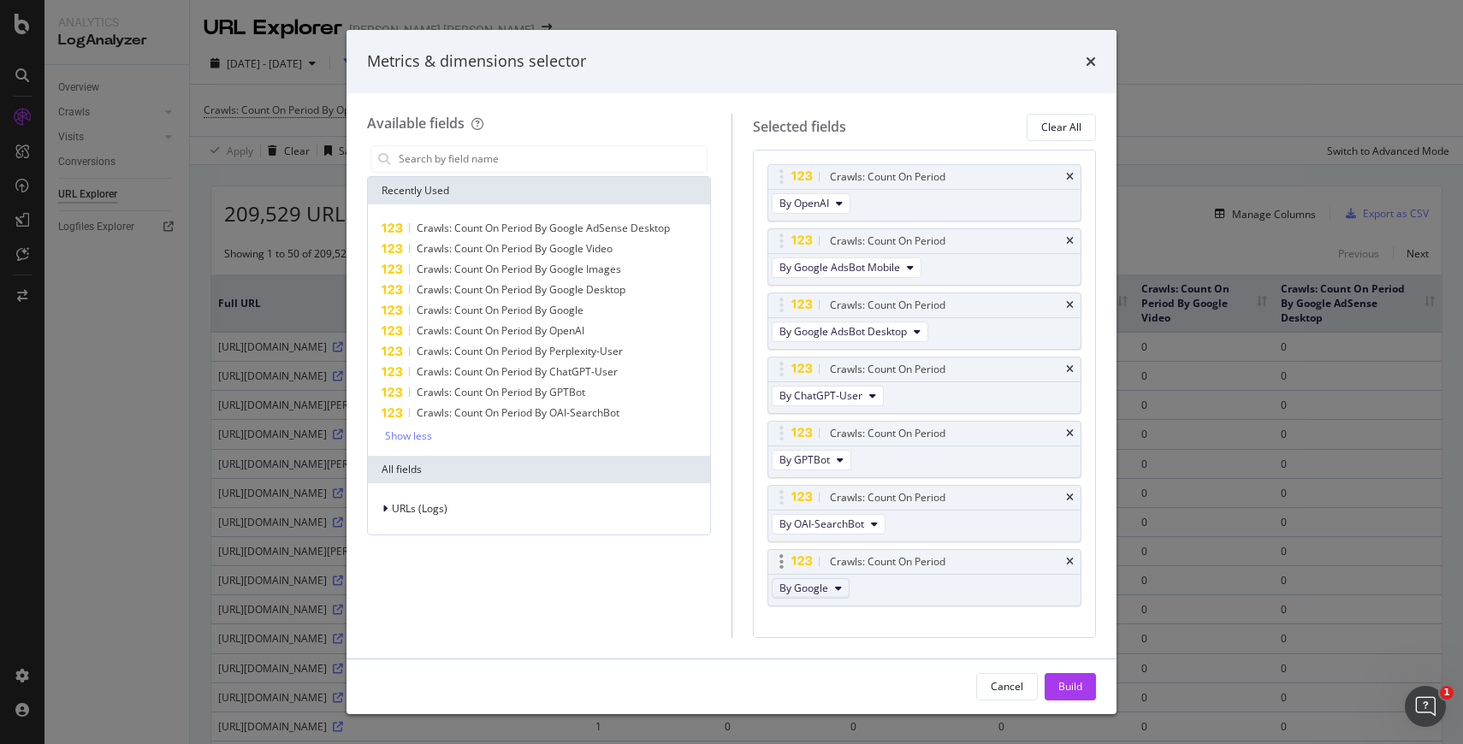
click at [833, 586] on button "By Google" at bounding box center [811, 588] width 78 height 21
click at [852, 713] on span "By PerplexityBot" at bounding box center [853, 710] width 135 height 15
click at [1074, 682] on div "Build" at bounding box center [1070, 686] width 24 height 15
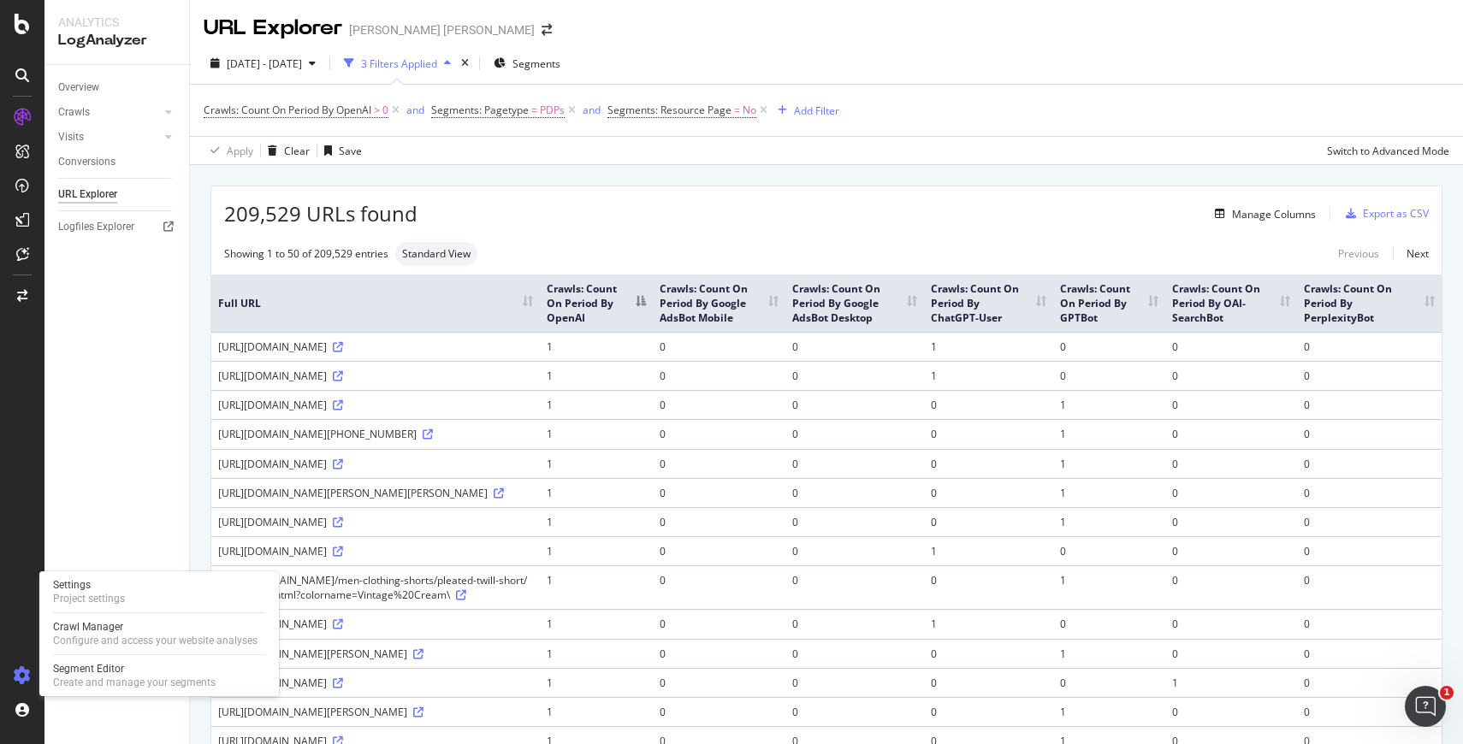
click at [10, 685] on div at bounding box center [22, 675] width 41 height 27
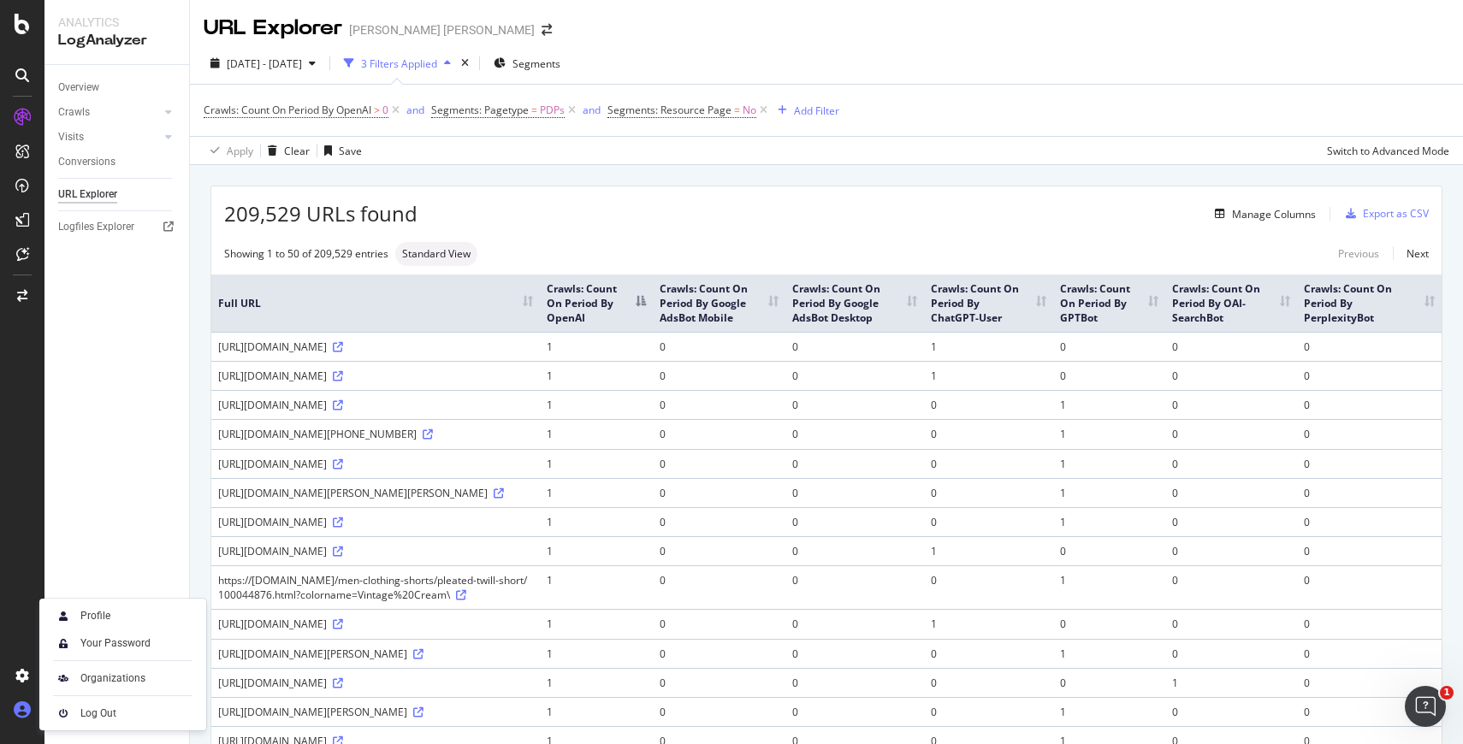
click at [22, 712] on icon at bounding box center [22, 709] width 17 height 17
